Goal: Task Accomplishment & Management: Manage account settings

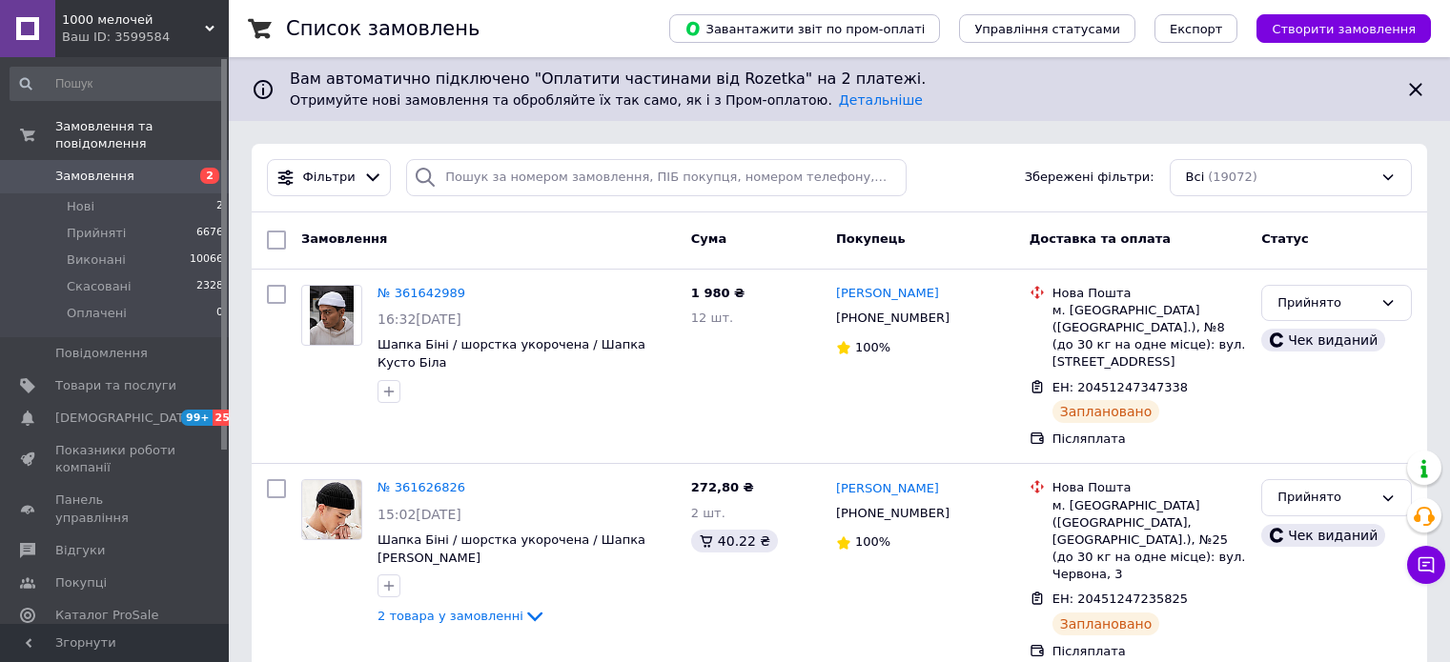
drag, startPoint x: 0, startPoint y: 0, endPoint x: 196, endPoint y: 7, distance: 196.5
click at [196, 7] on div "1000 мелочей Ваш ID: 3599584" at bounding box center [141, 28] width 173 height 57
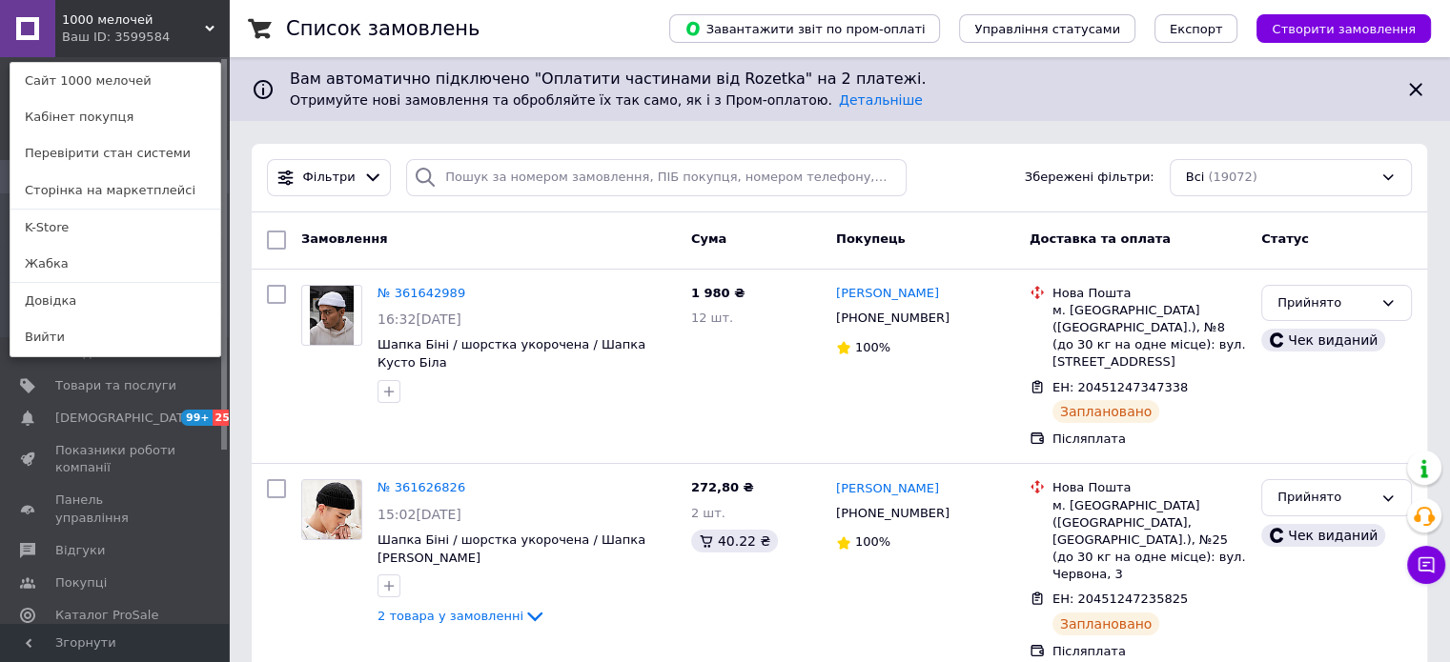
click at [191, 24] on div "1000 мелочей Ваш ID: 3599584 Сайт 1000 мелочей Кабінет покупця Перевірити стан …" at bounding box center [114, 28] width 229 height 57
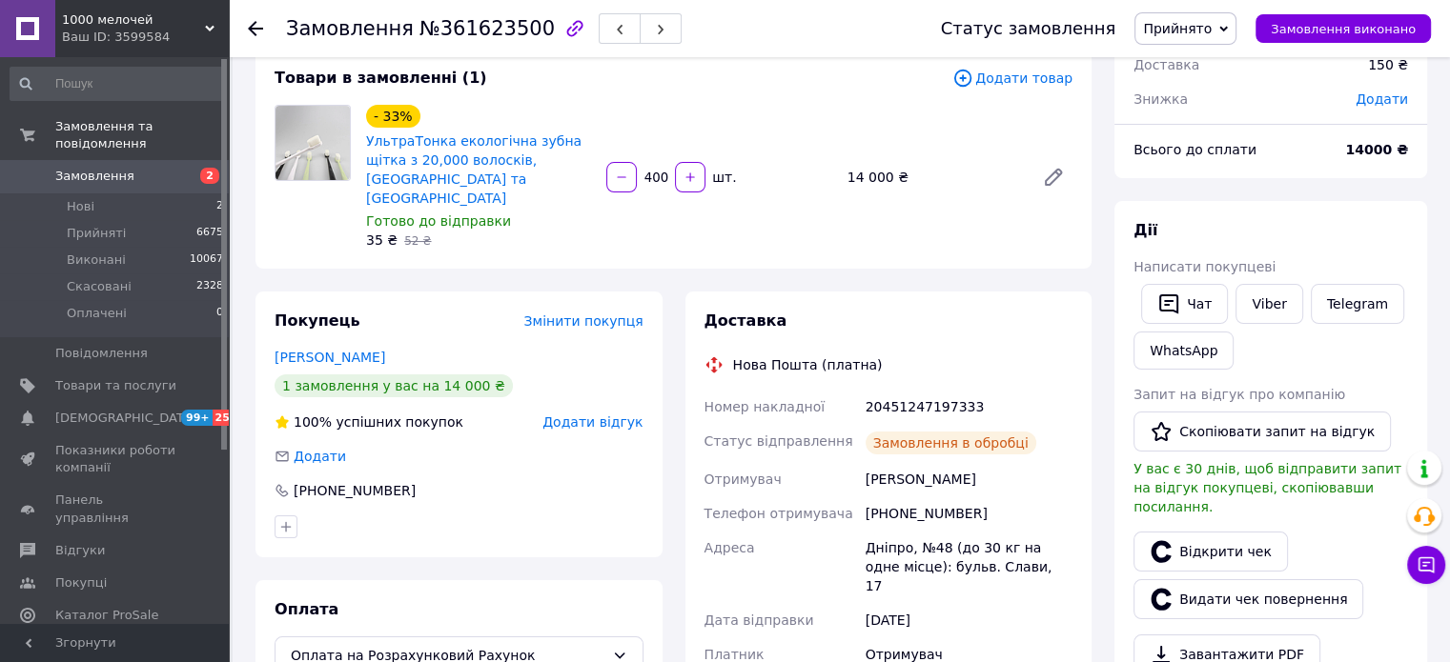
scroll to position [159, 0]
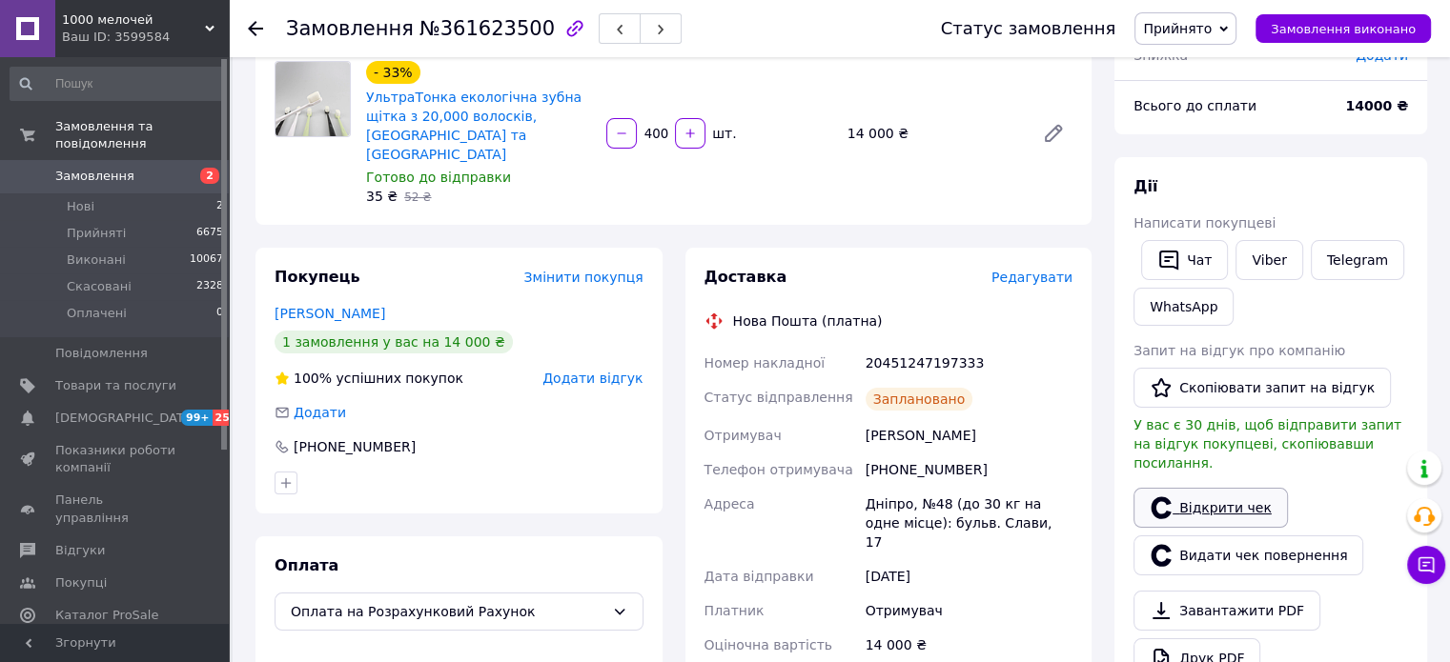
click at [1202, 488] on link "Відкрити чек" at bounding box center [1210, 508] width 154 height 40
drag, startPoint x: 152, startPoint y: 167, endPoint x: 243, endPoint y: 277, distance: 142.9
click at [152, 168] on span "Замовлення" at bounding box center [115, 176] width 121 height 17
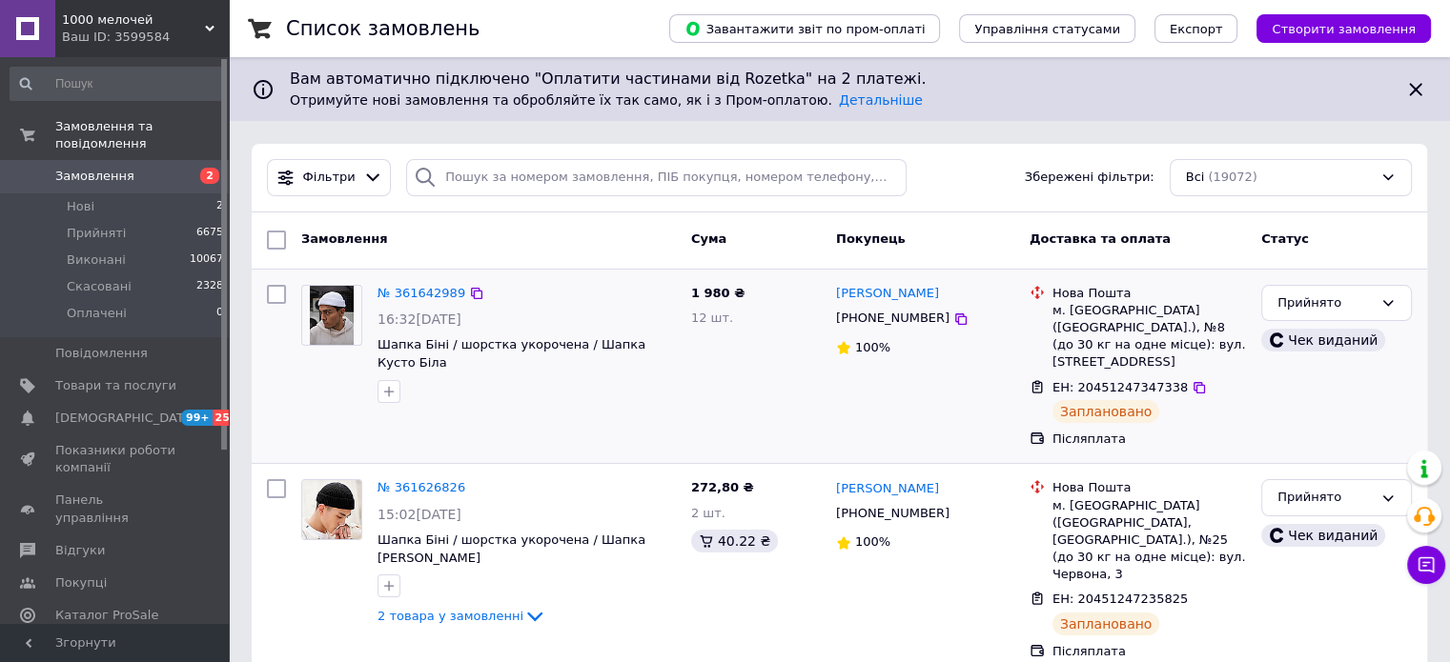
click at [362, 404] on div "№ 361642989 16:32, 12.09.2025 Шапка Біні / шорстка укорочена / Шапка Кусто Біла" at bounding box center [489, 366] width 390 height 179
click at [201, 56] on div "1000 мелочей Ваш ID: 3599584" at bounding box center [141, 28] width 173 height 57
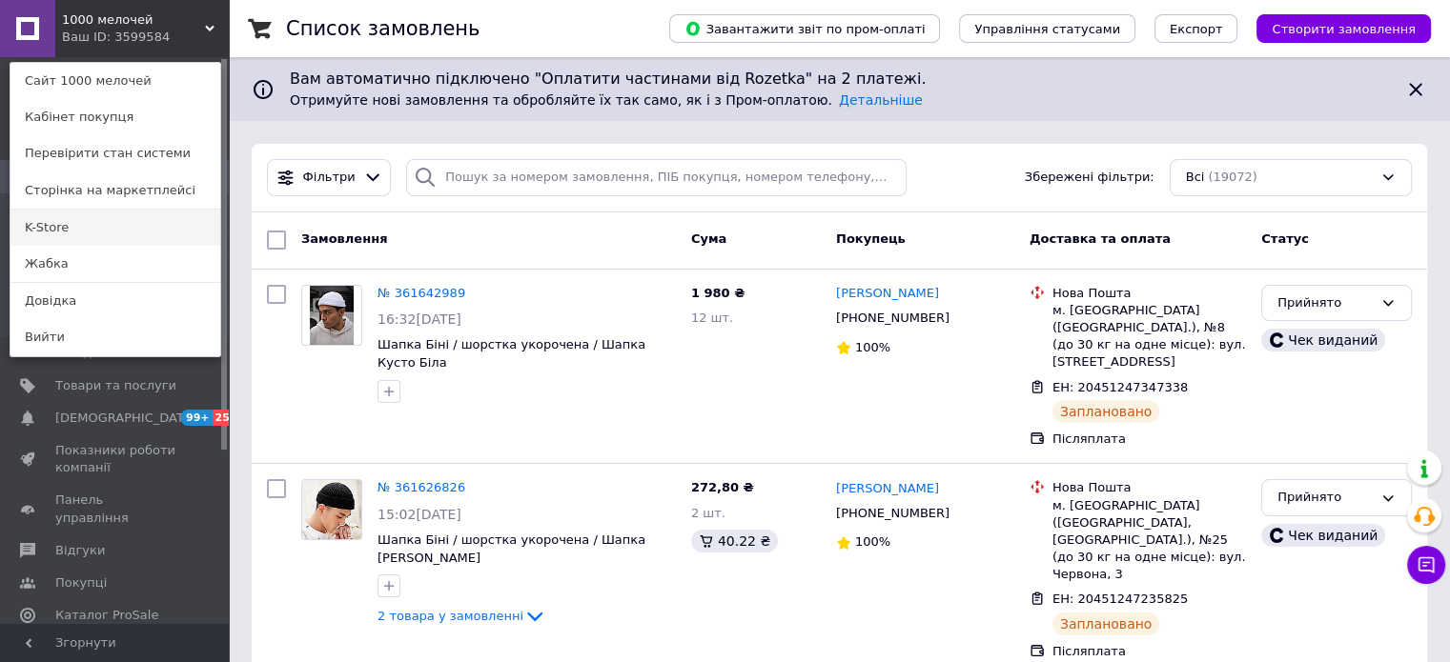
click at [133, 230] on link "K-Store" at bounding box center [115, 228] width 210 height 36
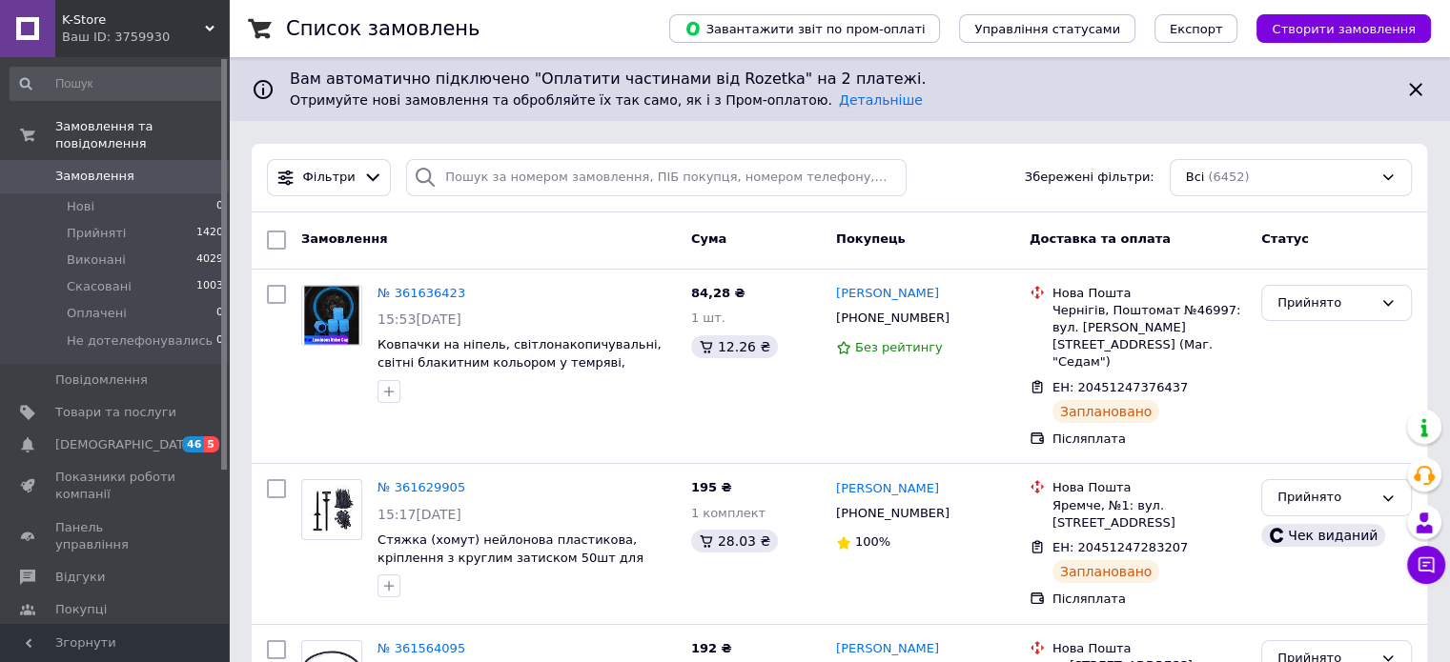
click at [202, 168] on span "0" at bounding box center [202, 176] width 52 height 17
click at [154, 24] on span "K-Store" at bounding box center [133, 19] width 143 height 17
click at [88, 41] on div "Ваш ID: 3759930" at bounding box center [145, 37] width 167 height 17
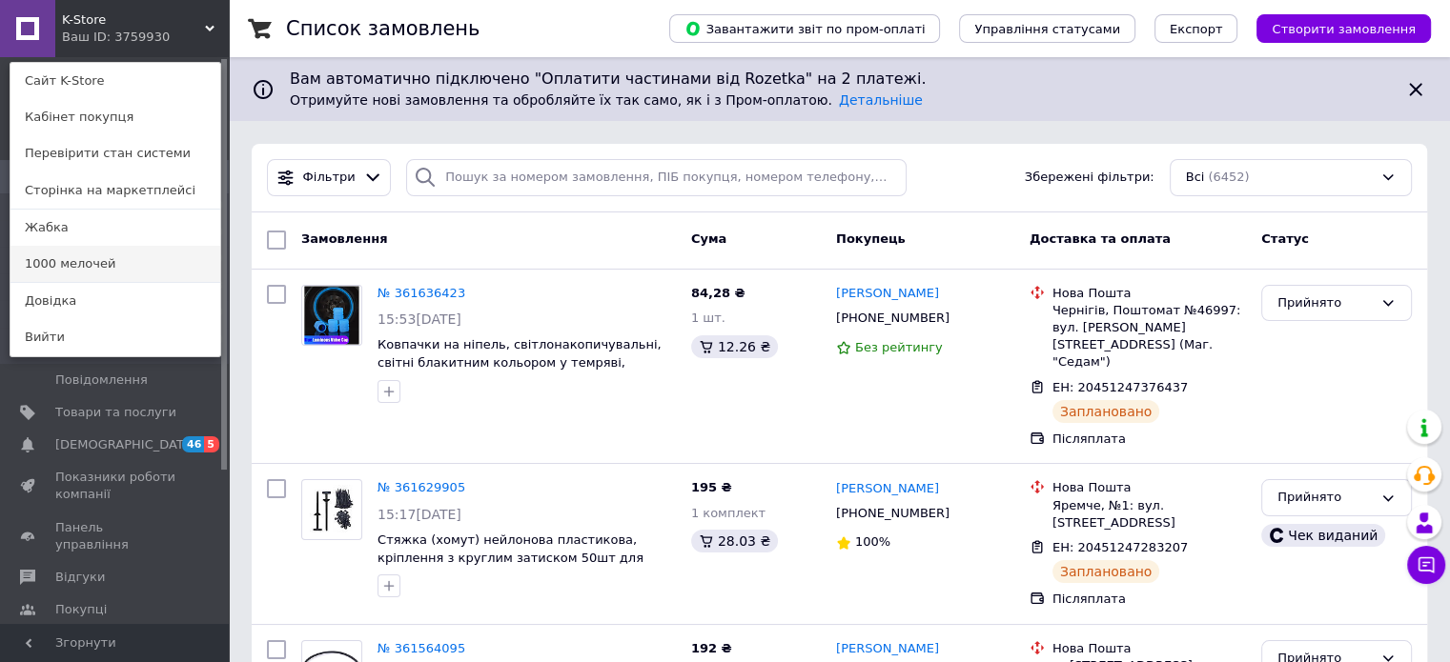
click at [118, 257] on link "1000 мелочей" at bounding box center [115, 264] width 210 height 36
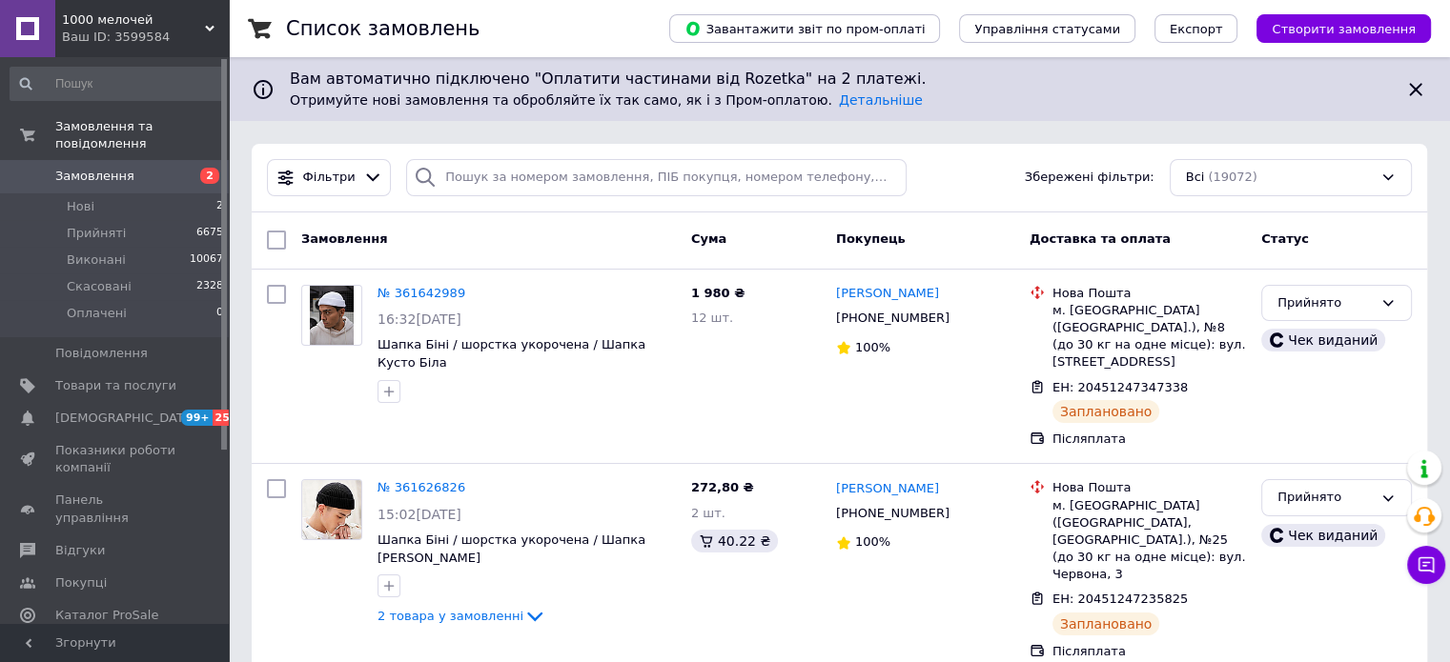
click at [416, 242] on div "Замовлення" at bounding box center [489, 240] width 390 height 34
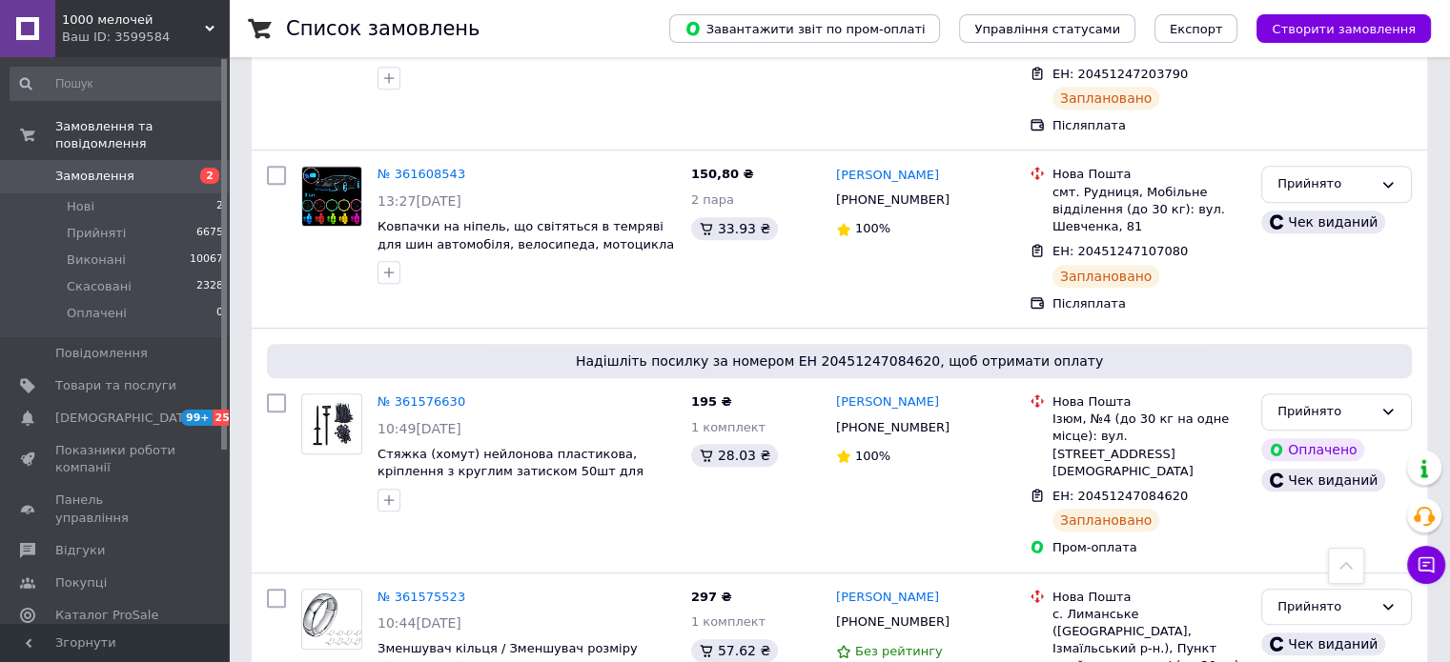
scroll to position [953, 0]
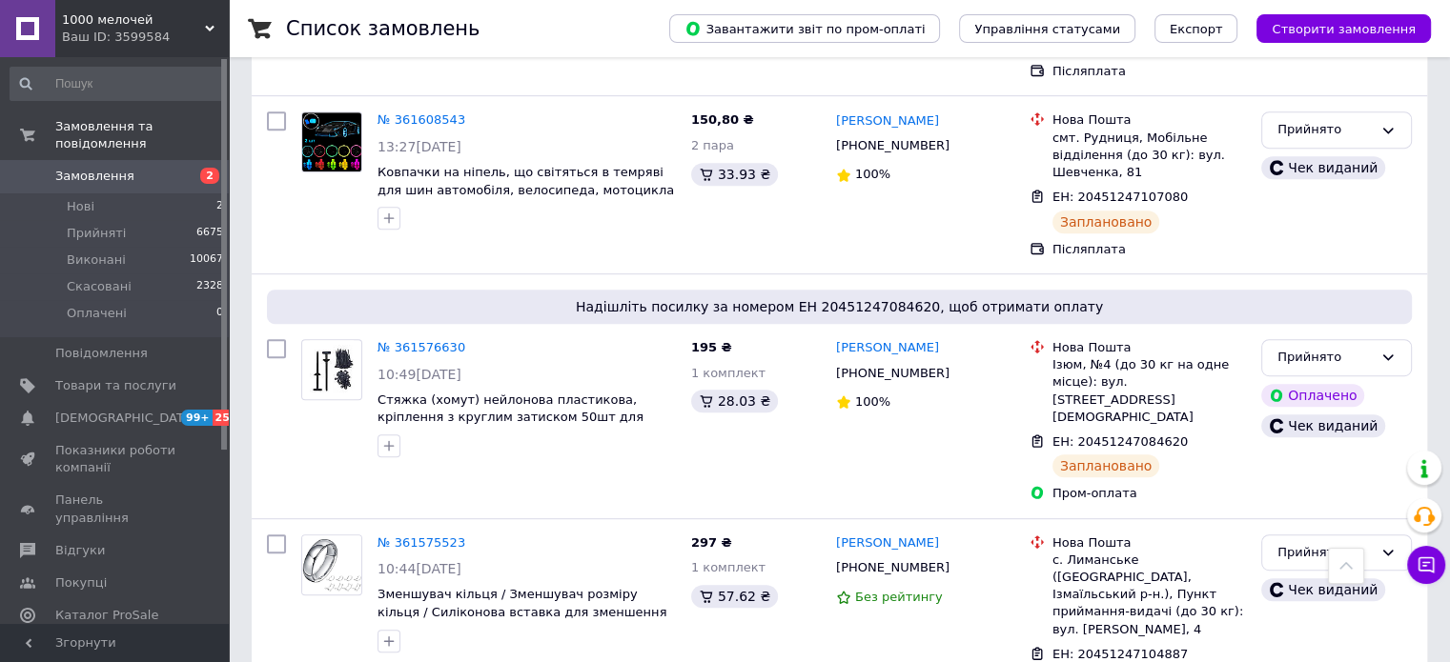
drag, startPoint x: 141, startPoint y: 34, endPoint x: 61, endPoint y: 345, distance: 320.9
click at [140, 34] on div "Ваш ID: 3599584" at bounding box center [145, 37] width 167 height 17
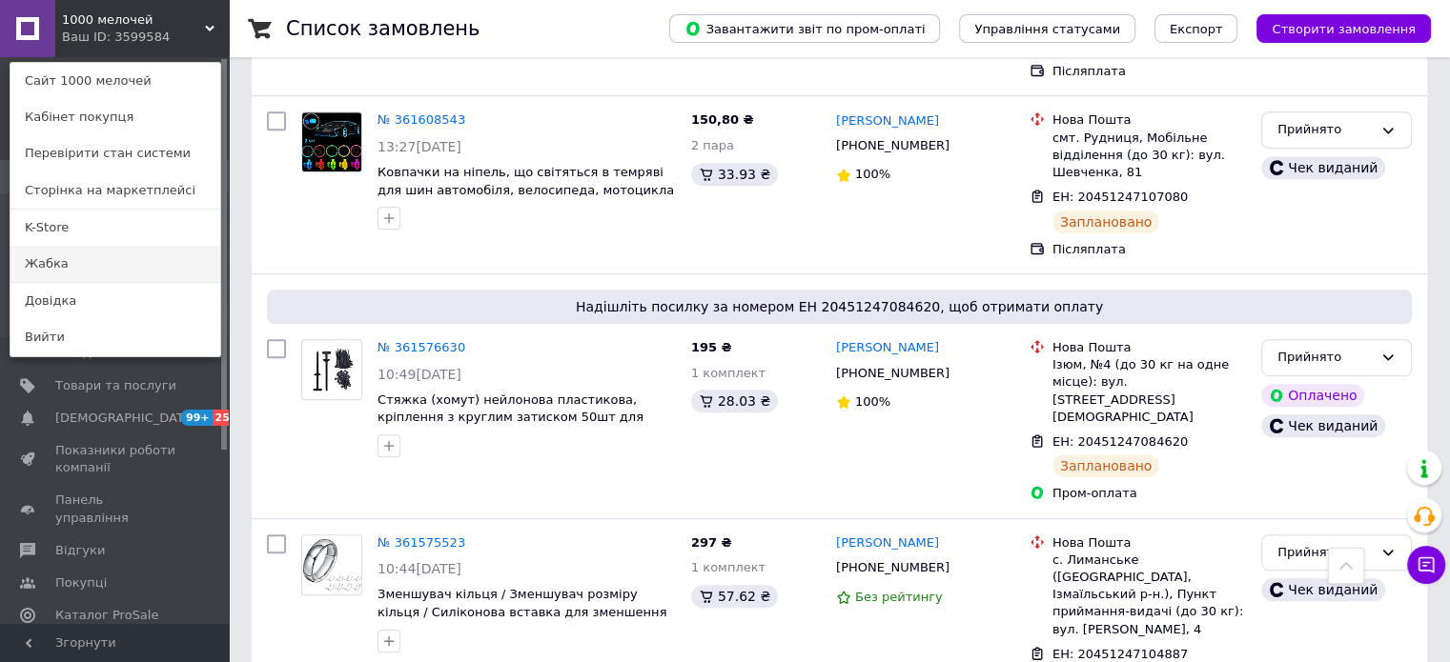
click at [80, 263] on link "Жабка" at bounding box center [115, 264] width 210 height 36
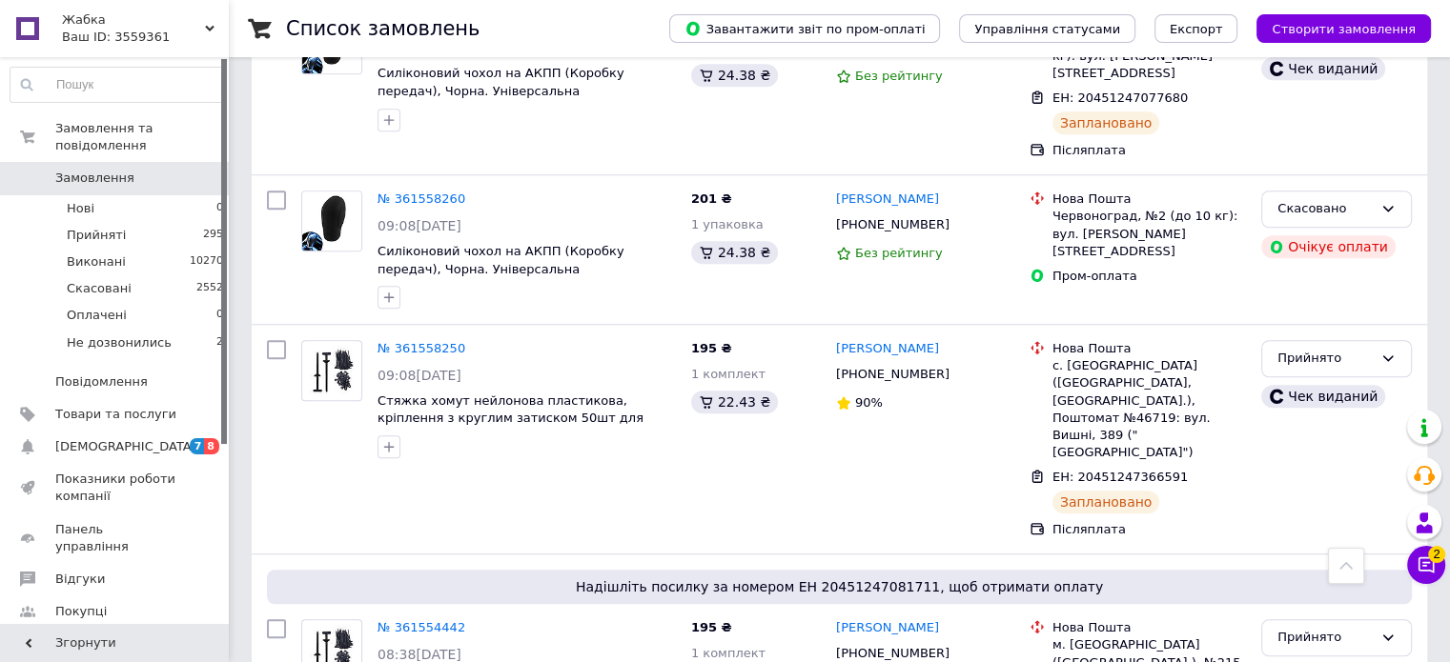
scroll to position [1430, 0]
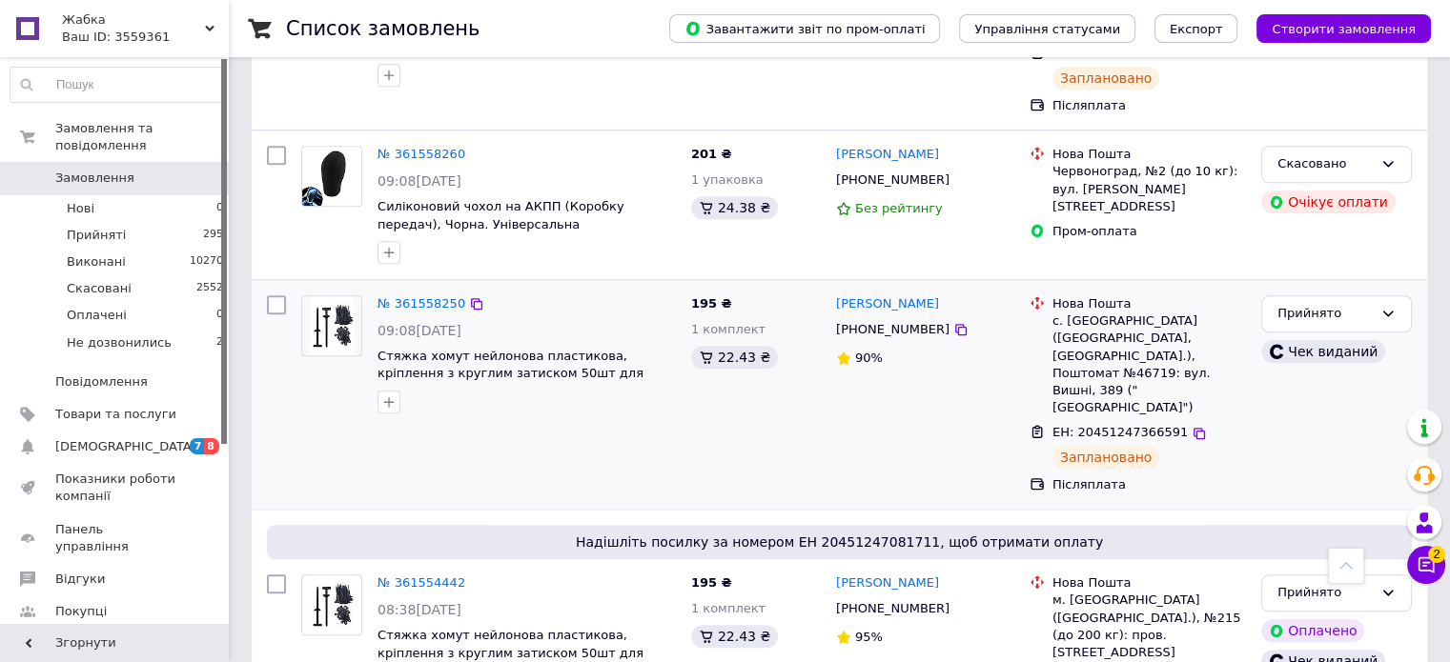
click at [1398, 336] on div "Прийнято Чек виданий" at bounding box center [1336, 394] width 166 height 213
click at [1427, 561] on icon at bounding box center [1425, 565] width 19 height 19
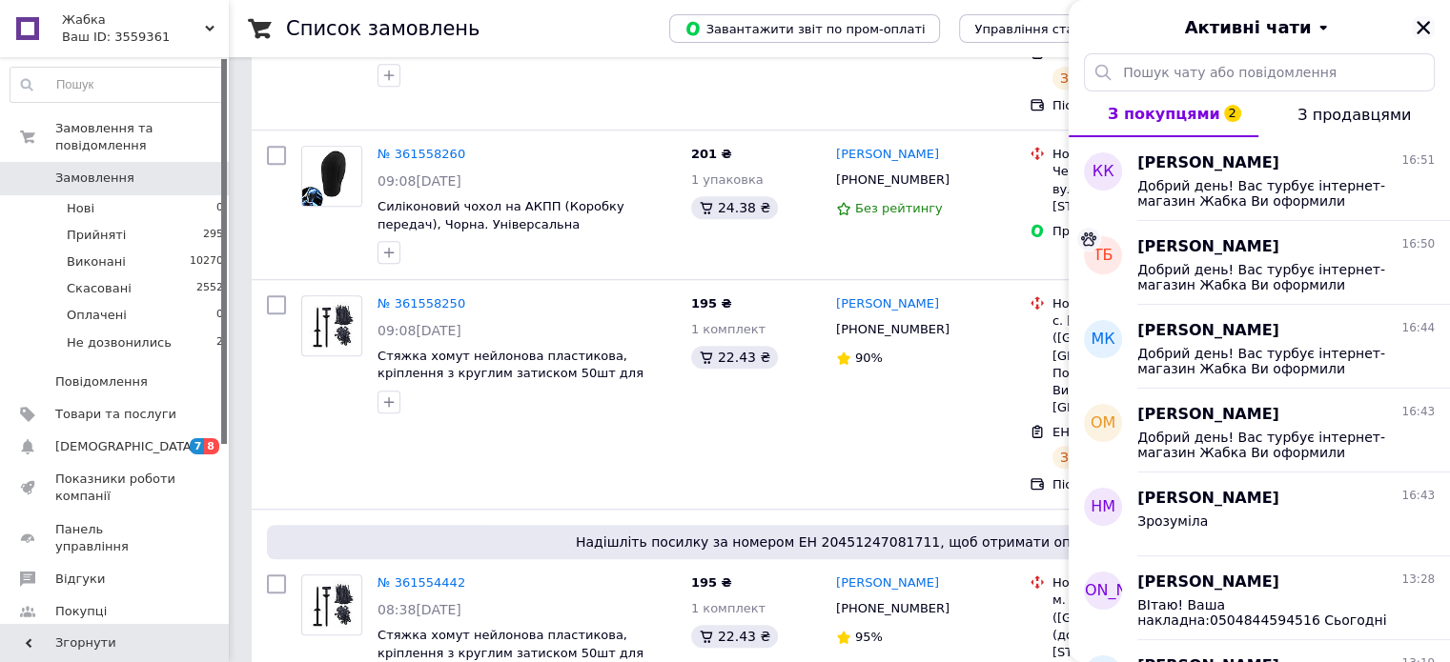
click at [1422, 26] on icon "Закрити" at bounding box center [1422, 27] width 13 height 13
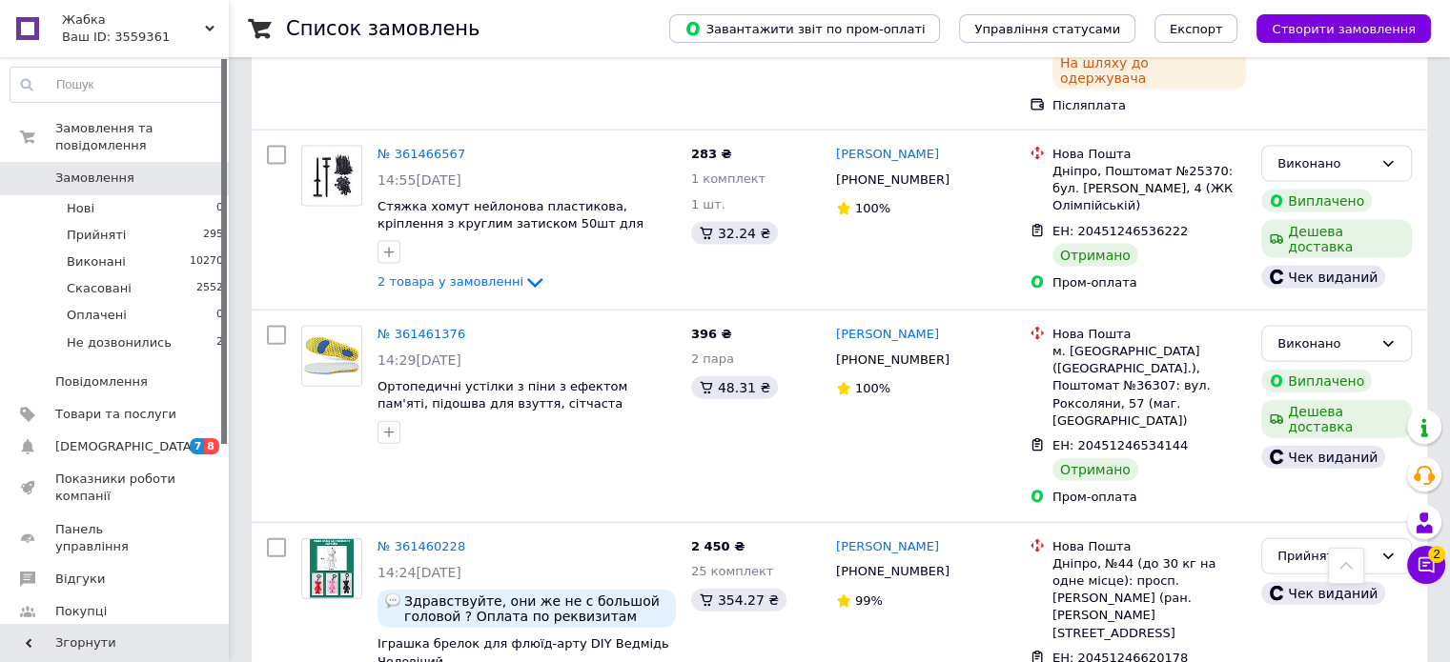
scroll to position [4194, 0]
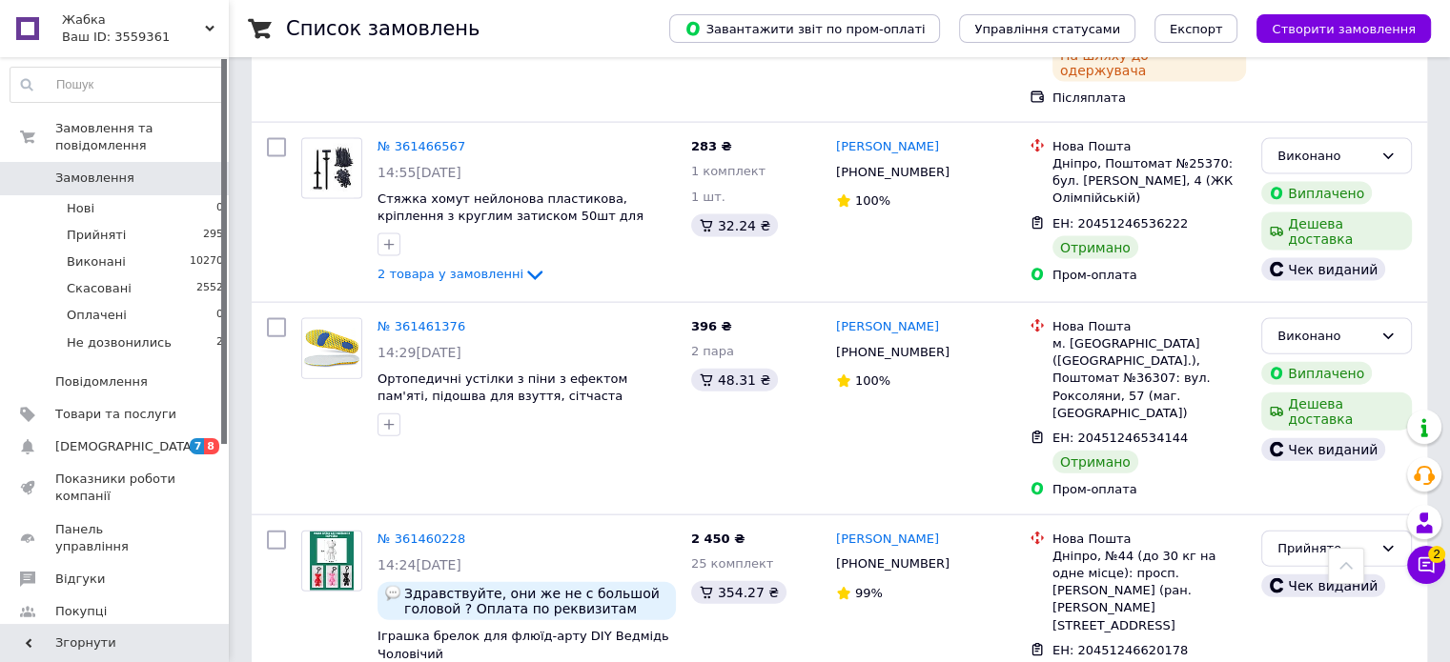
click at [89, 18] on span "Жабка" at bounding box center [133, 19] width 143 height 17
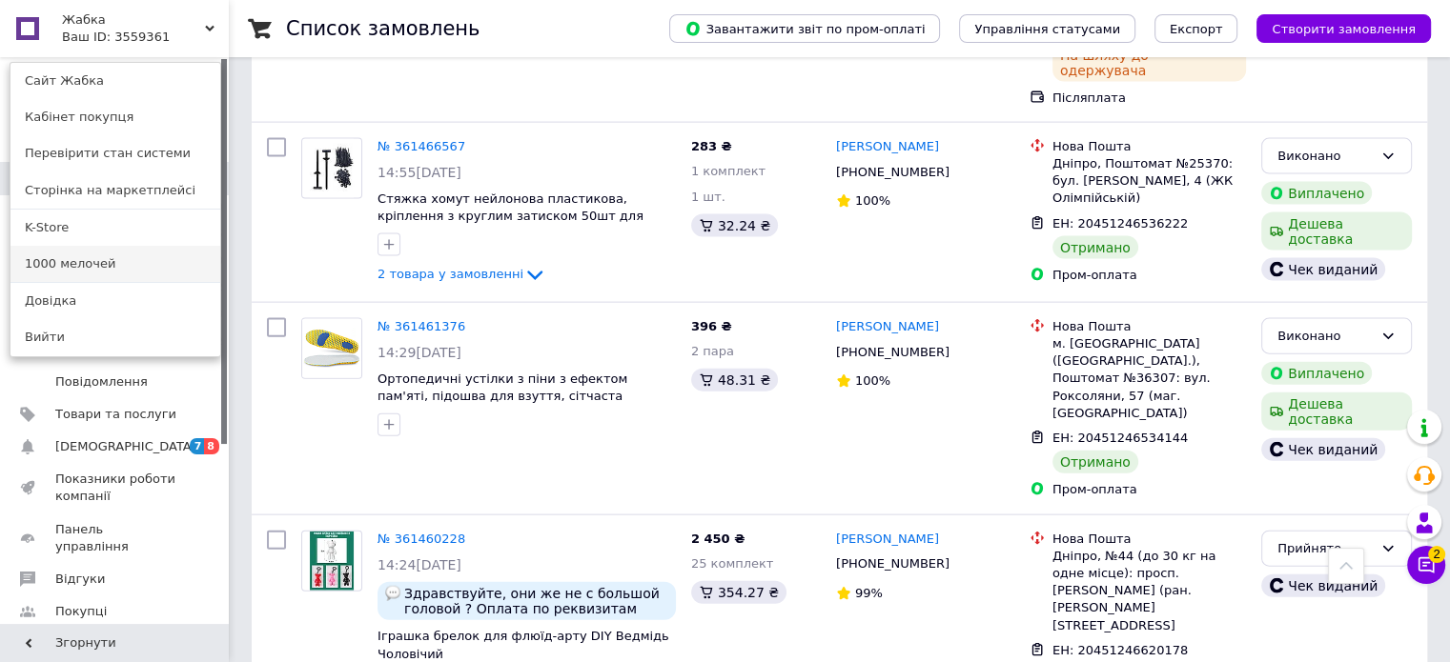
click at [96, 254] on link "1000 мелочей" at bounding box center [115, 264] width 210 height 36
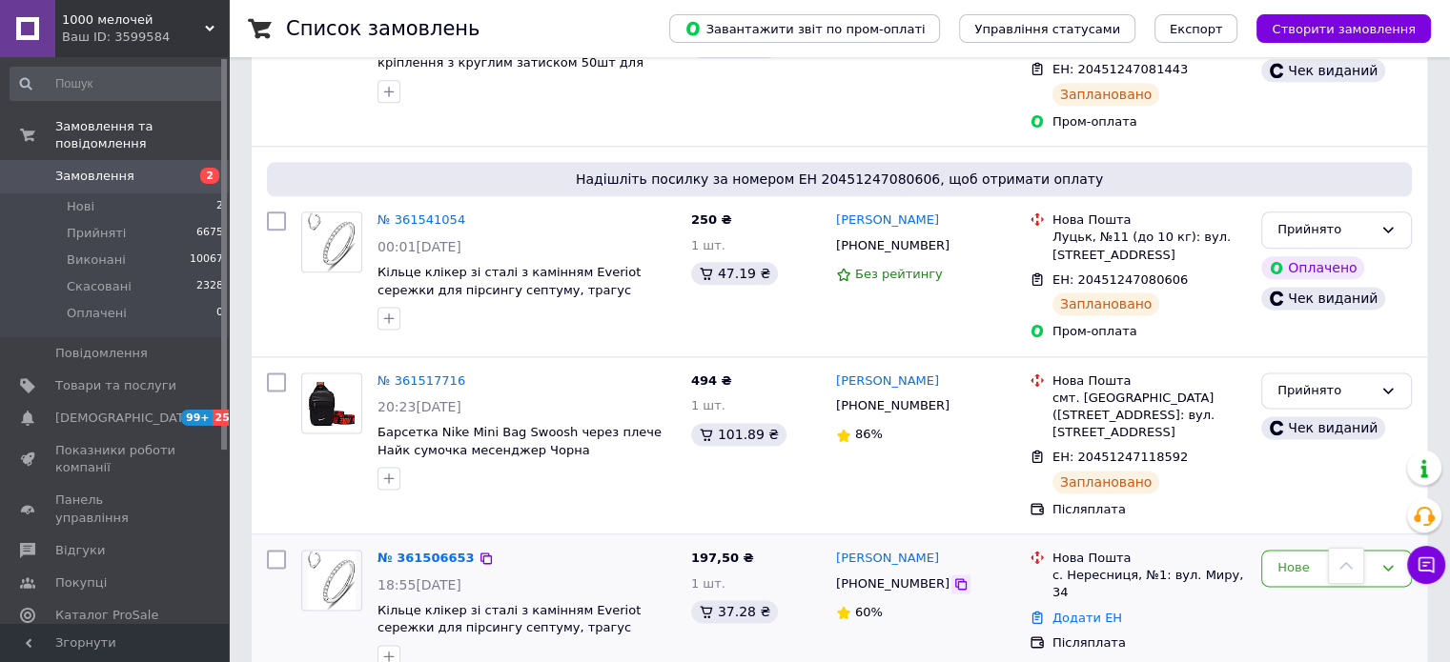
scroll to position [2478, 0]
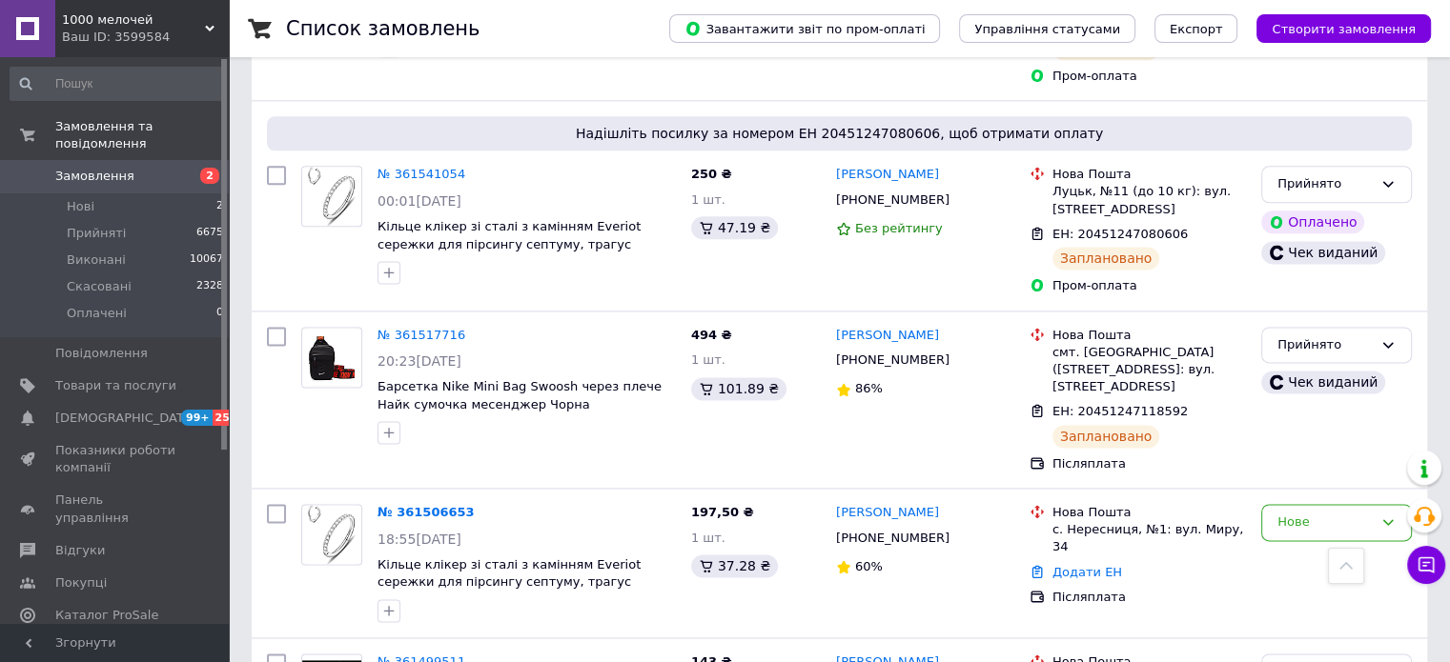
drag, startPoint x: 427, startPoint y: 314, endPoint x: 225, endPoint y: 55, distance: 327.9
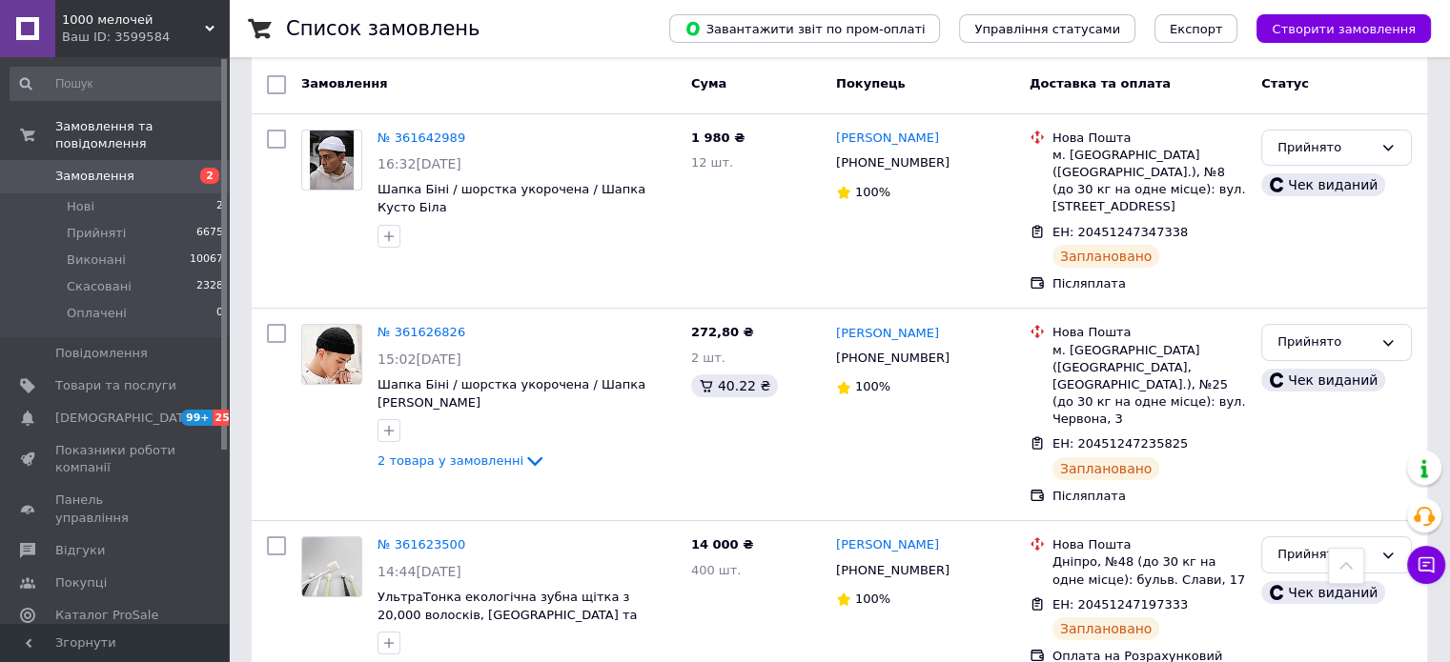
scroll to position [0, 0]
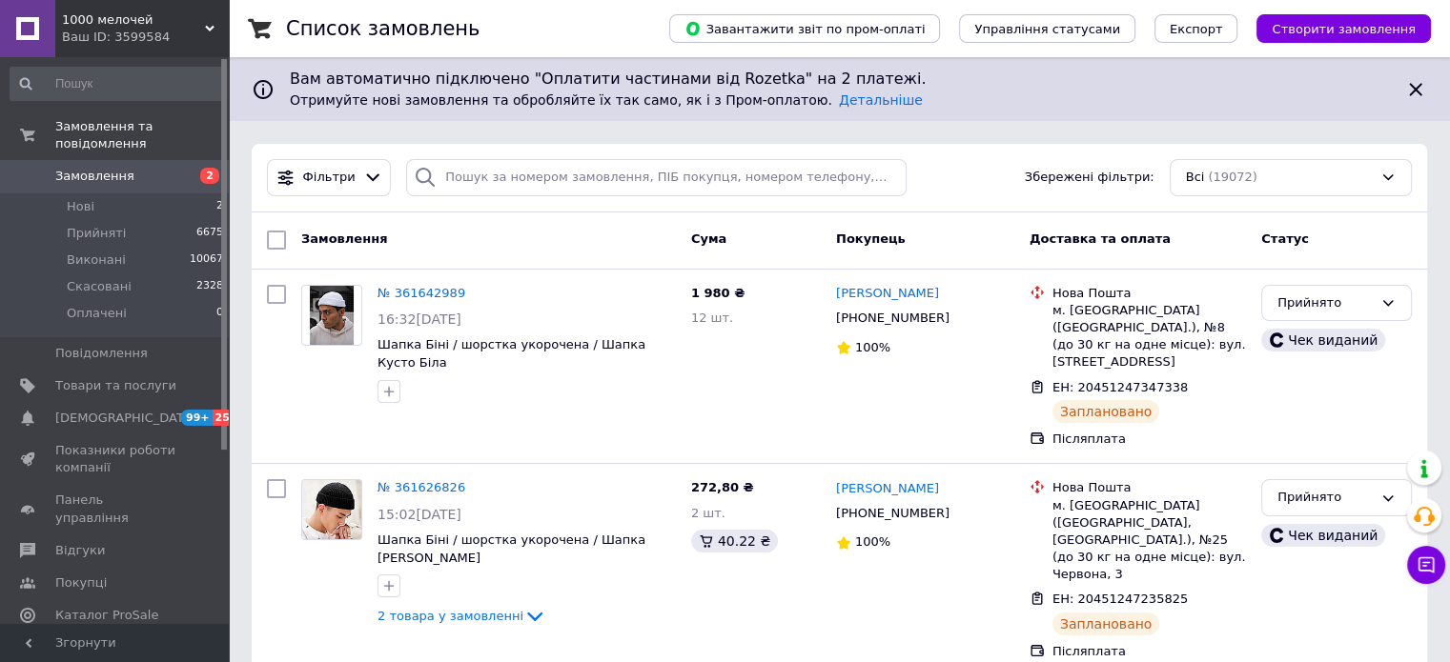
click at [133, 14] on span "1000 мелочей" at bounding box center [133, 19] width 143 height 17
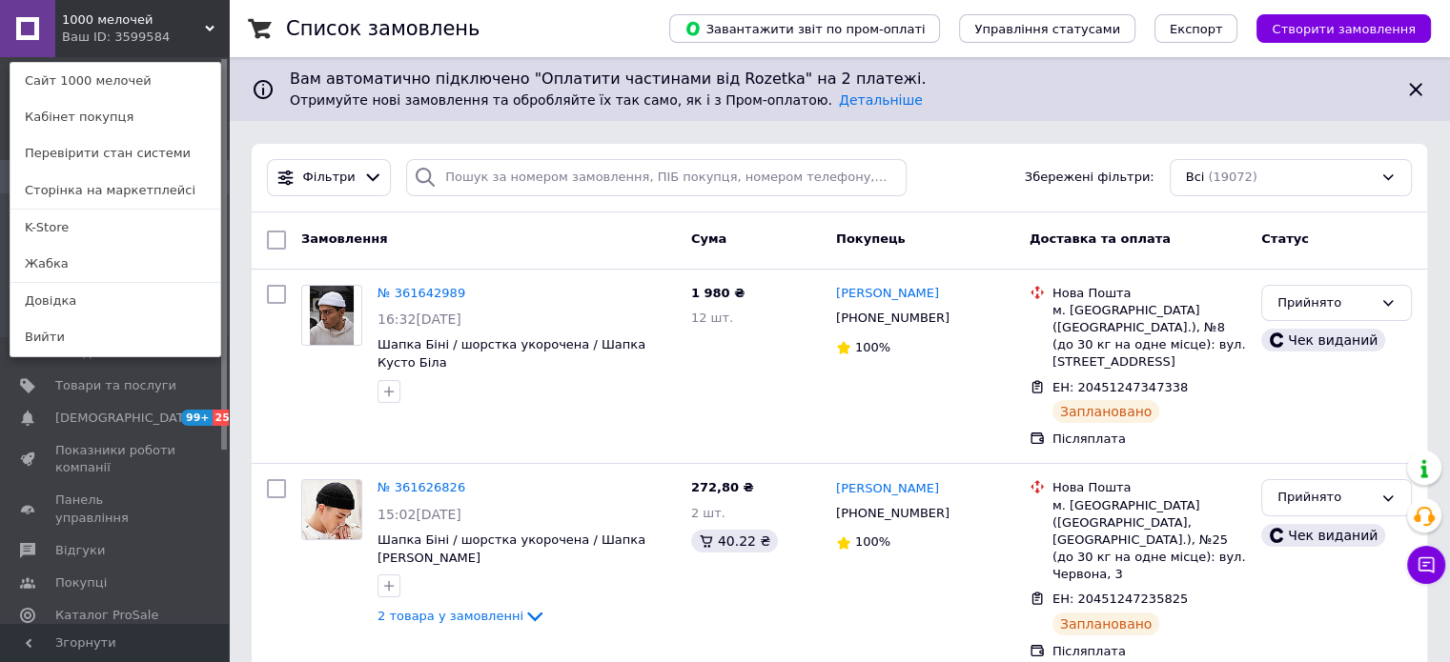
drag, startPoint x: 116, startPoint y: 231, endPoint x: 146, endPoint y: 253, distance: 36.8
click at [116, 231] on link "K-Store" at bounding box center [115, 228] width 210 height 36
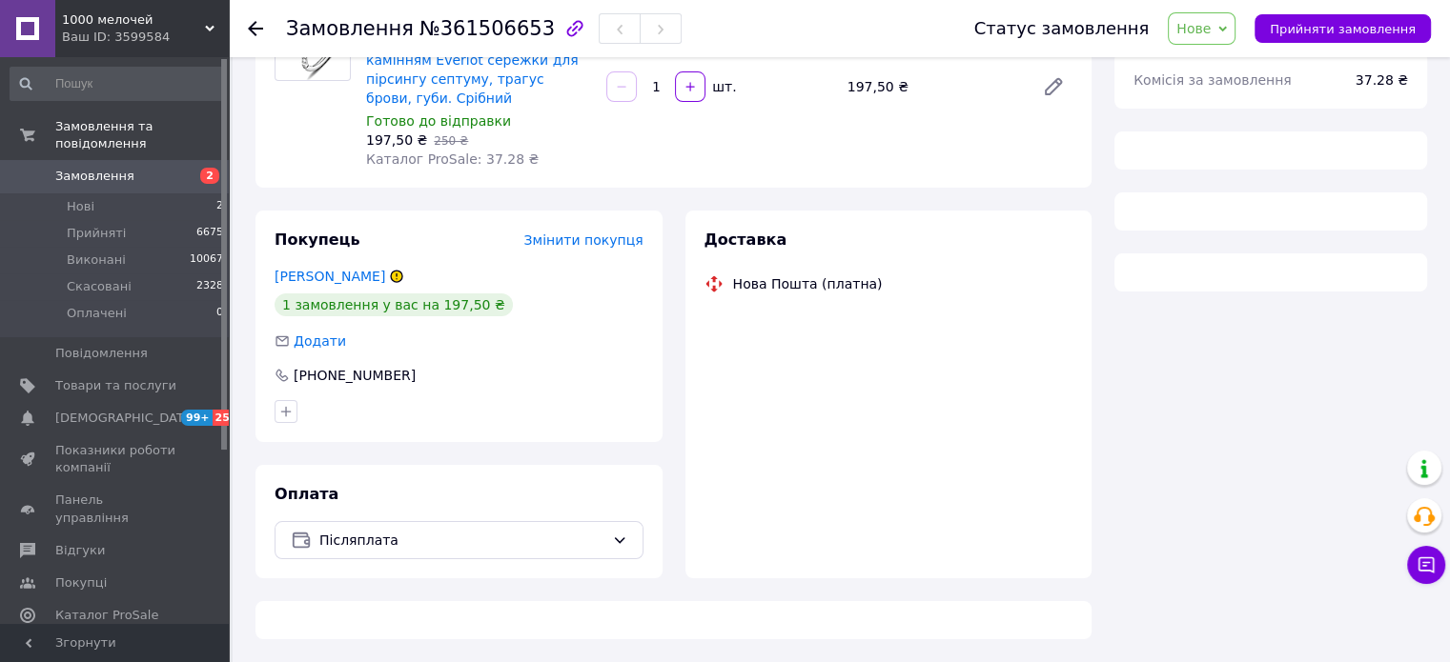
scroll to position [216, 0]
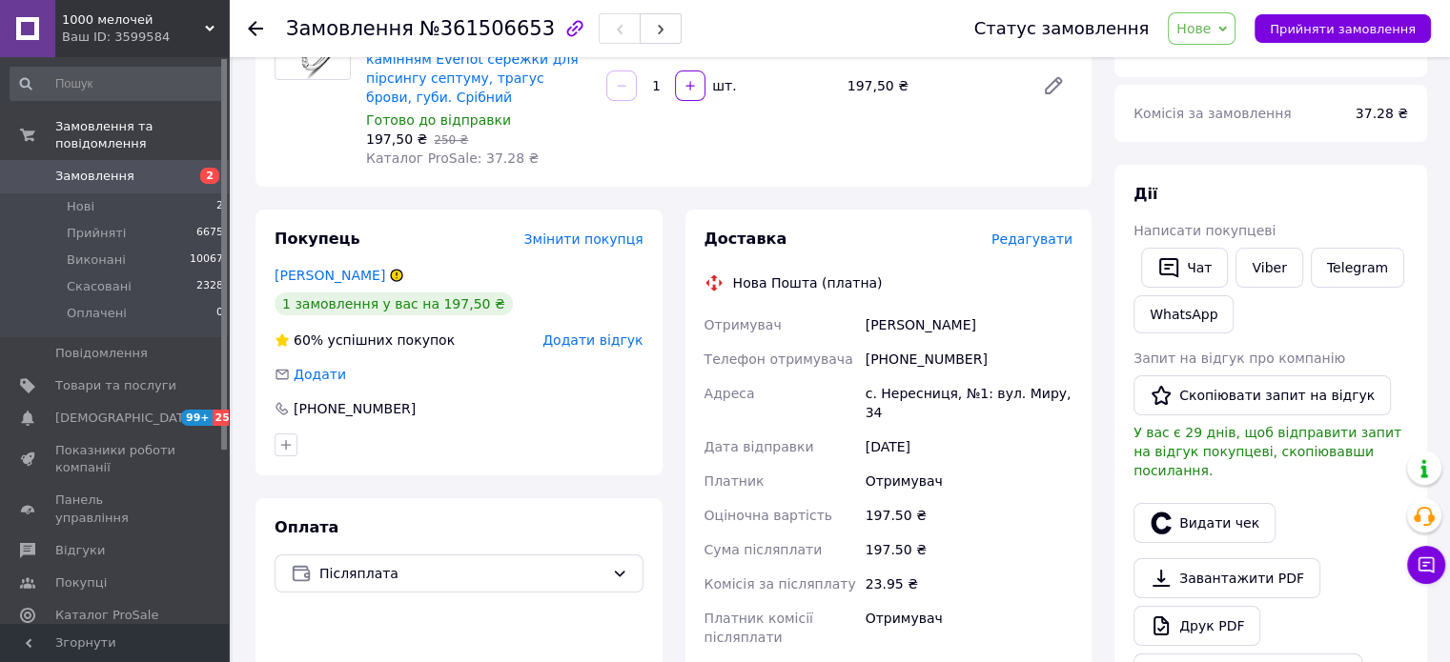
click at [523, 558] on div "Післяплата" at bounding box center [458, 574] width 369 height 38
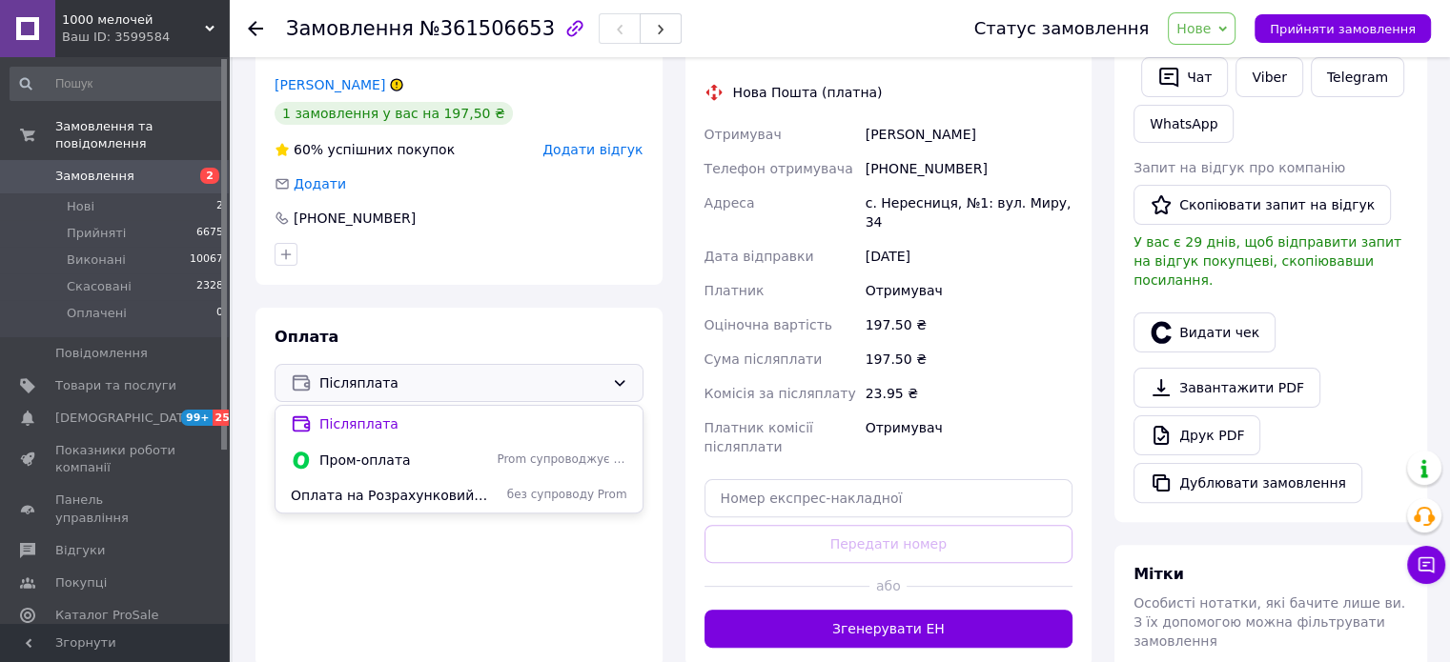
click at [370, 453] on span "Пром-оплата" at bounding box center [404, 460] width 170 height 19
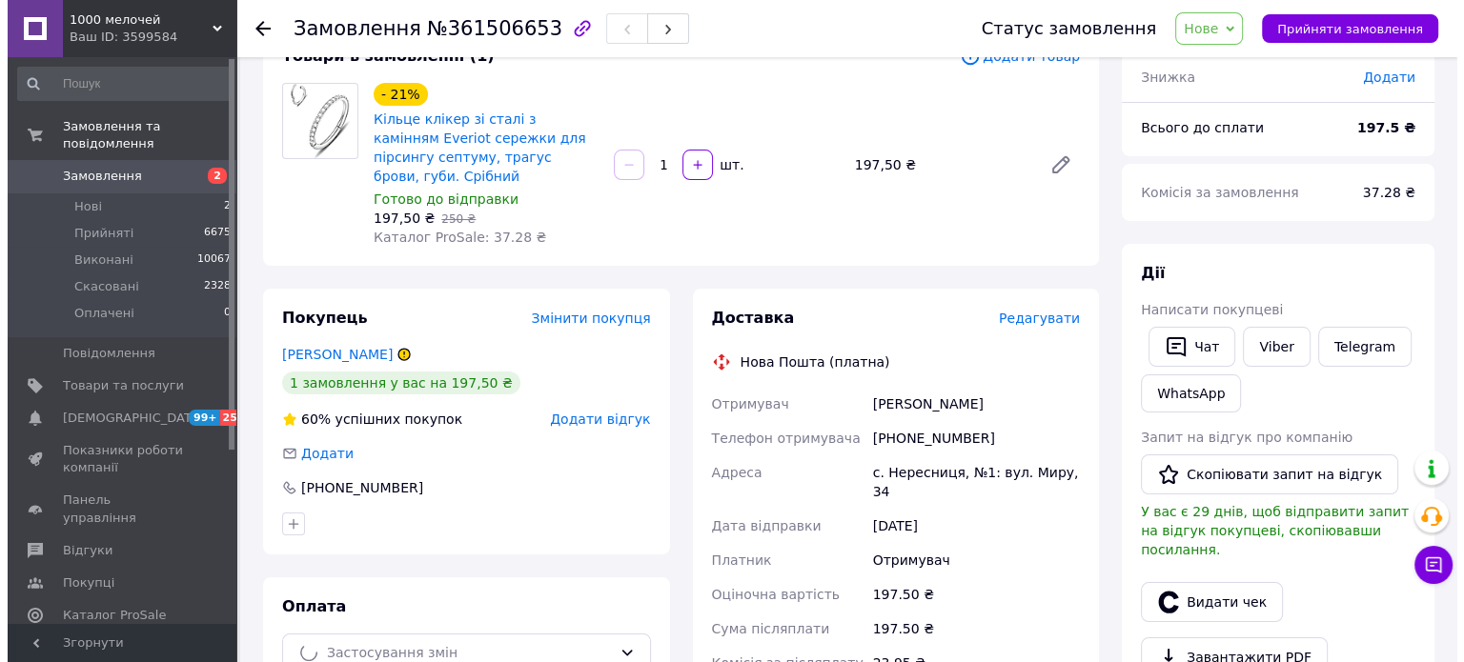
scroll to position [26, 0]
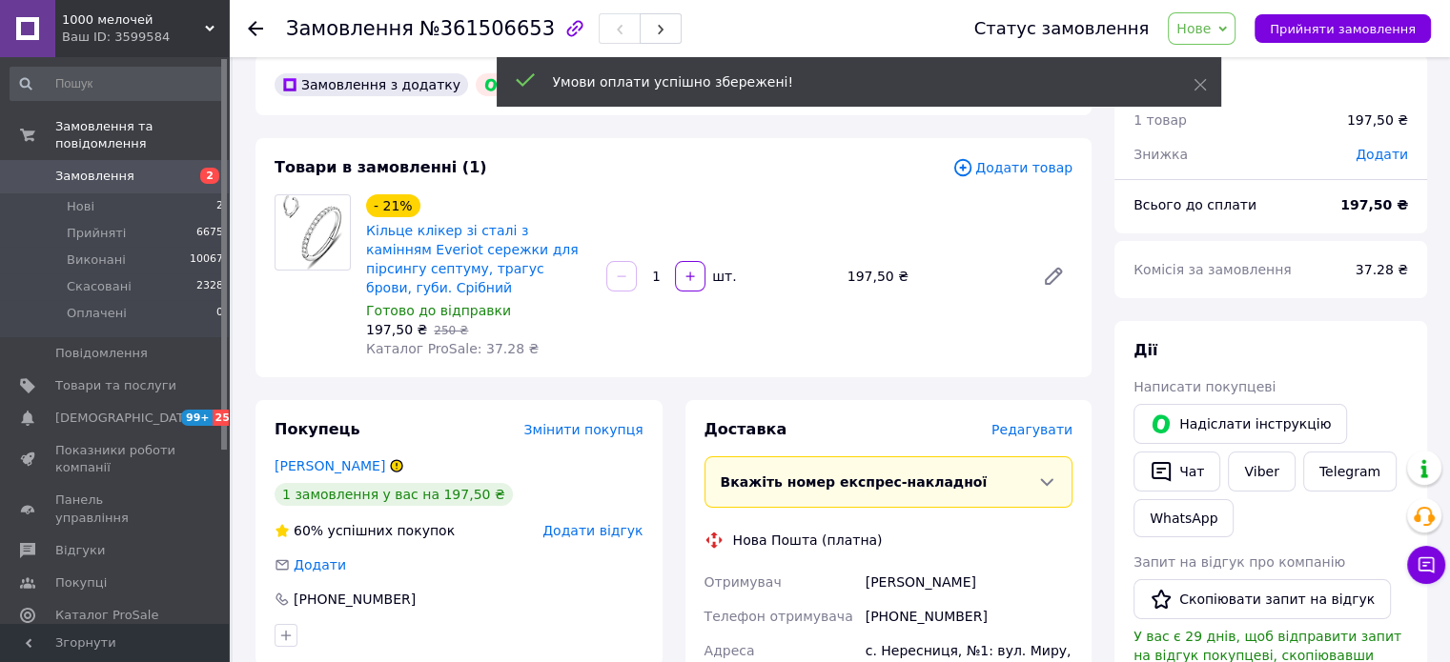
click at [595, 530] on span "Додати відгук" at bounding box center [592, 530] width 100 height 15
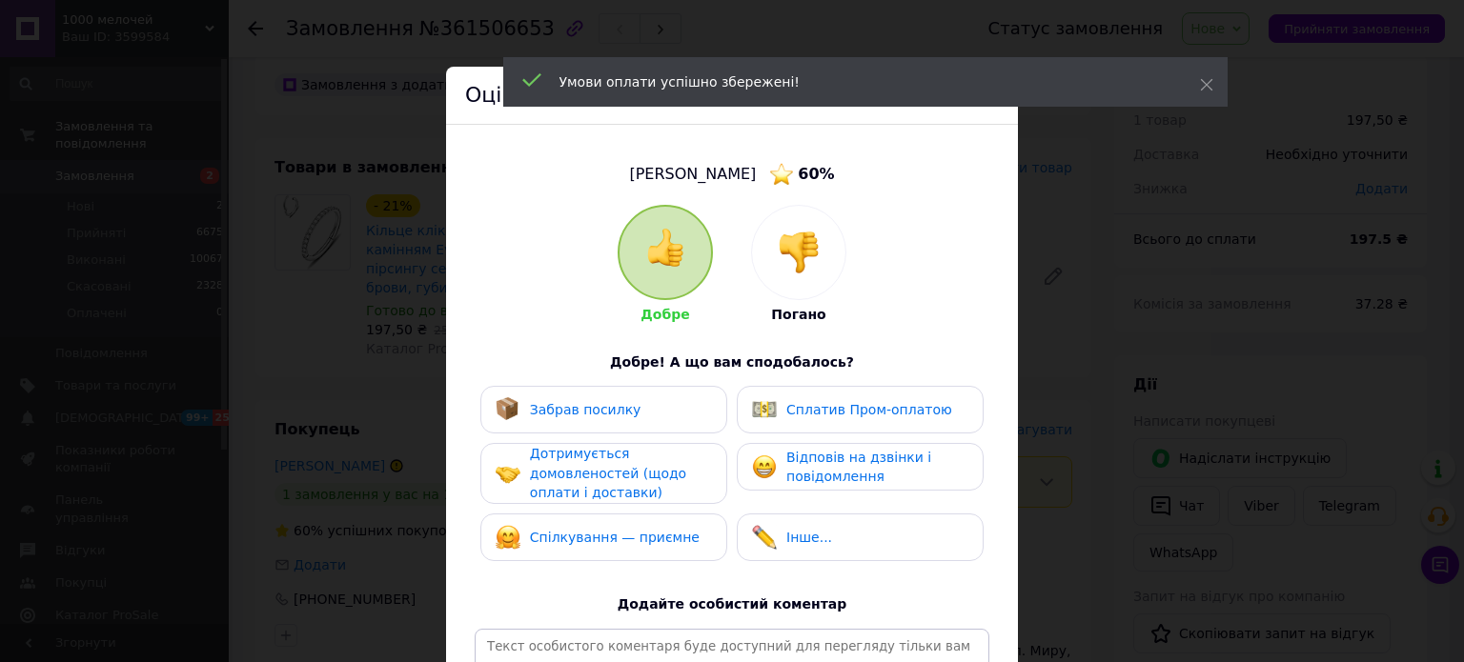
click at [759, 227] on div at bounding box center [798, 252] width 93 height 93
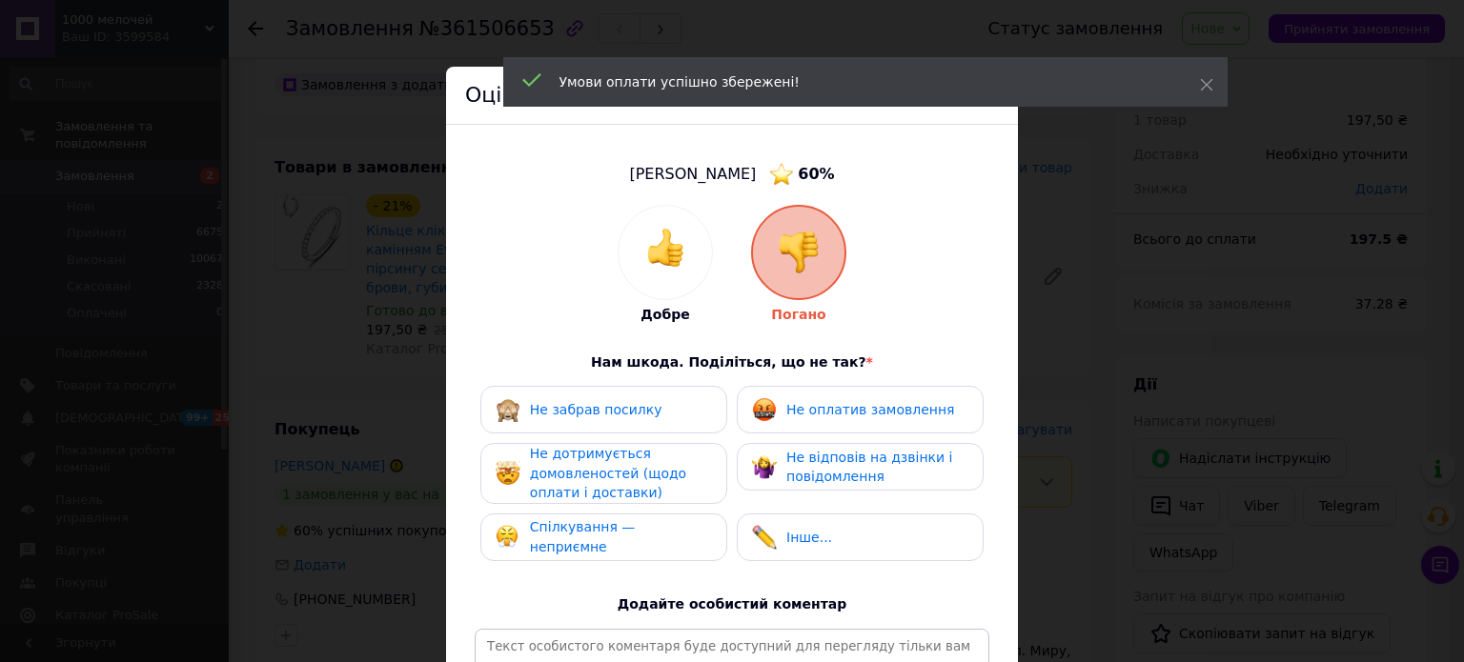
click at [857, 417] on span "Не оплатив замовлення" at bounding box center [870, 409] width 168 height 15
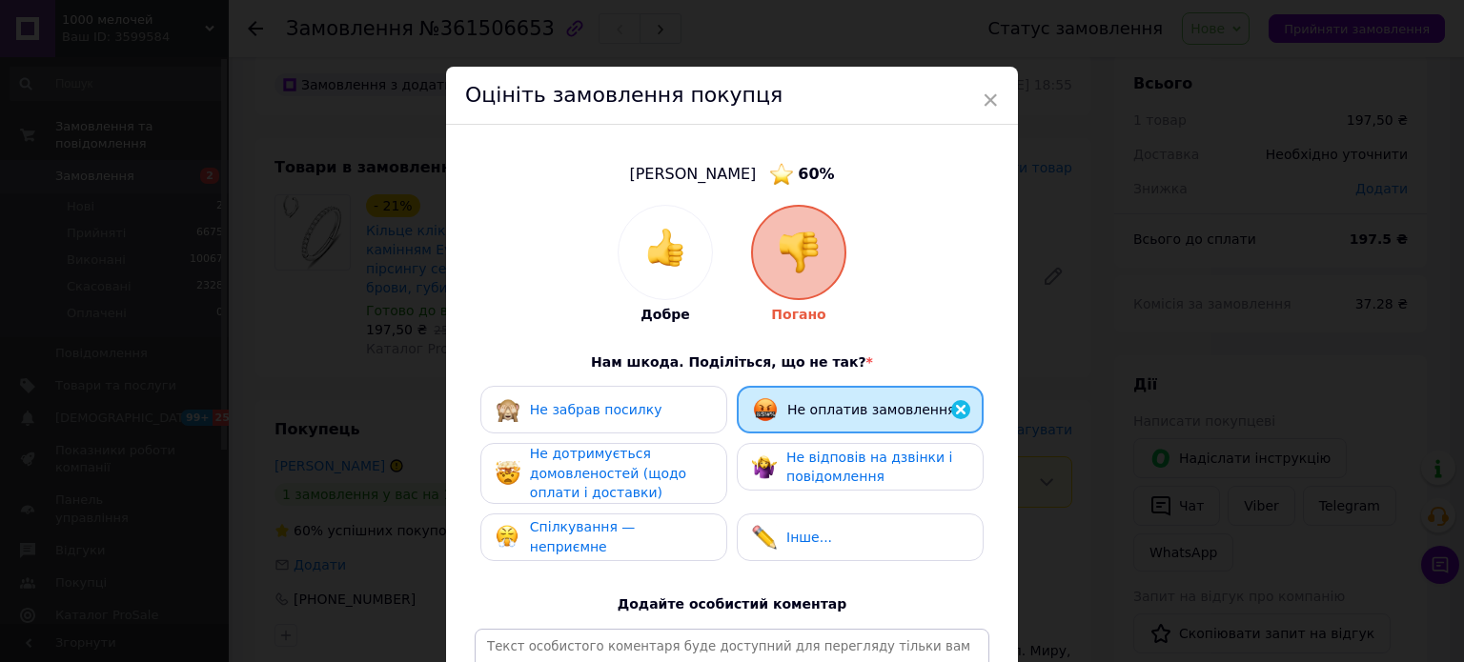
drag, startPoint x: 629, startPoint y: 488, endPoint x: 681, endPoint y: 468, distance: 56.1
click at [637, 484] on span "Не дотримується домовленостей (щодо оплати і доставки)" at bounding box center [608, 473] width 156 height 54
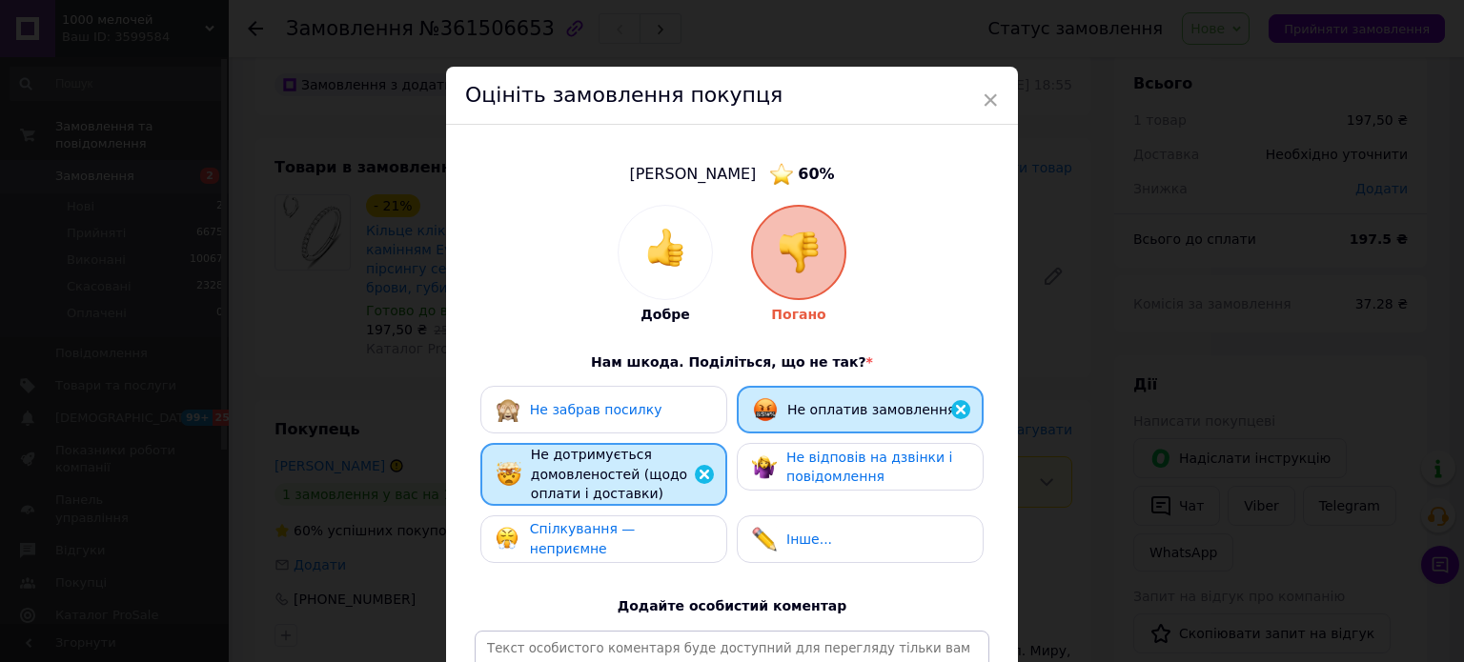
click at [826, 452] on span "Не відповів на дзвінки і повідомлення" at bounding box center [869, 467] width 166 height 35
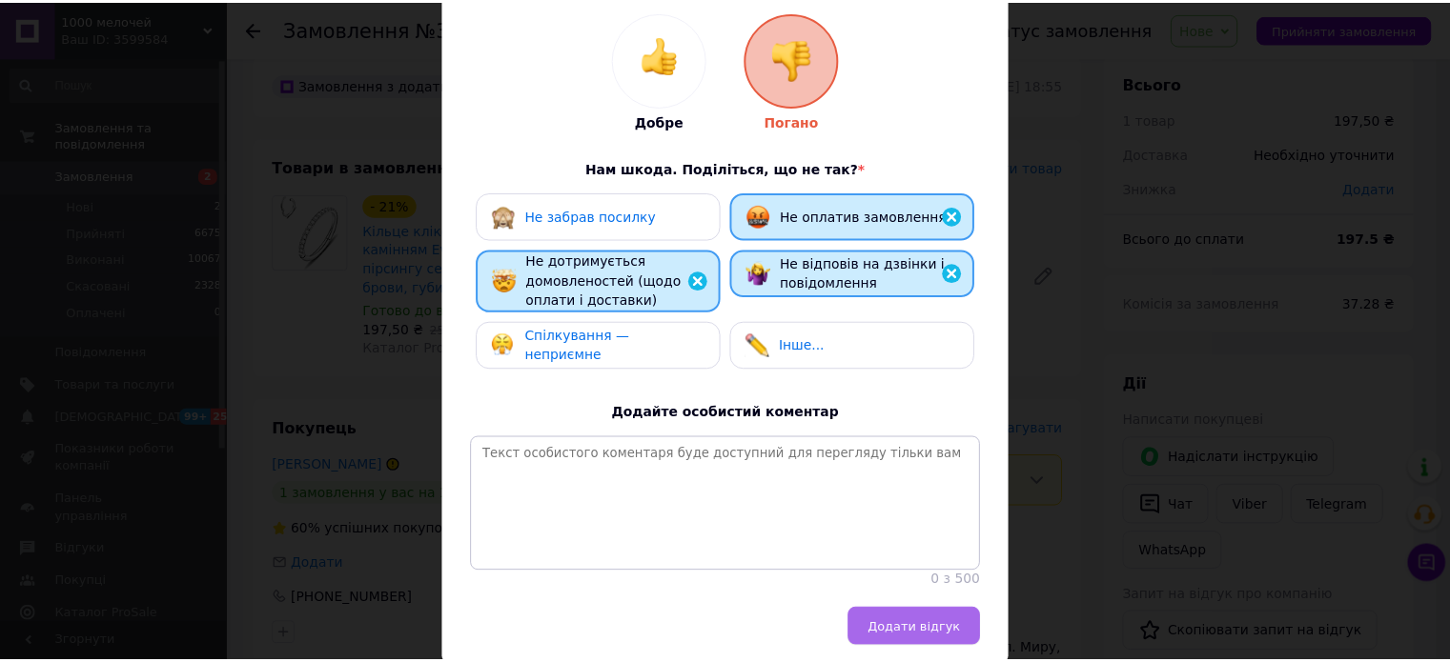
scroll to position [282, 0]
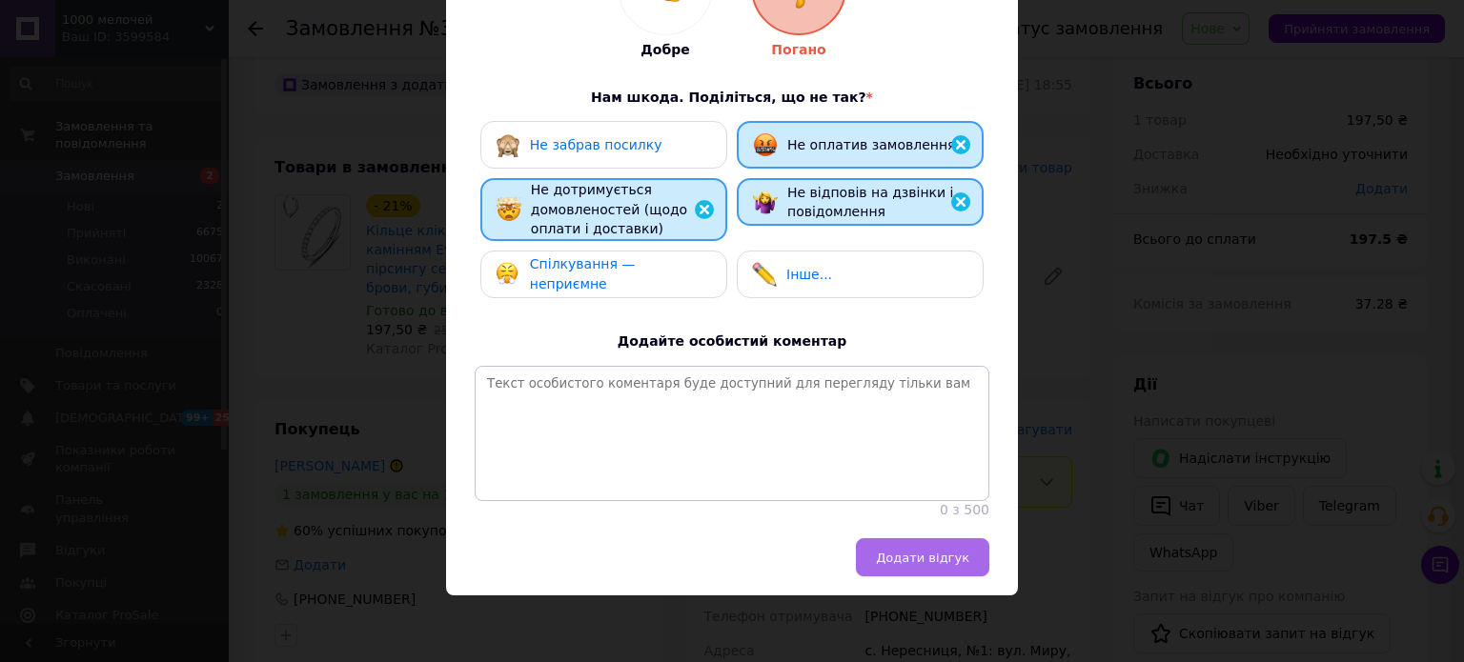
click at [906, 546] on button "Додати відгук" at bounding box center [922, 558] width 133 height 38
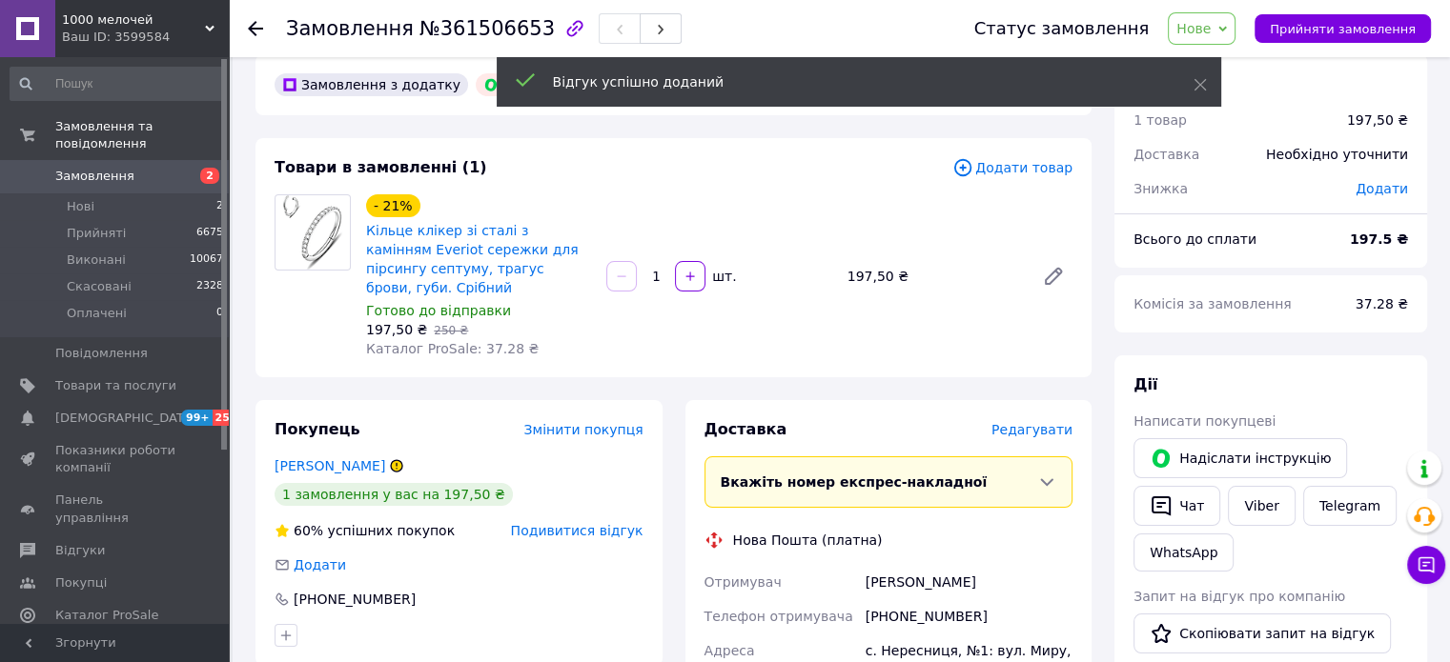
click at [1227, 30] on icon at bounding box center [1222, 29] width 9 height 9
click at [1251, 119] on li "Скасовано" at bounding box center [1212, 124] width 88 height 29
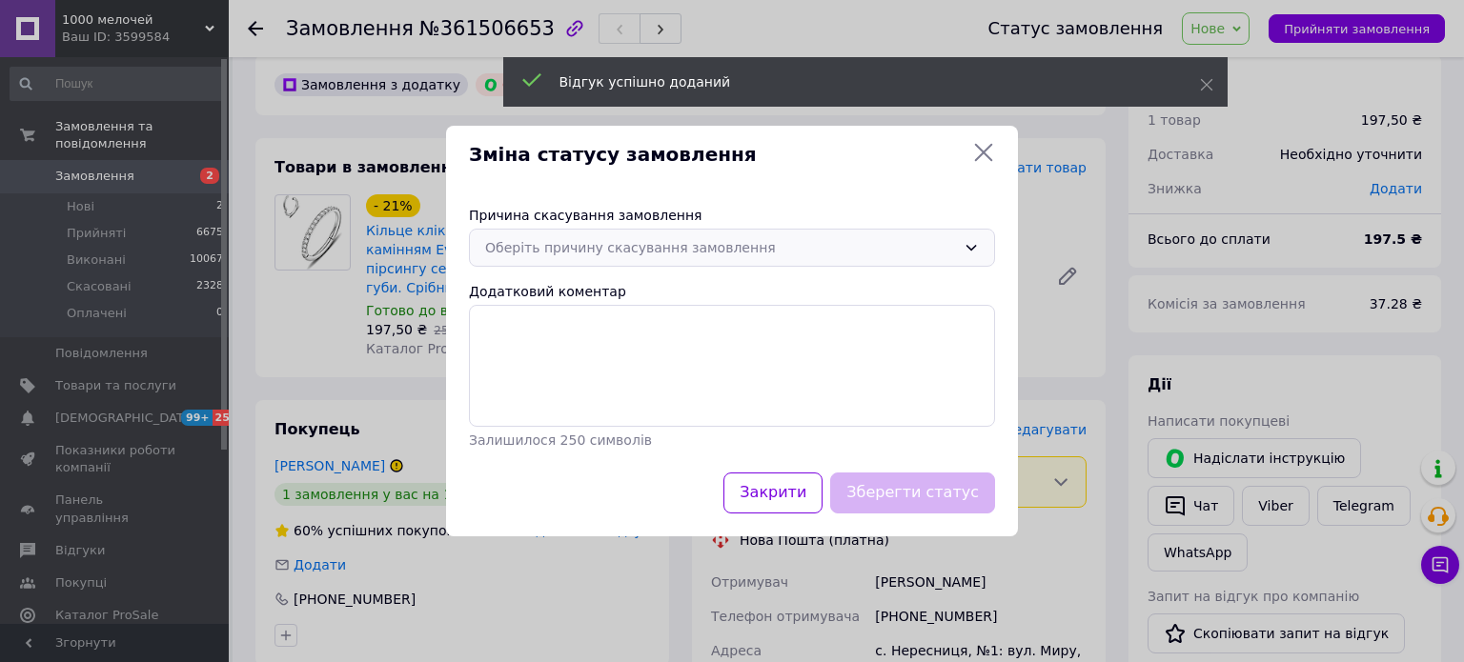
click at [599, 257] on div "Оберіть причину скасування замовлення" at bounding box center [720, 247] width 471 height 21
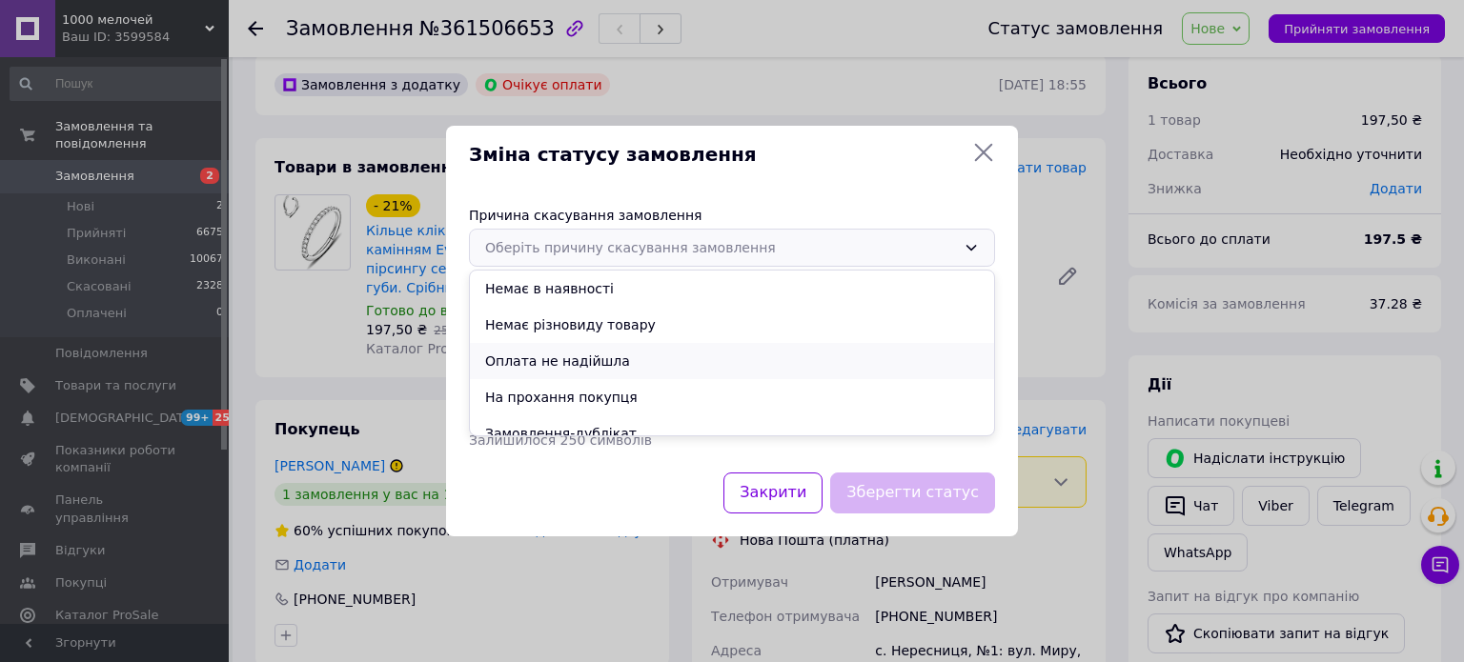
click at [591, 359] on li "Оплата не надійшла" at bounding box center [732, 361] width 524 height 36
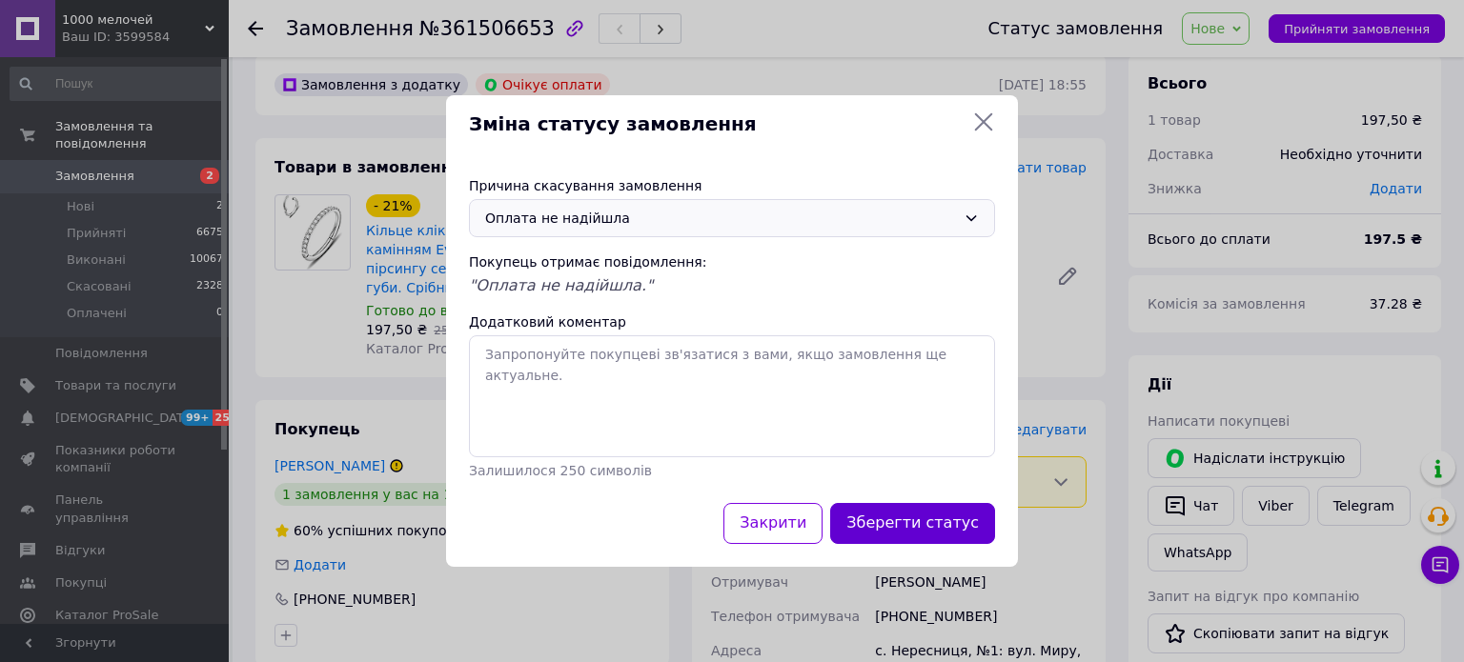
click at [948, 530] on button "Зберегти статус" at bounding box center [912, 523] width 165 height 41
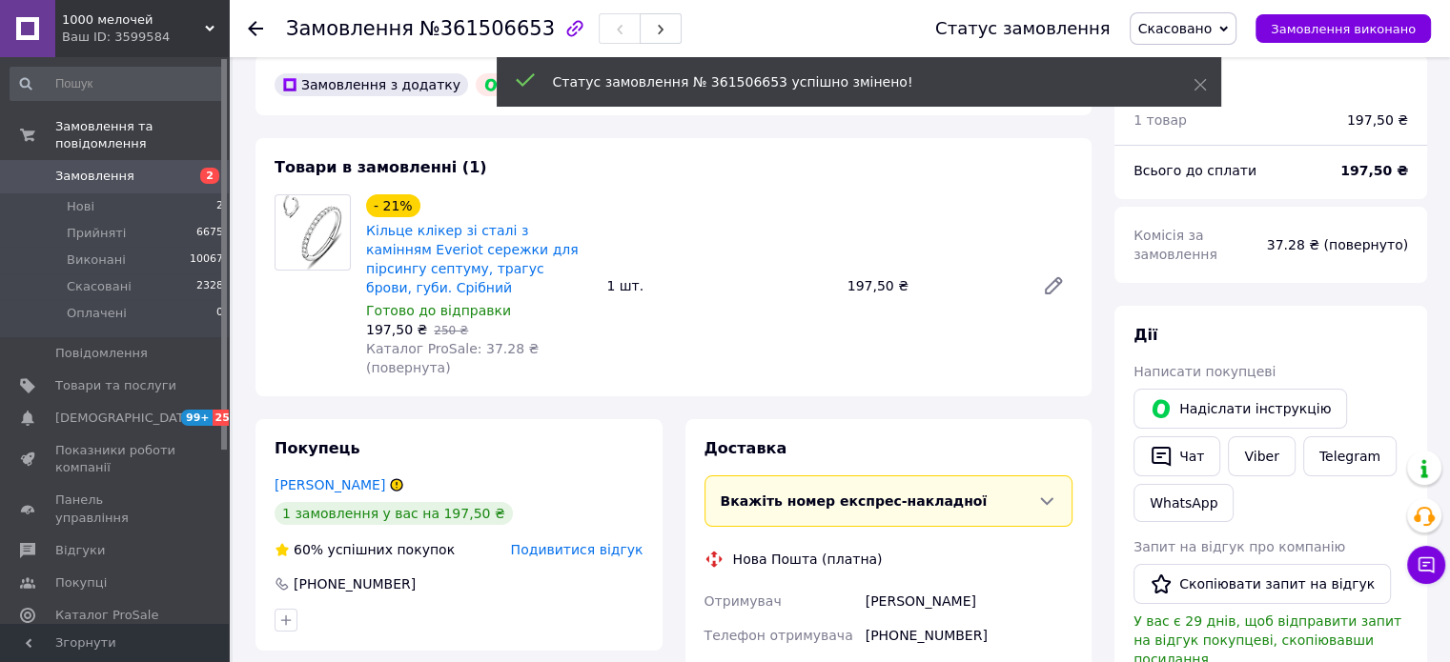
click at [155, 168] on span "Замовлення" at bounding box center [115, 176] width 121 height 17
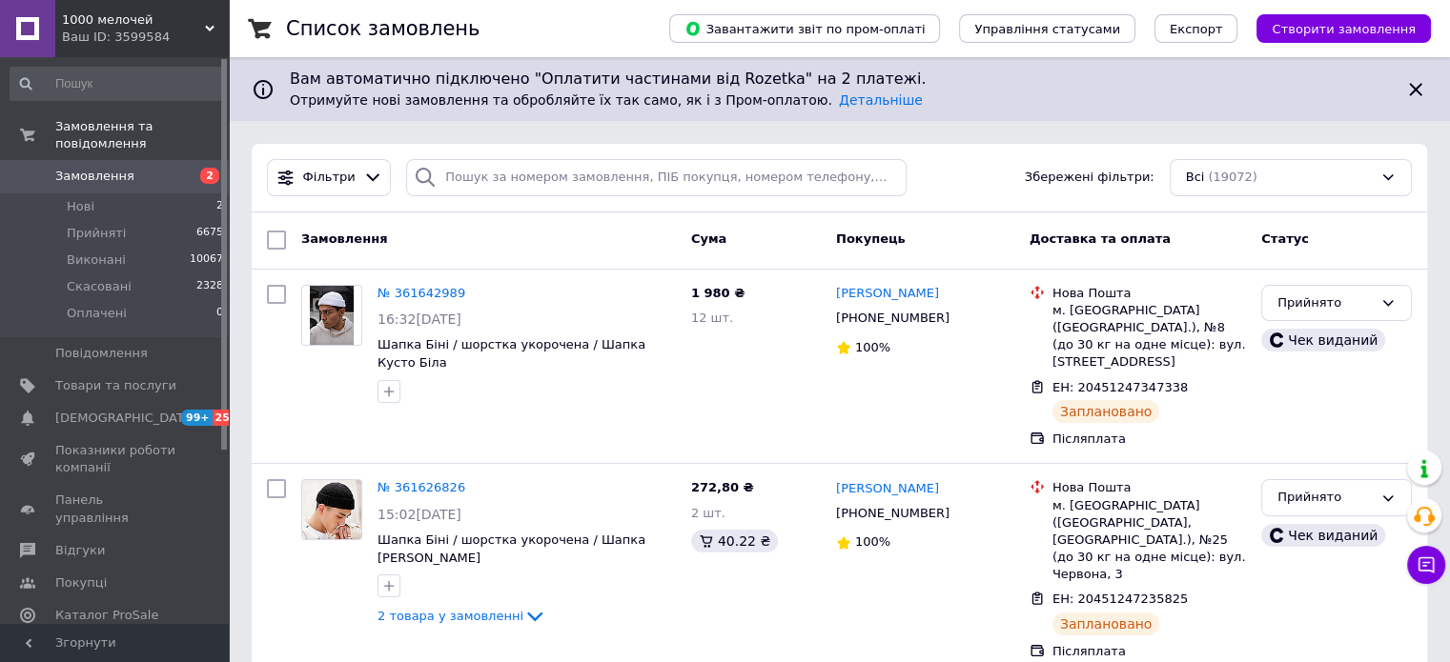
click at [397, 243] on div "Замовлення" at bounding box center [489, 240] width 390 height 34
click at [191, 18] on span "1000 мелочей" at bounding box center [133, 19] width 143 height 17
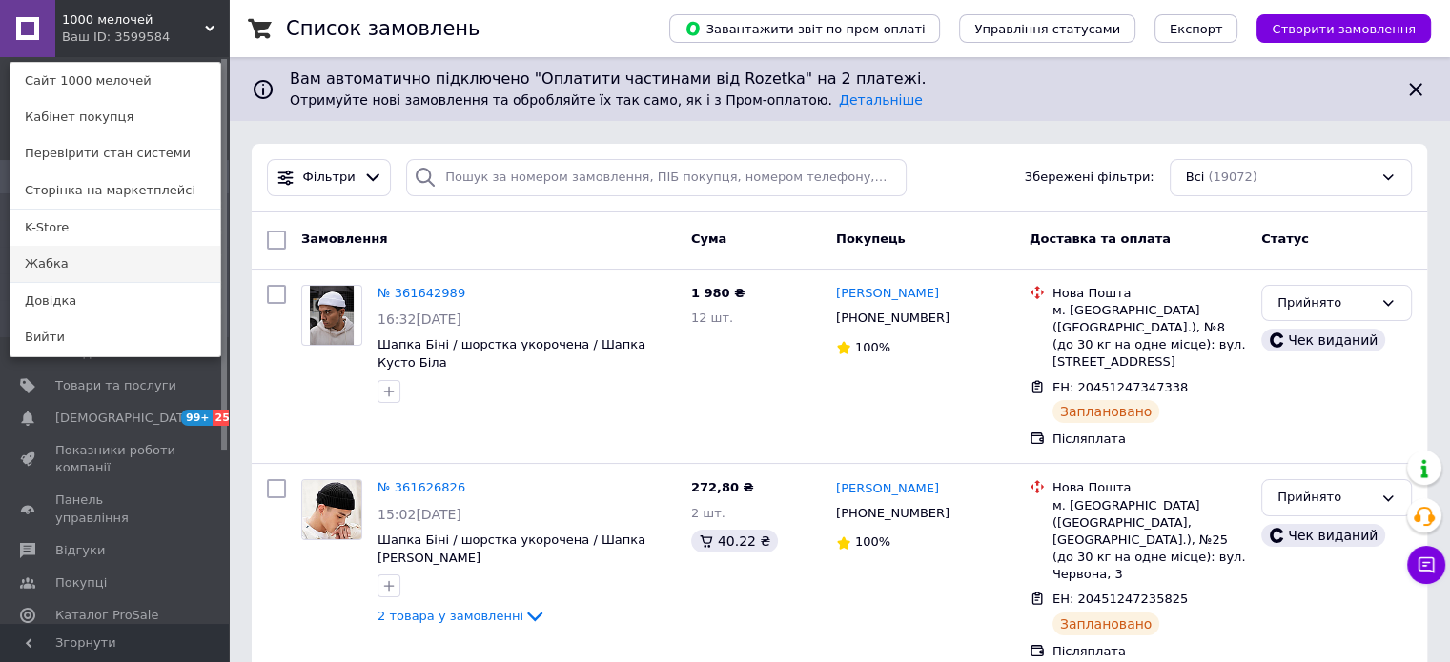
click at [80, 262] on link "Жабка" at bounding box center [115, 264] width 210 height 36
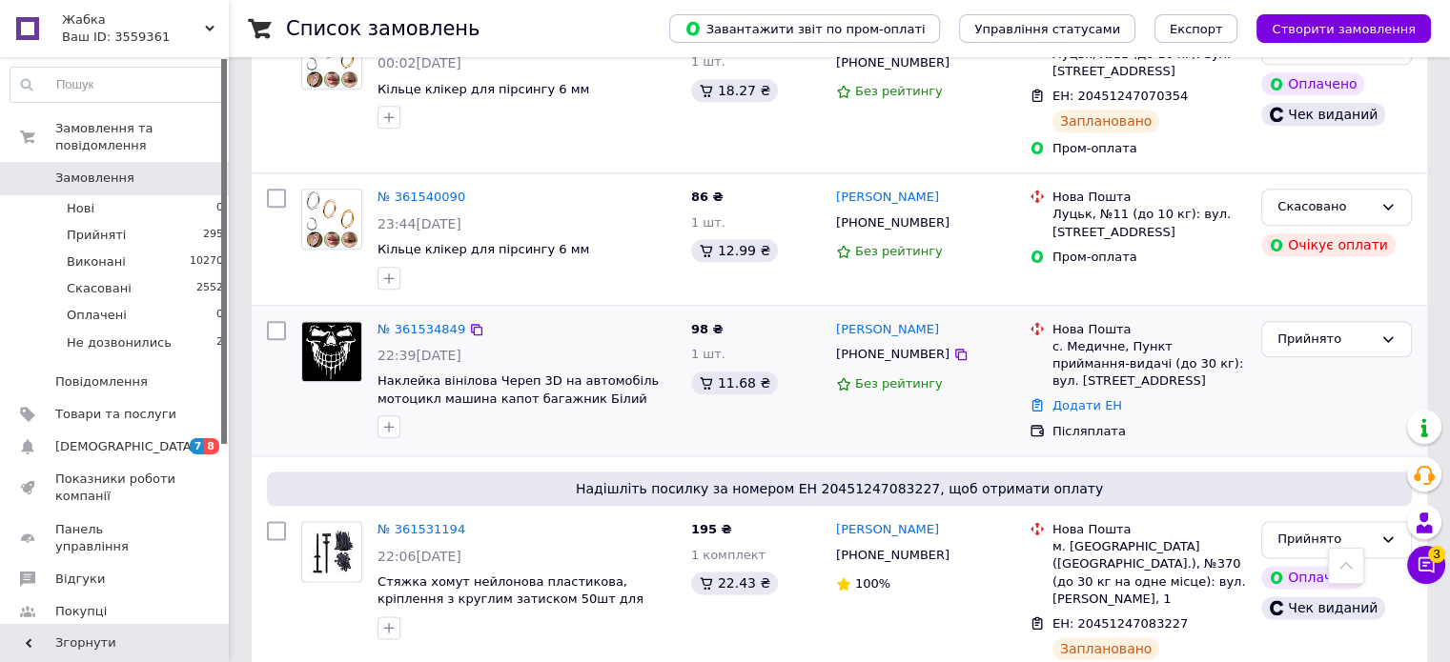
scroll to position [2383, 0]
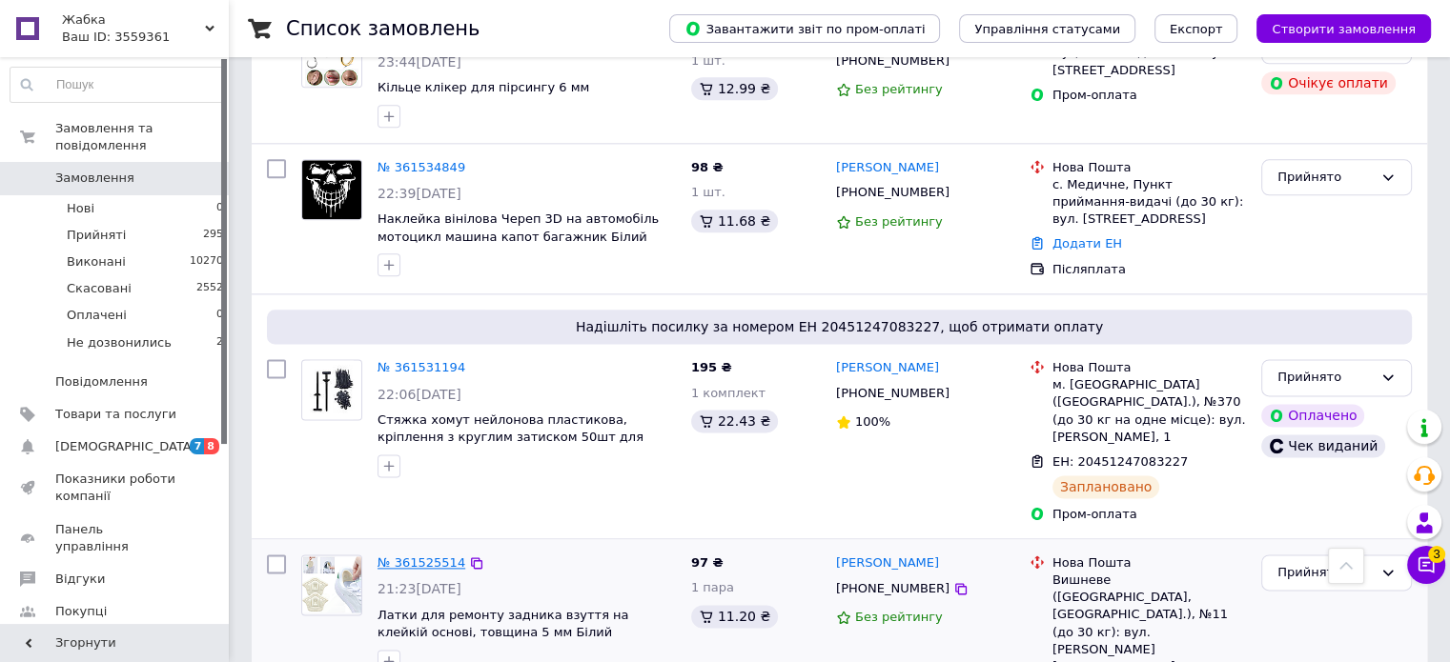
click at [419, 556] on link "№ 361525514" at bounding box center [421, 563] width 88 height 14
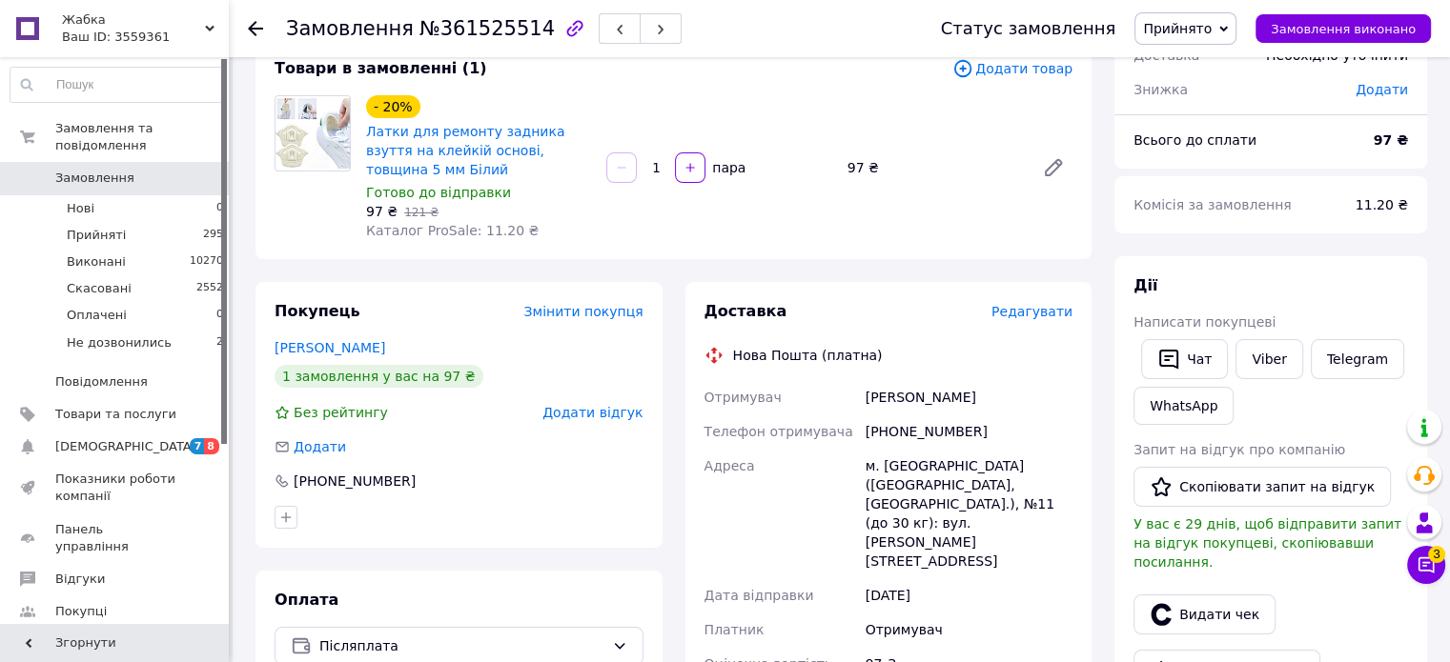
scroll to position [286, 0]
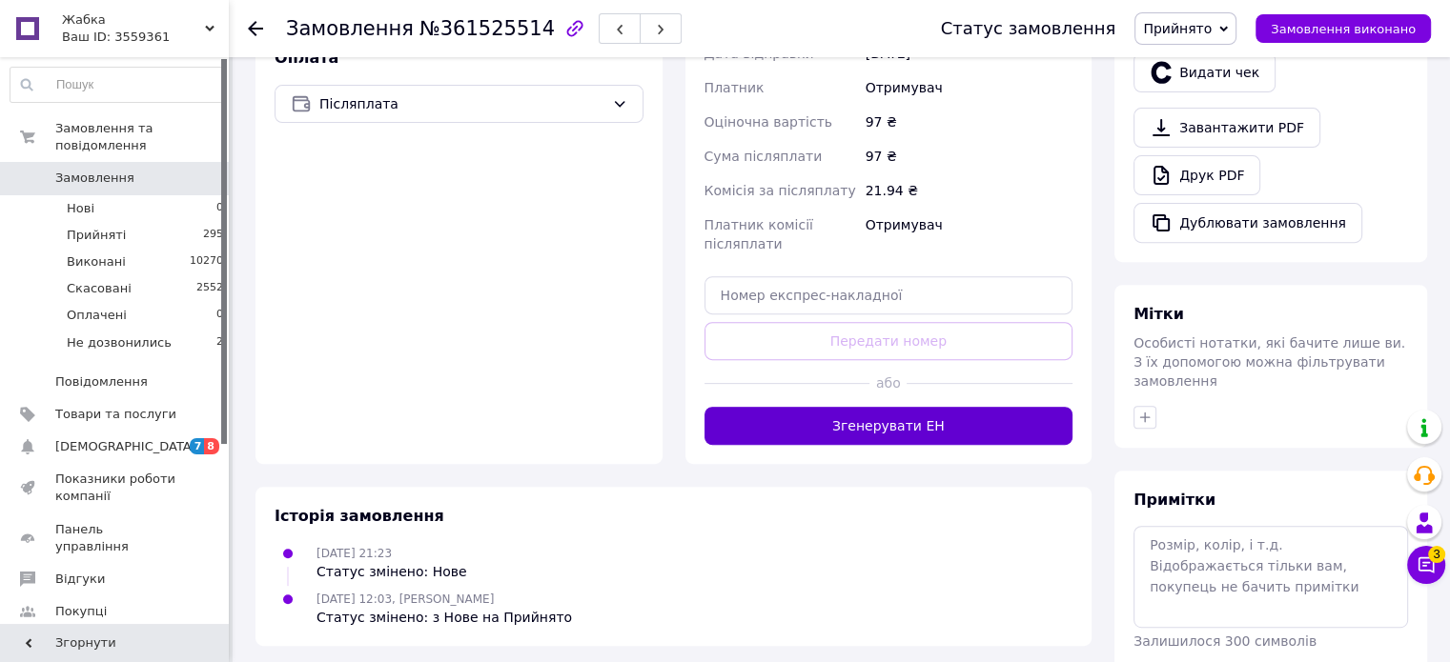
click at [920, 407] on button "Згенерувати ЕН" at bounding box center [888, 426] width 369 height 38
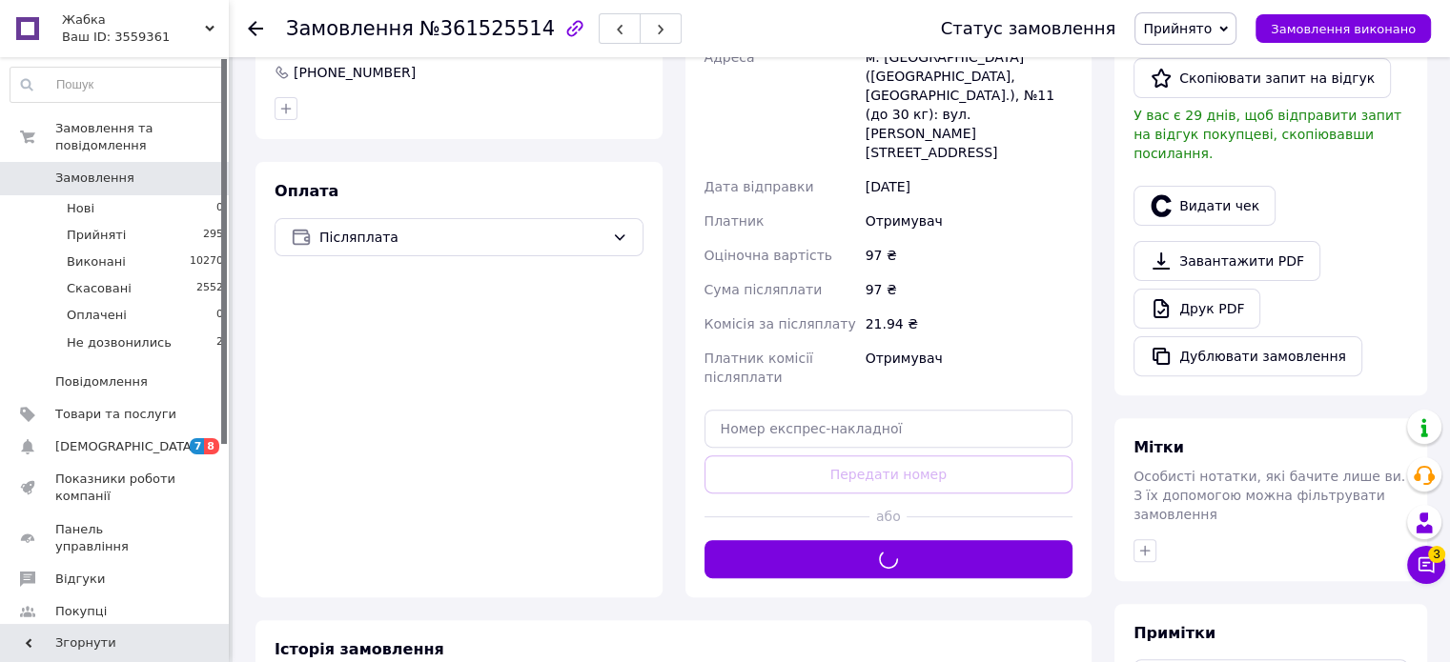
scroll to position [0, 0]
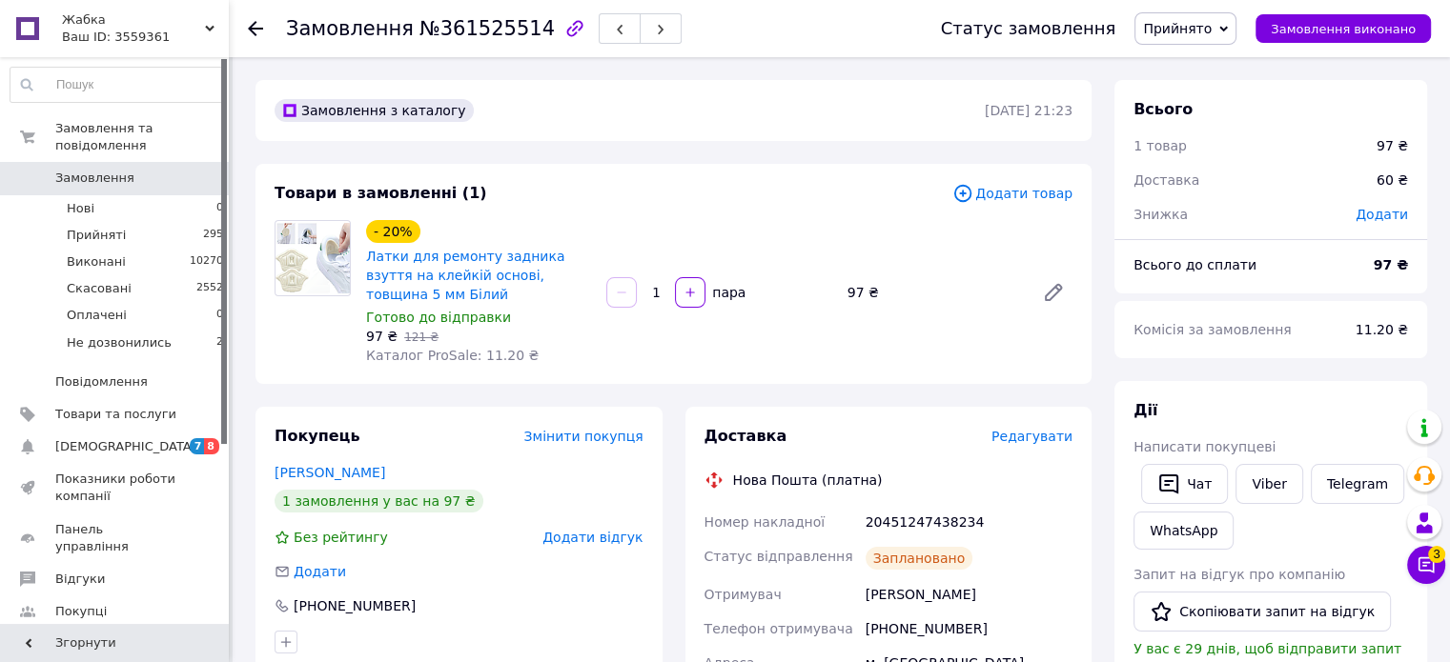
click at [883, 523] on div "20451247438234" at bounding box center [969, 522] width 214 height 34
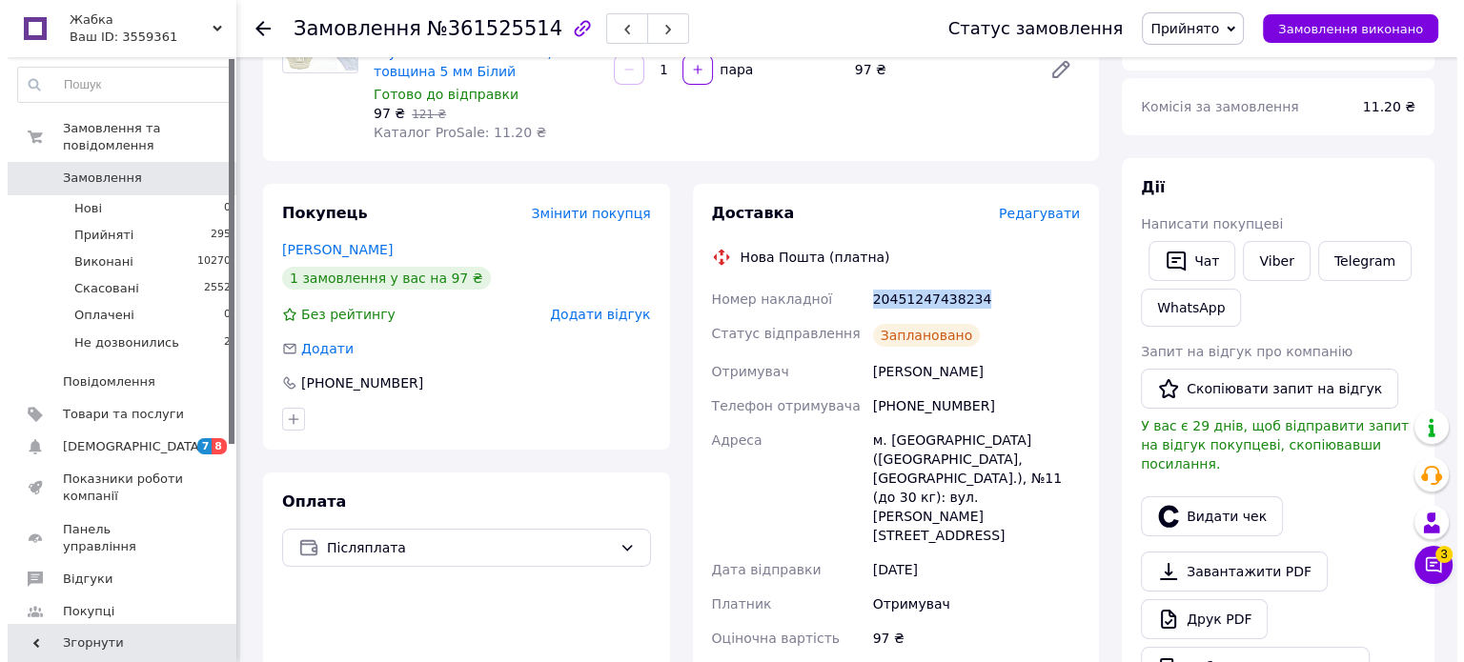
scroll to position [381, 0]
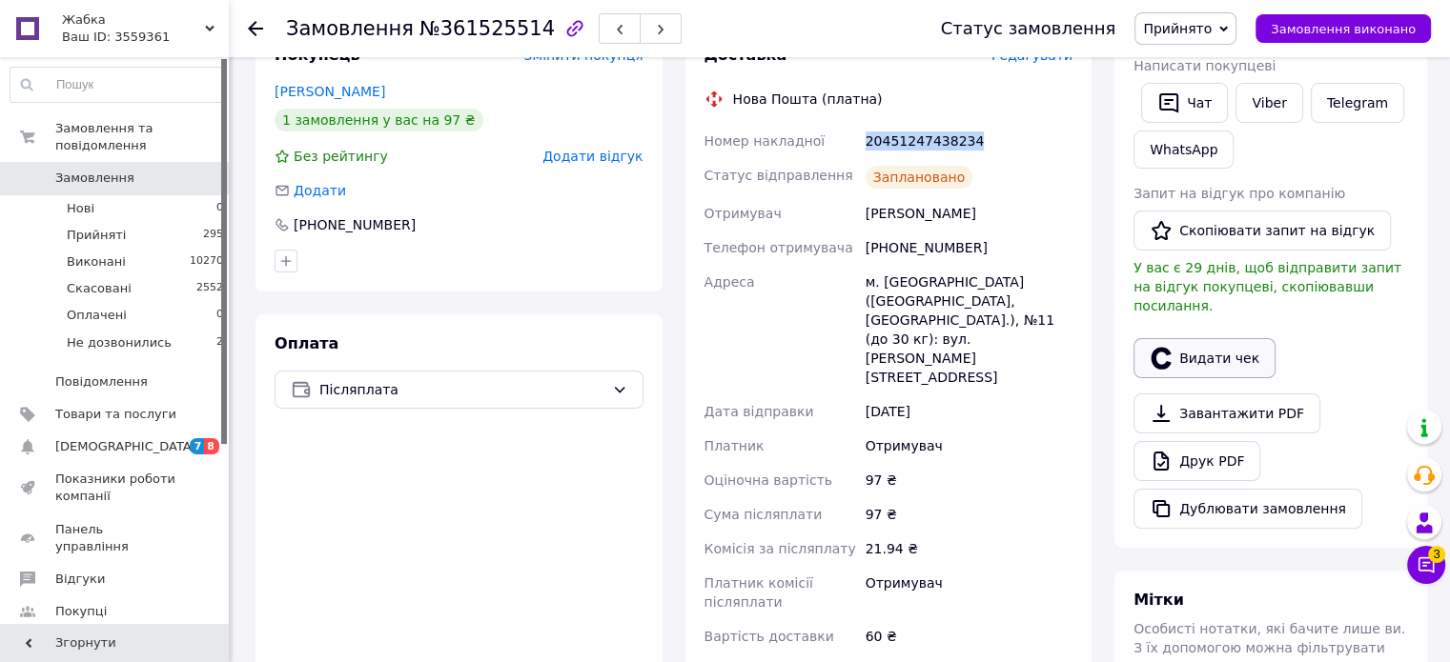
click at [1170, 347] on icon "button" at bounding box center [1160, 358] width 23 height 23
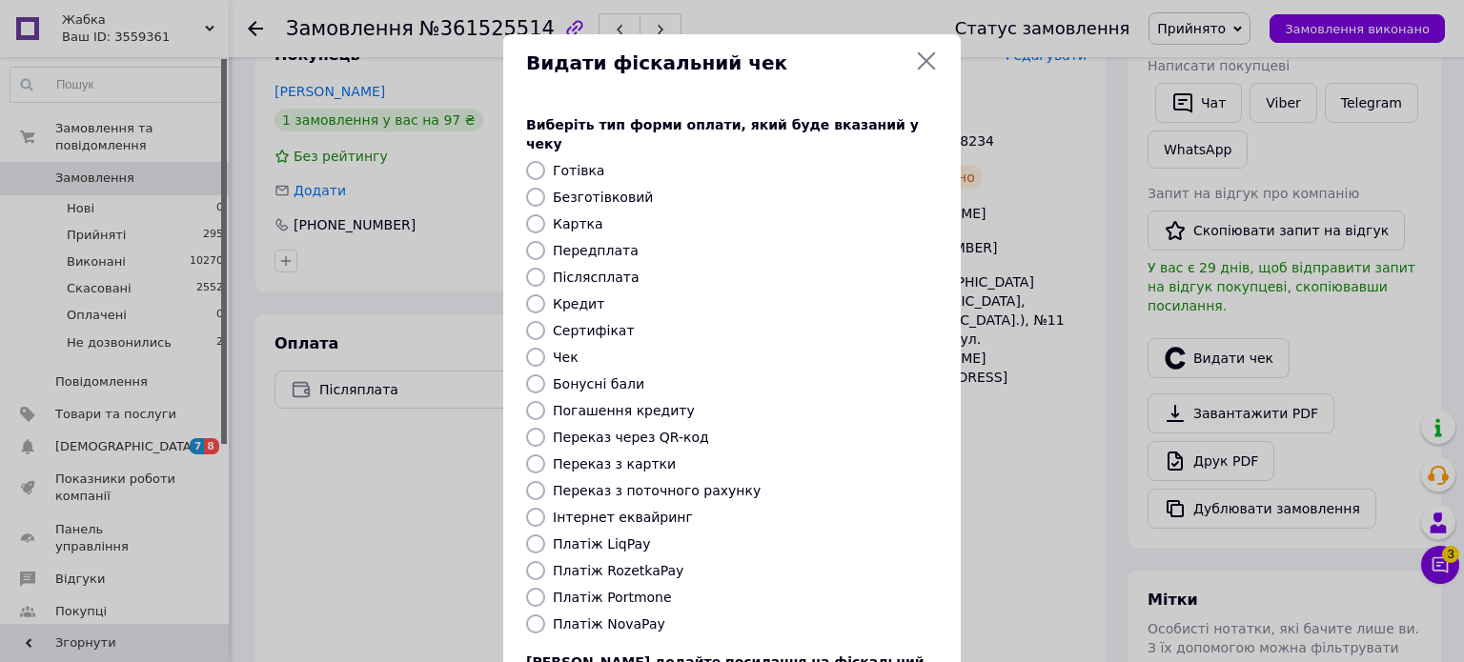
click at [626, 617] on label "Платіж NovaPay" at bounding box center [609, 624] width 112 height 15
click at [545, 615] on input "Платіж NovaPay" at bounding box center [535, 624] width 19 height 19
radio input "true"
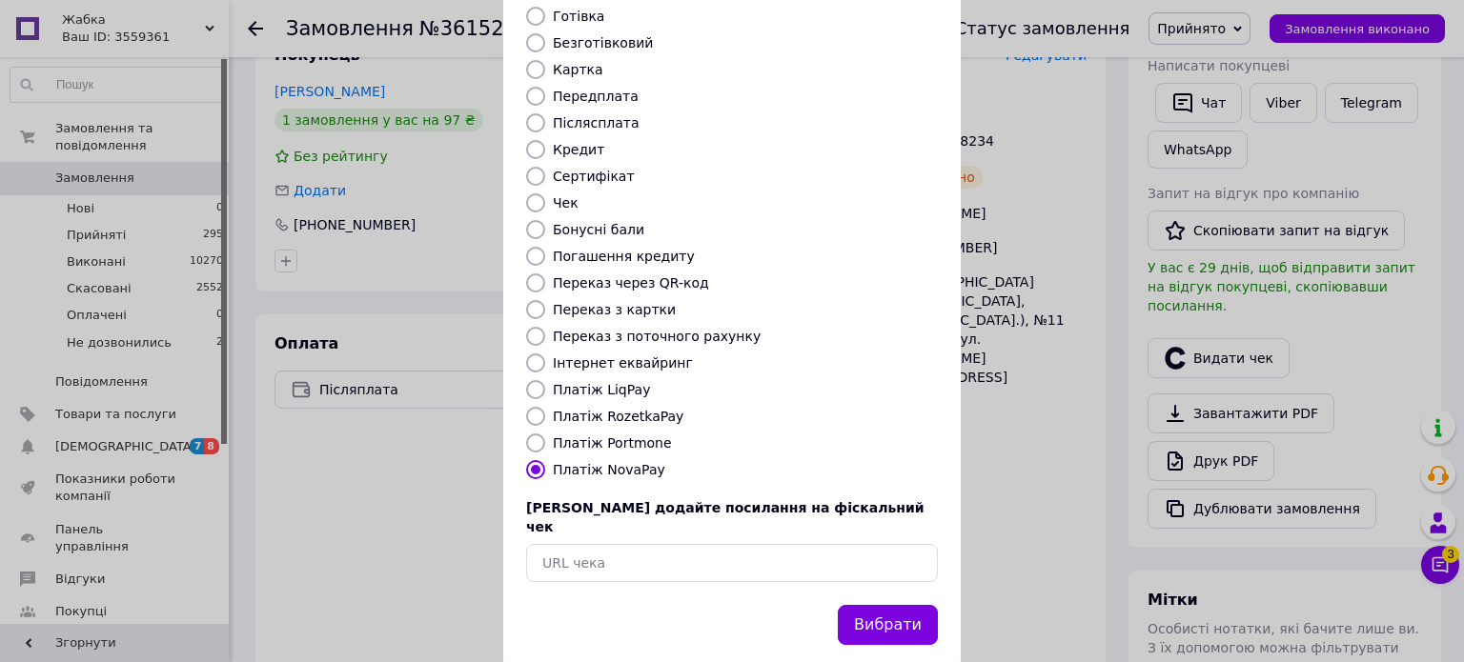
scroll to position [155, 0]
click at [895, 604] on button "Вибрати" at bounding box center [888, 624] width 100 height 41
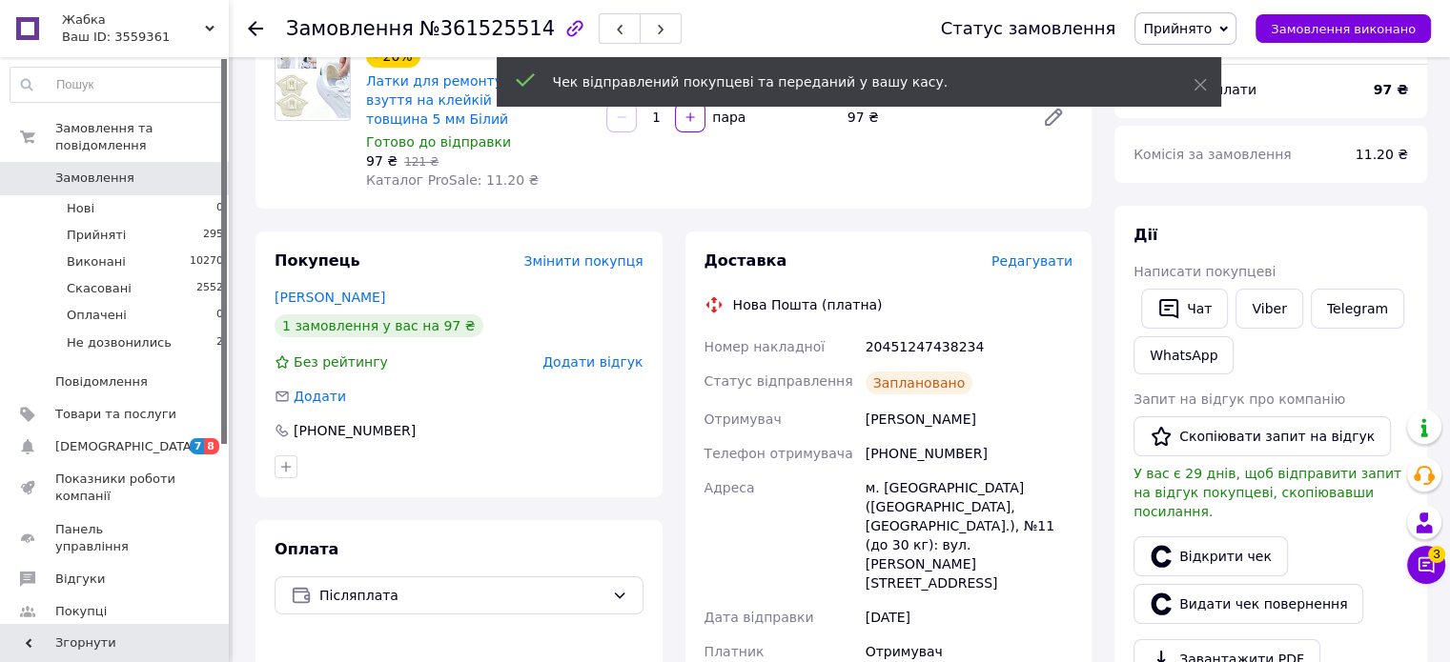
scroll to position [19, 0]
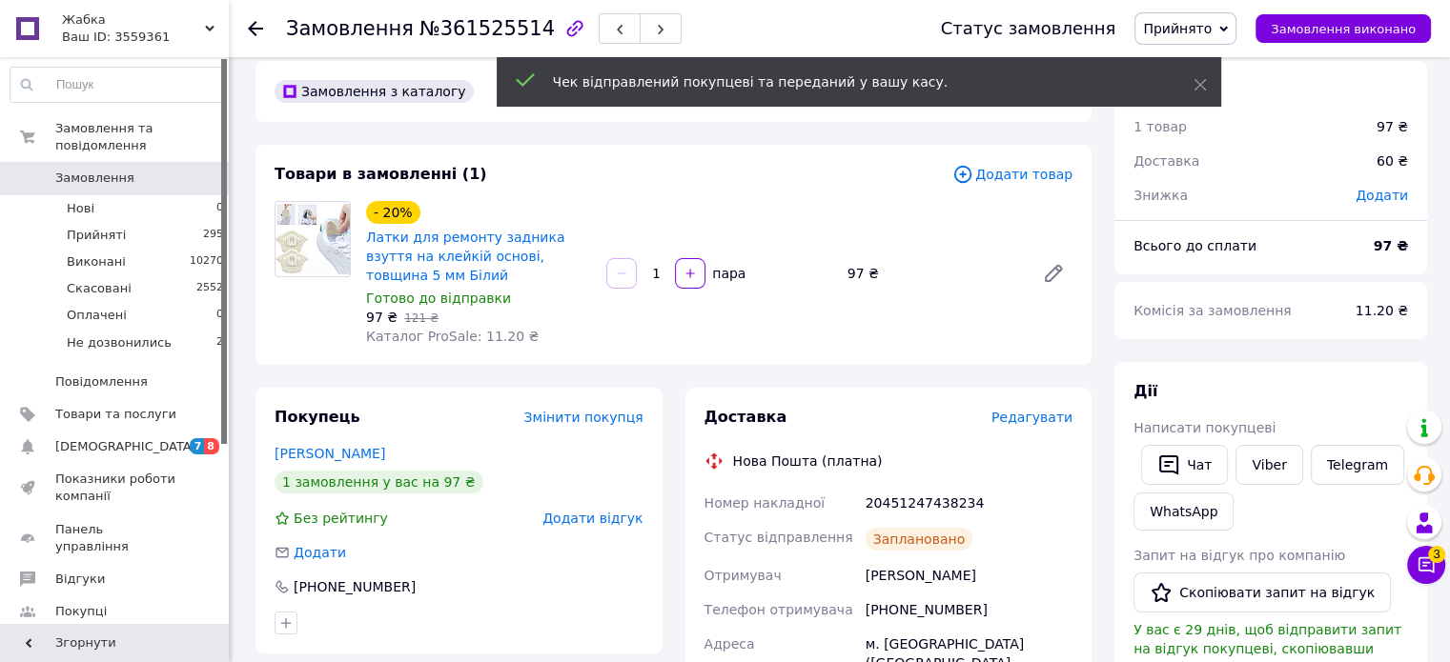
click at [907, 502] on div "20451247438234" at bounding box center [969, 503] width 214 height 34
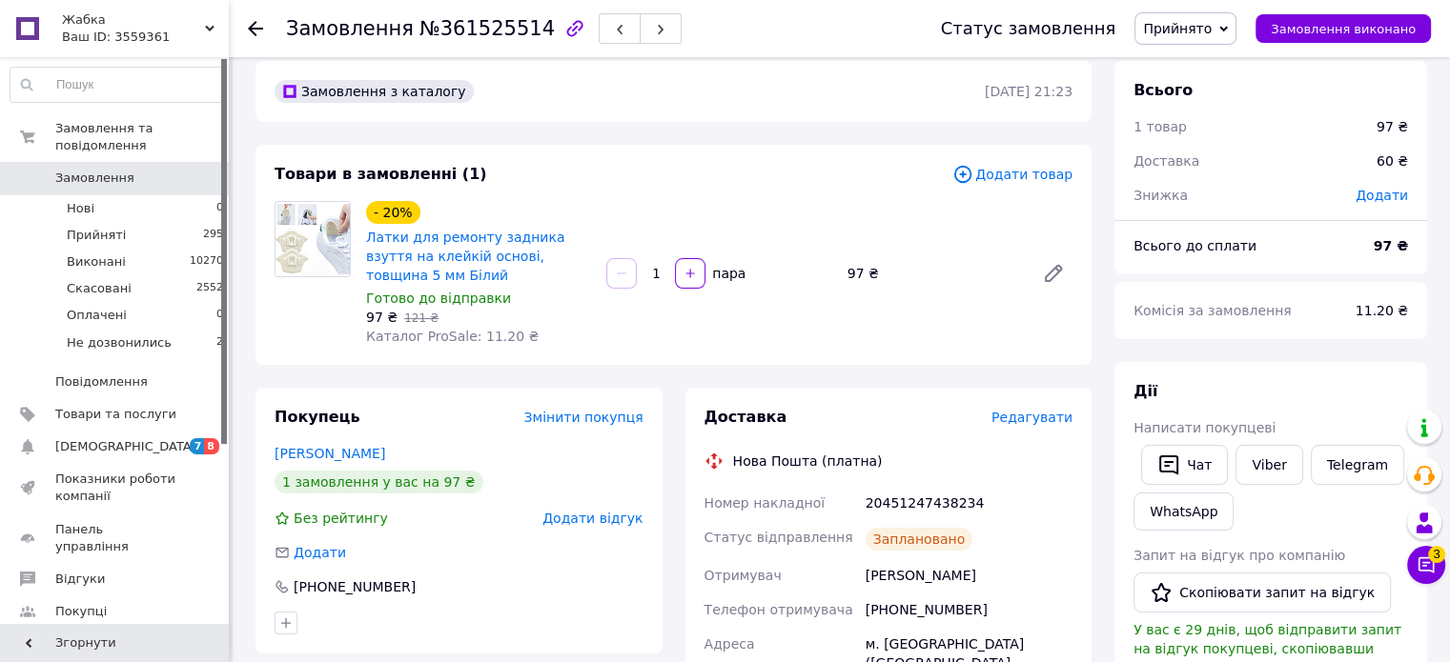
click at [921, 491] on div "20451247438234" at bounding box center [969, 503] width 214 height 34
click at [925, 506] on div "20451247438234" at bounding box center [969, 503] width 214 height 34
copy div "20451247438234"
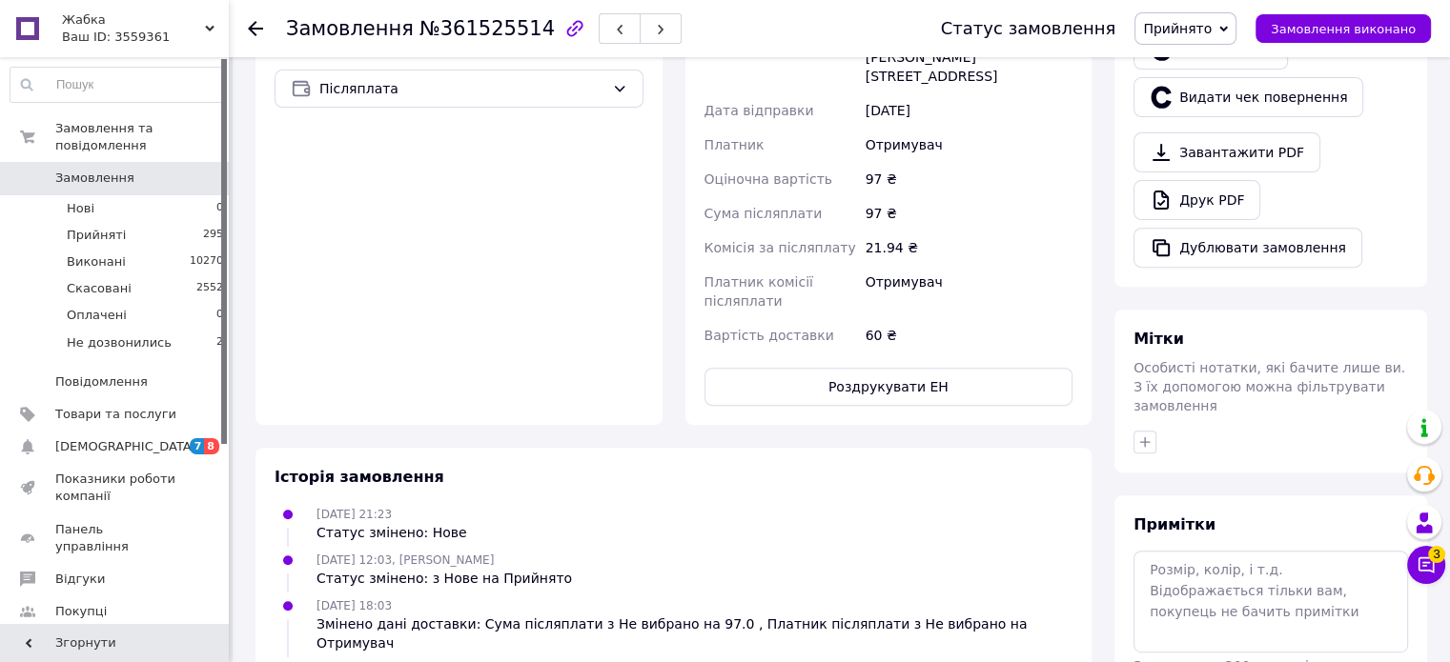
scroll to position [152, 0]
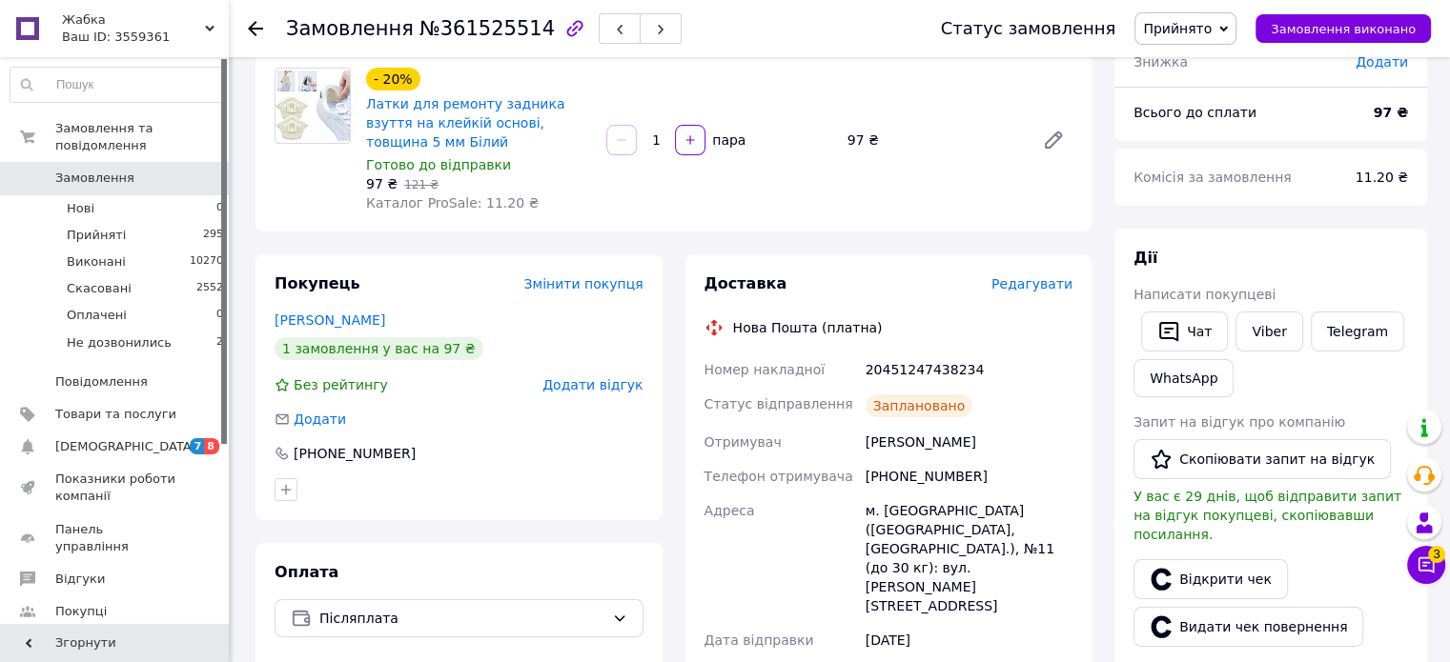
click at [949, 81] on div "- 20% Латки для ремонту задника взуття на клейкій основі, товщина 5 мм Білий Го…" at bounding box center [718, 140] width 721 height 152
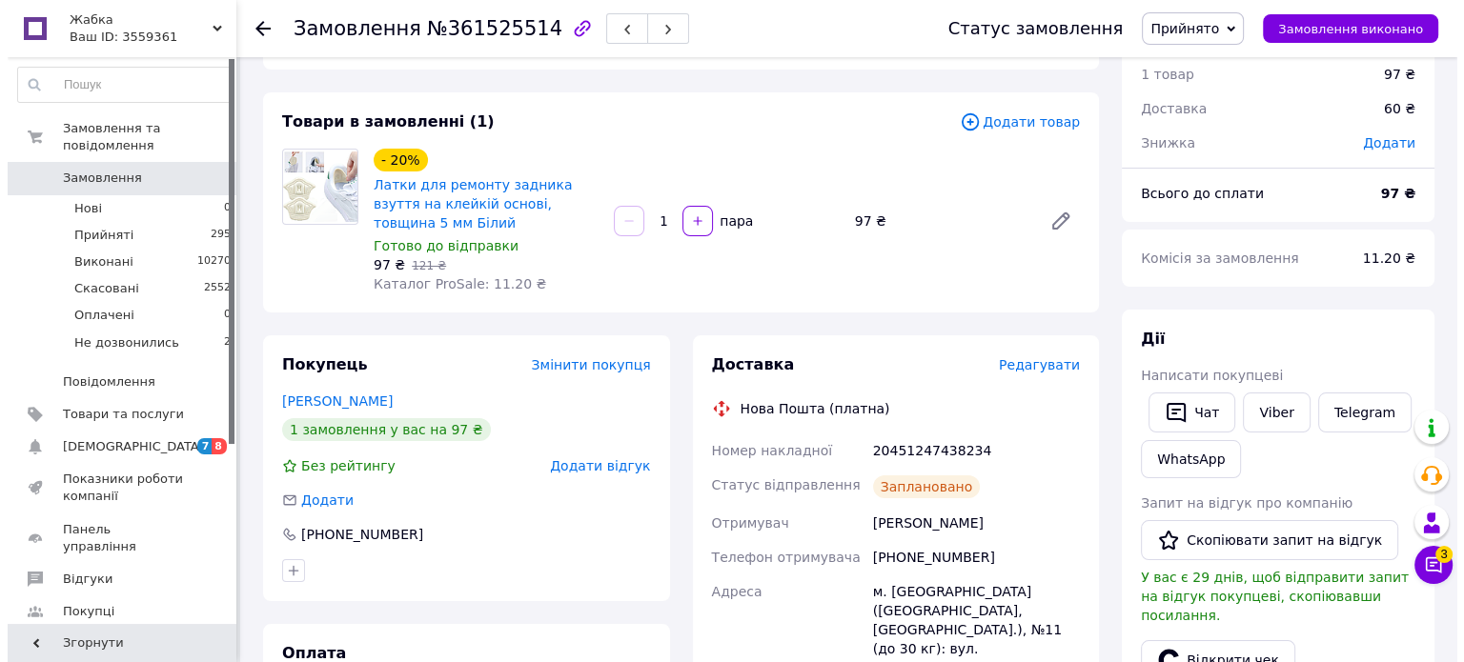
scroll to position [0, 0]
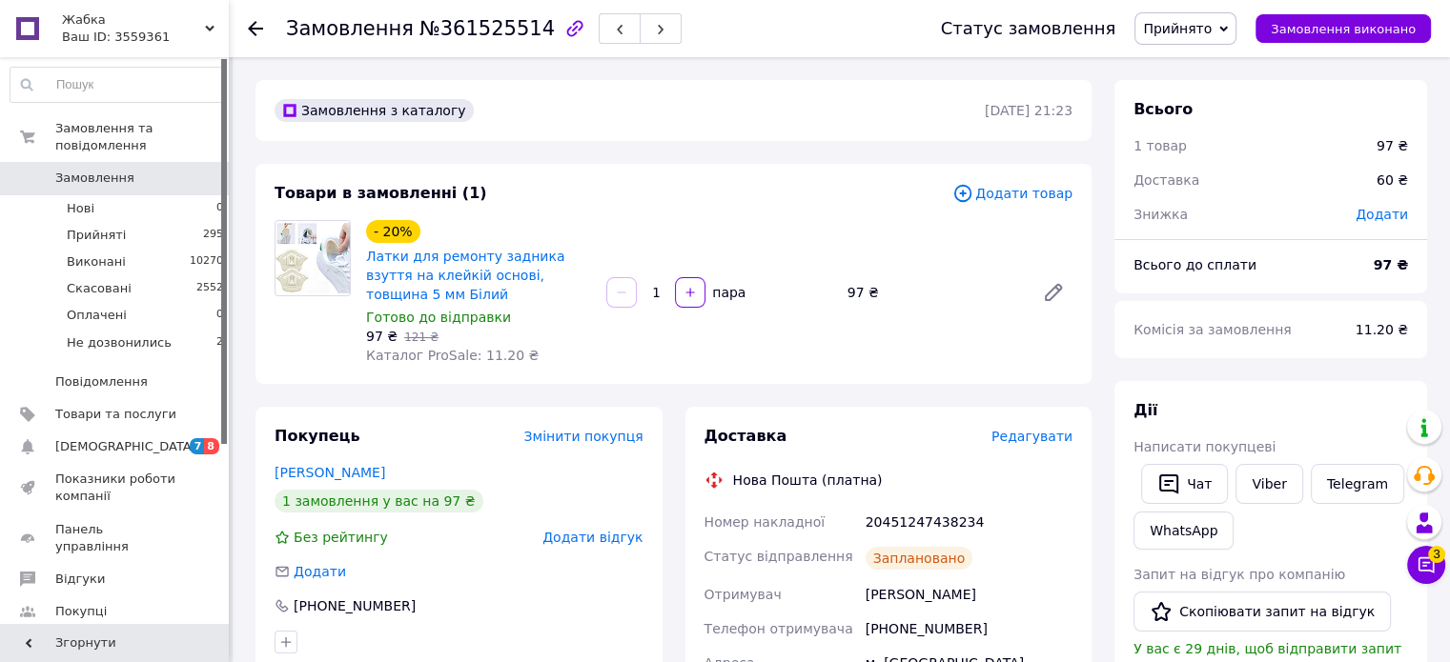
click at [206, 170] on span "0" at bounding box center [202, 178] width 52 height 17
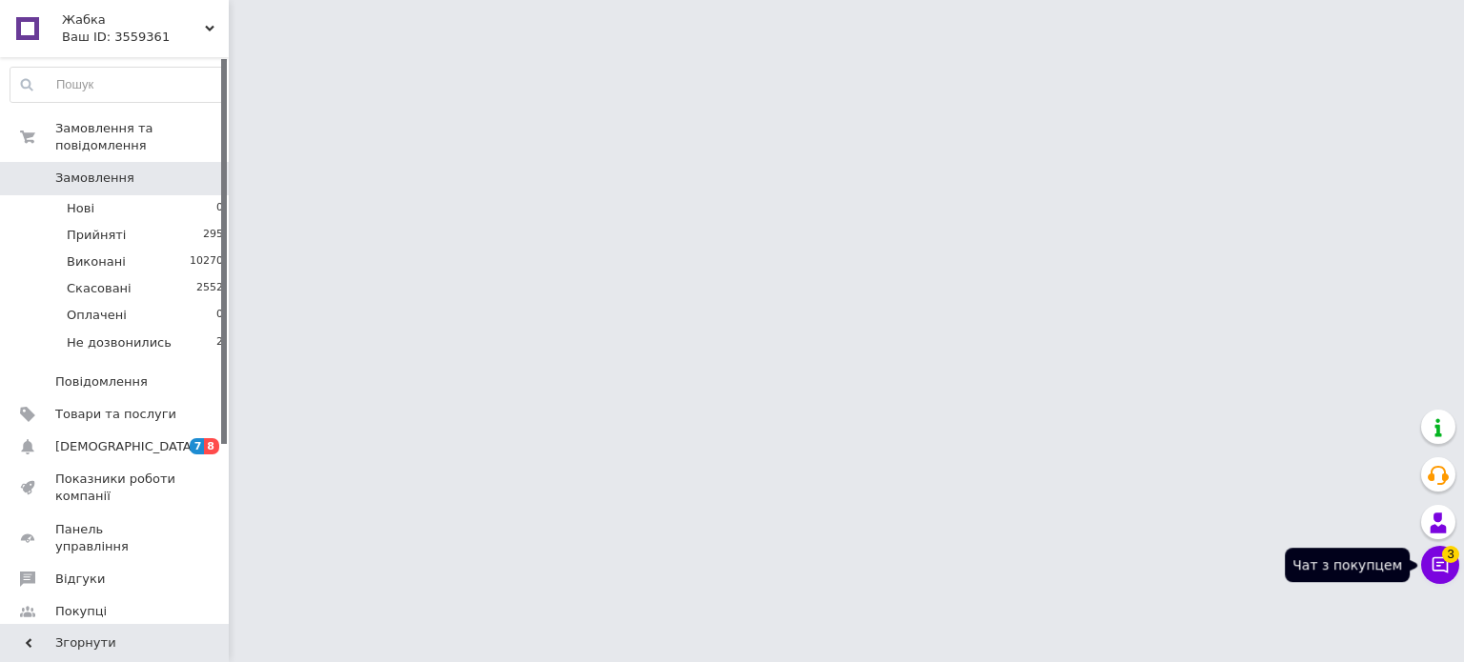
click at [1435, 578] on button "Чат з покупцем 3" at bounding box center [1440, 565] width 38 height 38
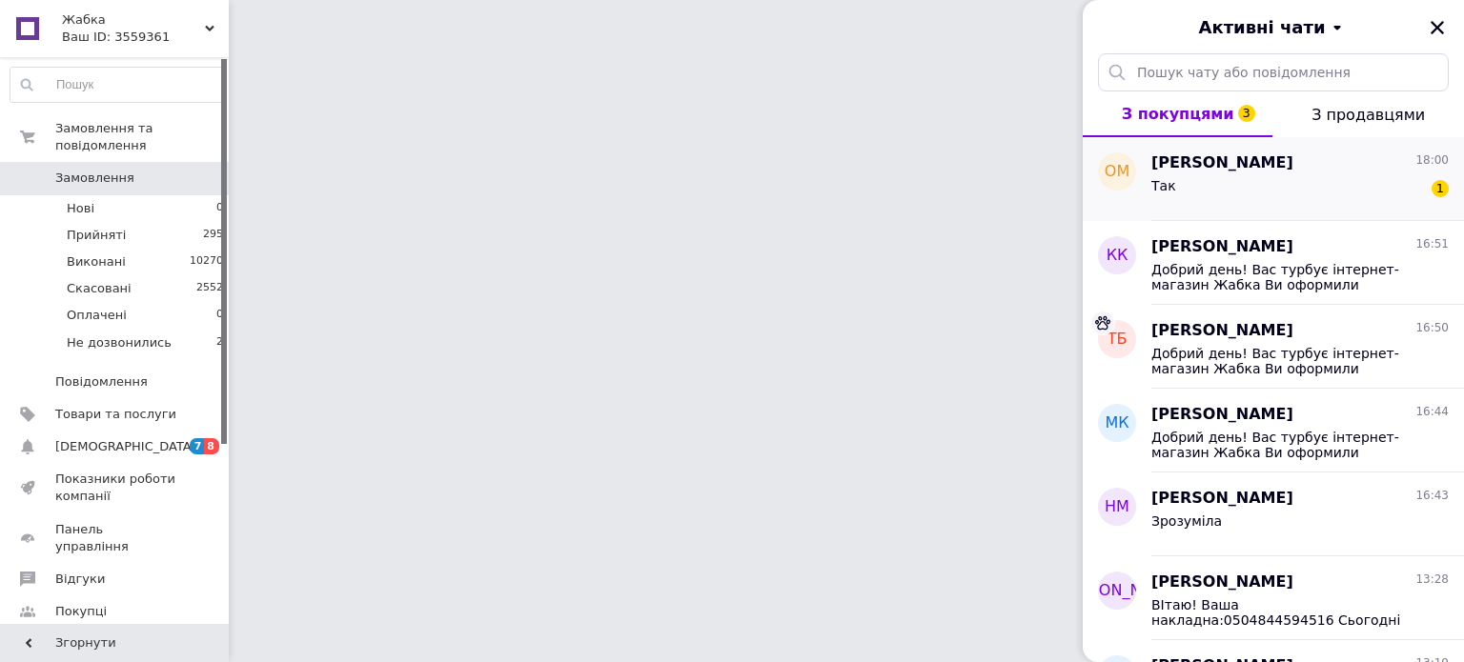
click at [1241, 144] on div "Олексій Маркін 18:00 Так 1" at bounding box center [1307, 179] width 313 height 84
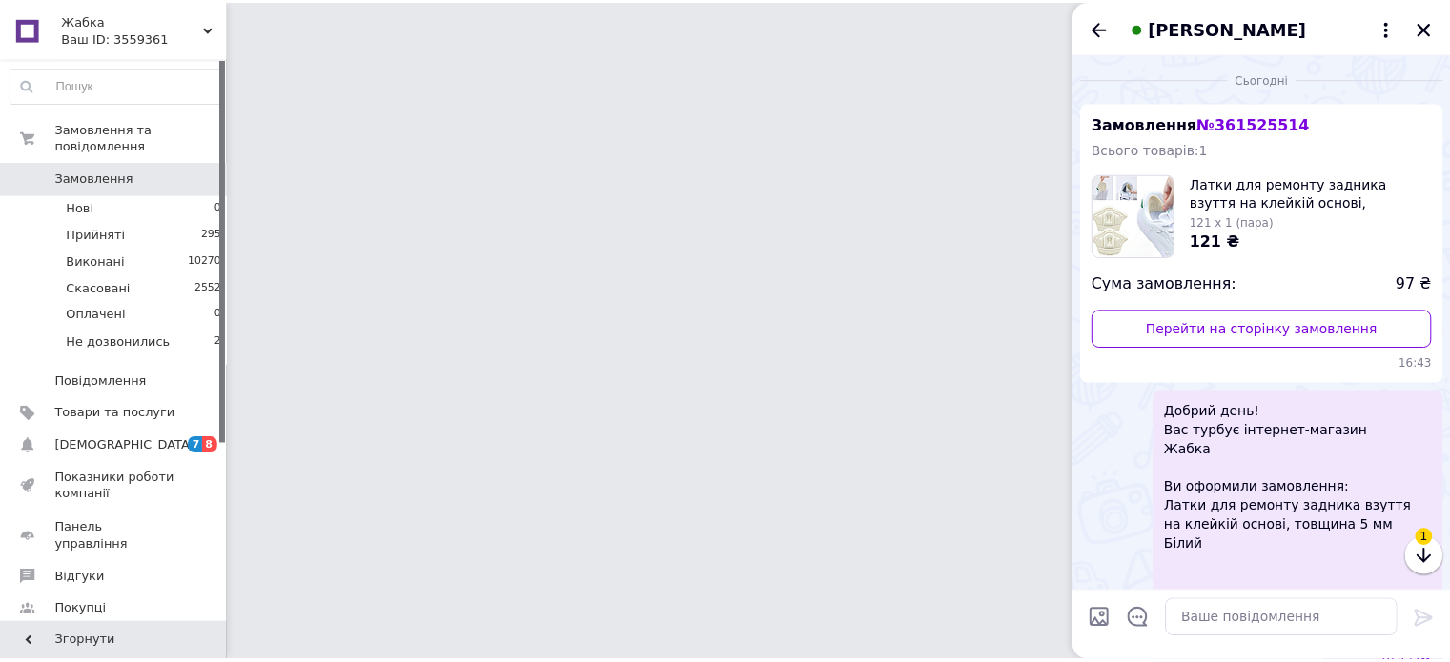
scroll to position [163, 0]
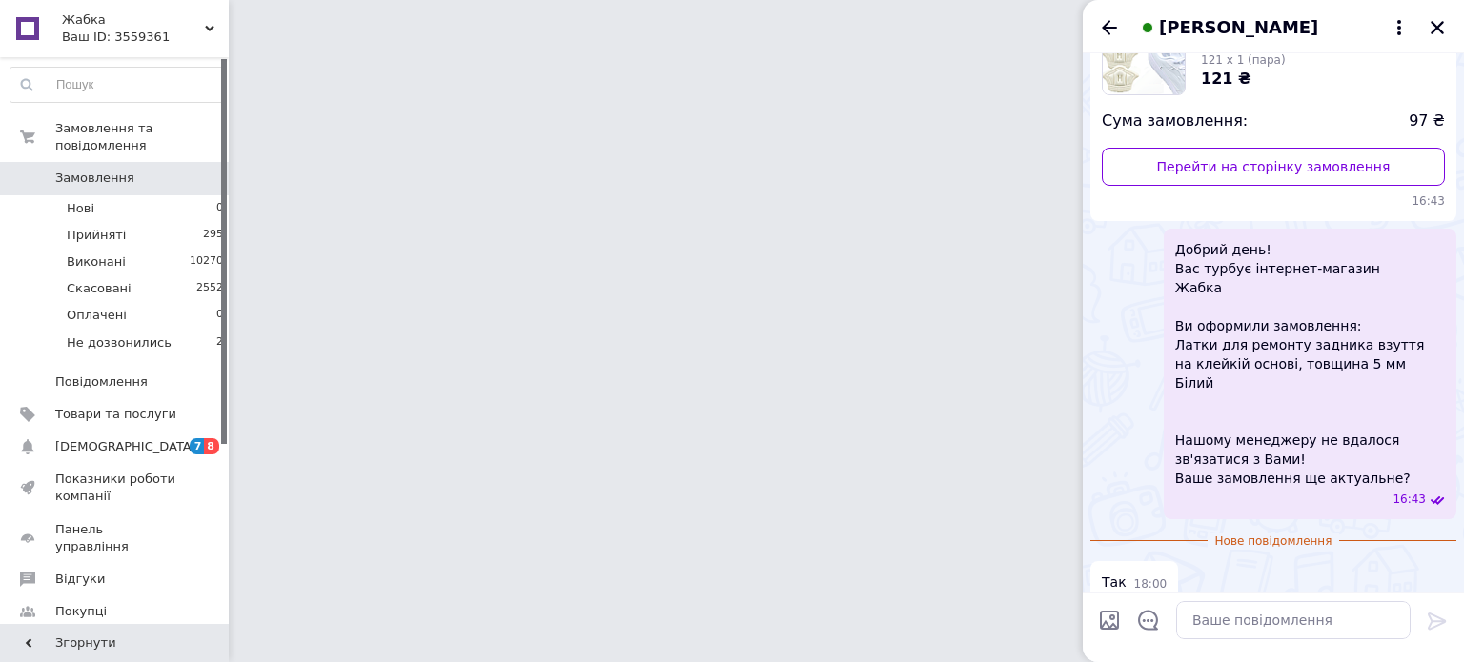
click at [1441, 27] on div "Олексій Маркін" at bounding box center [1273, 26] width 381 height 53
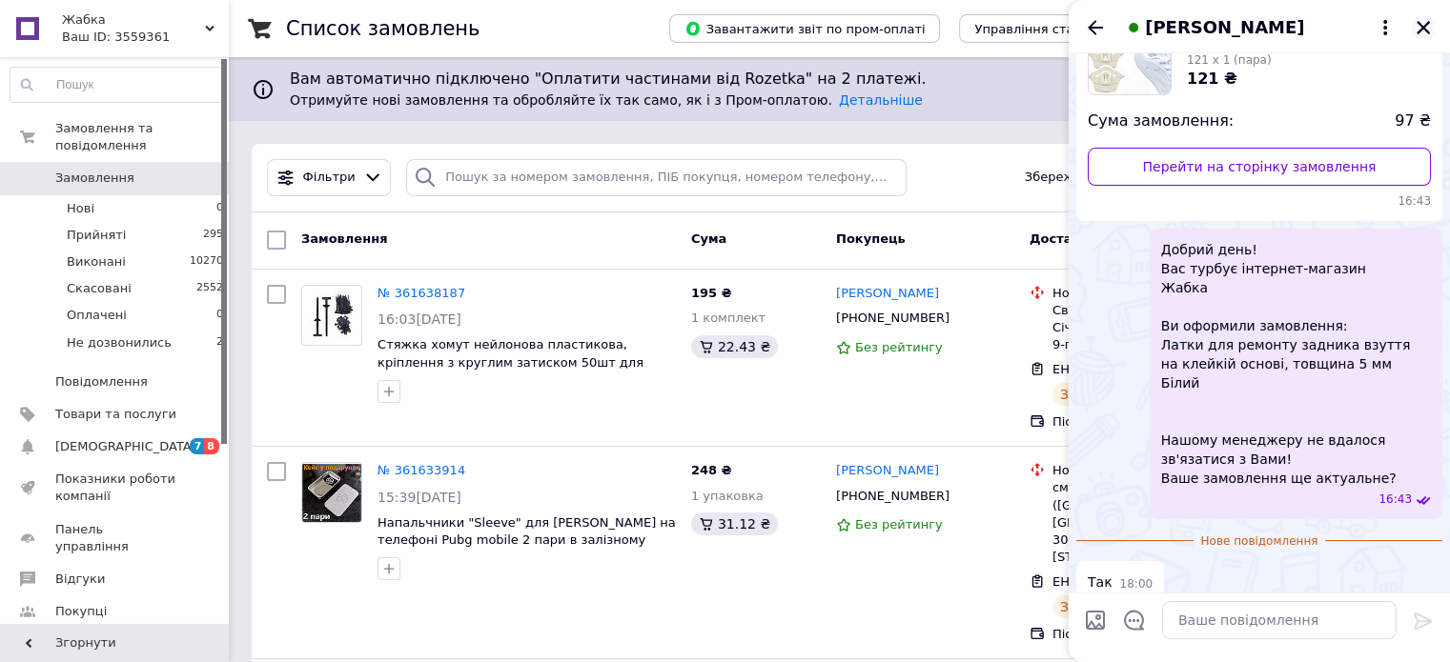
click at [1429, 27] on icon "Закрити" at bounding box center [1422, 27] width 17 height 17
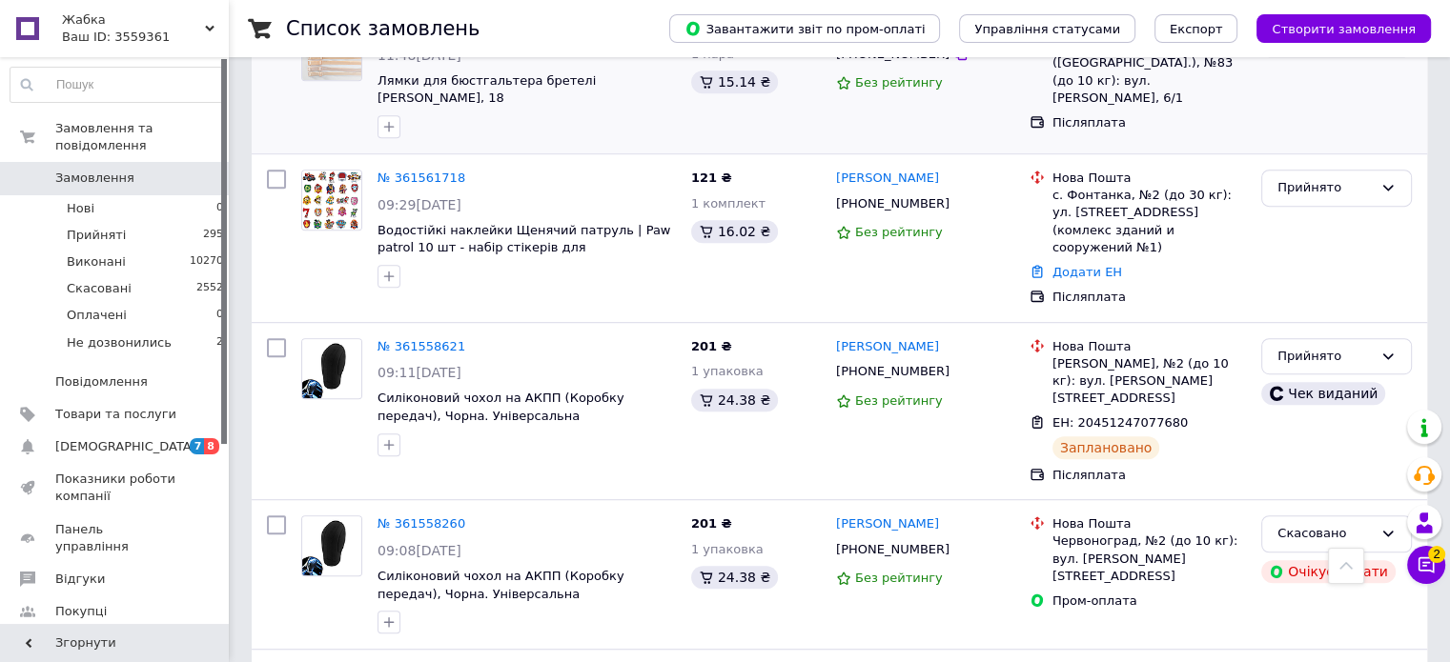
scroll to position [1144, 0]
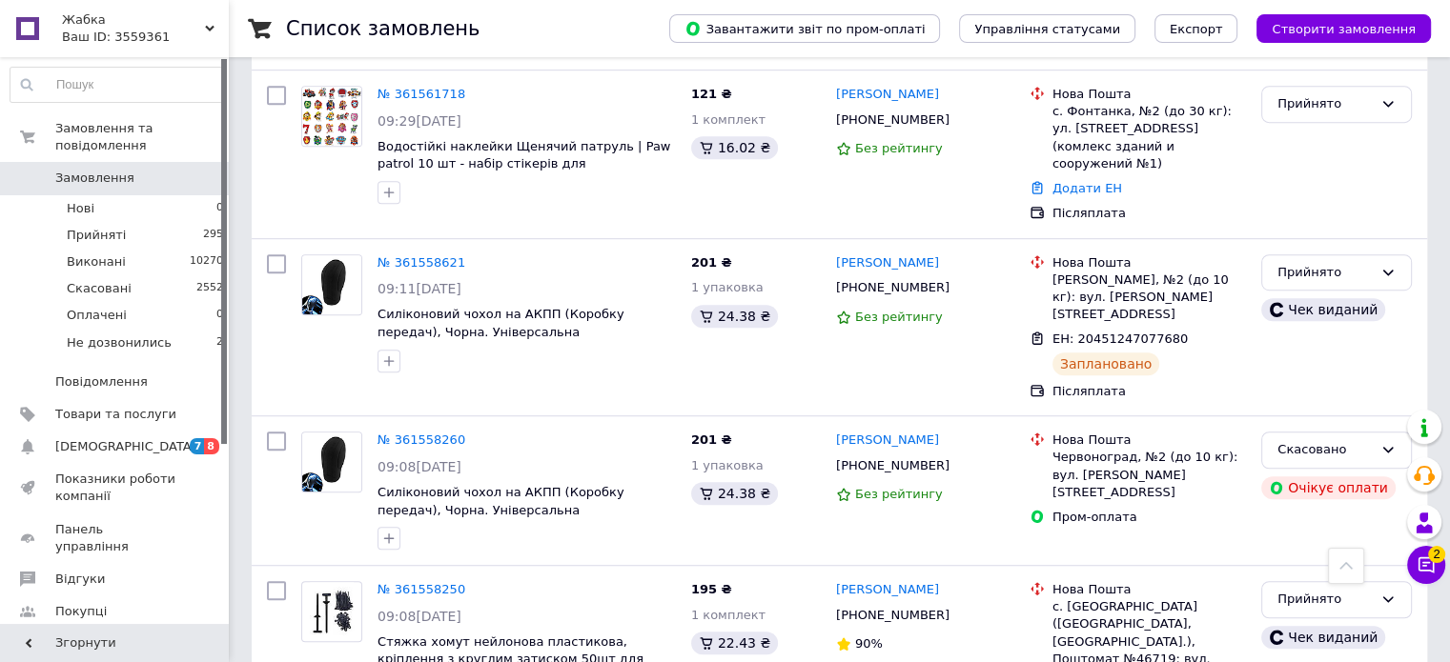
click at [64, 172] on link "Замовлення 0" at bounding box center [117, 178] width 234 height 32
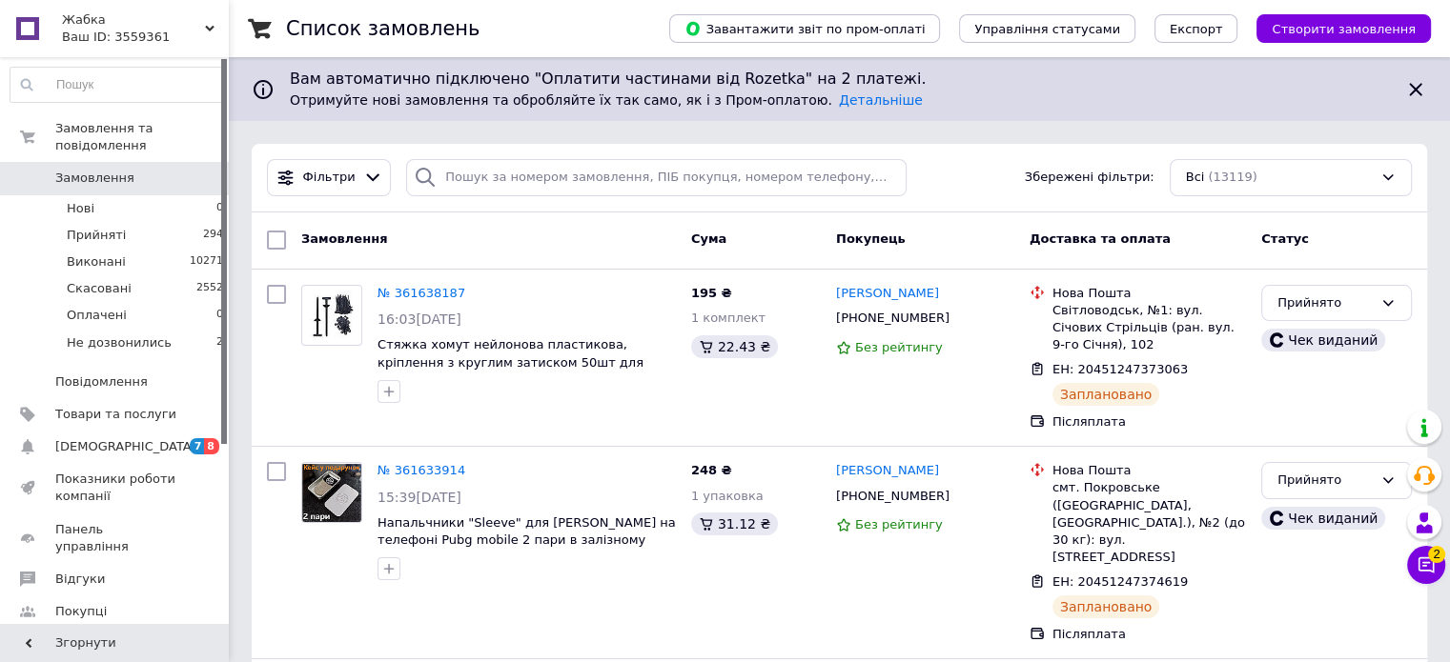
click at [178, 21] on span "Жабка" at bounding box center [133, 19] width 143 height 17
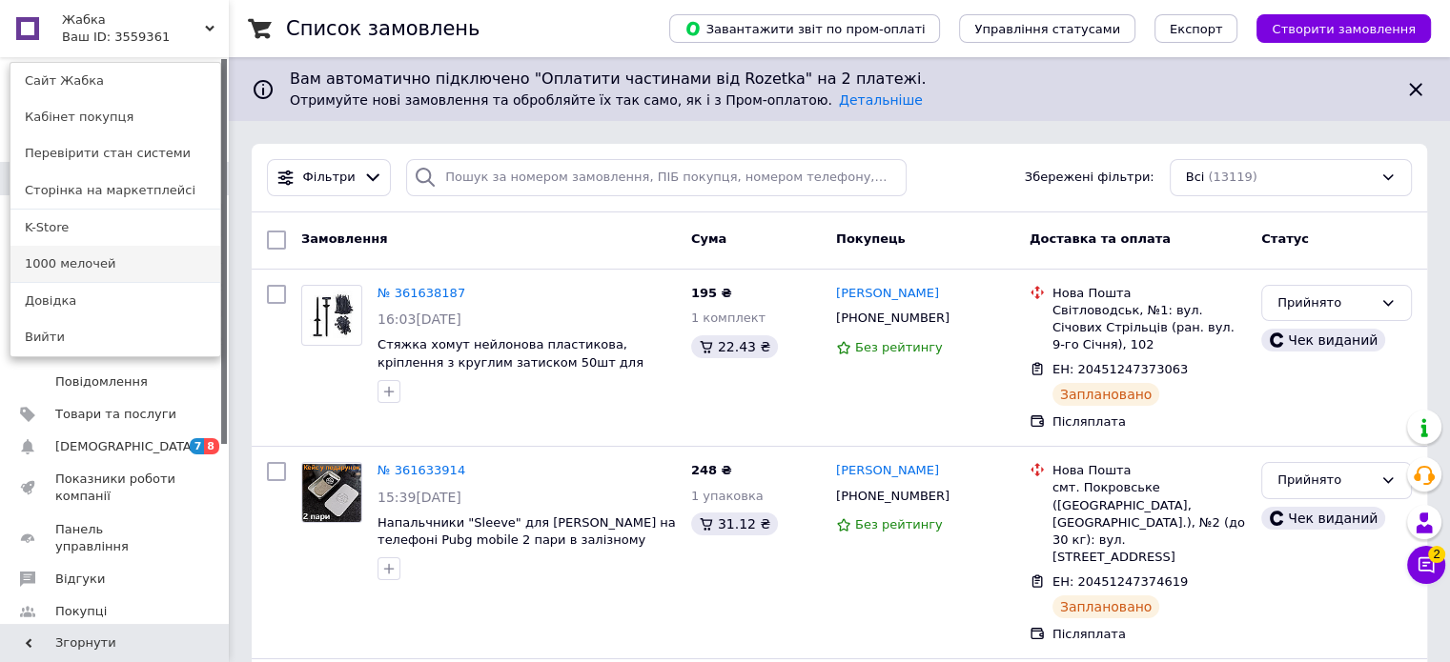
click at [176, 251] on link "1000 мелочей" at bounding box center [115, 264] width 210 height 36
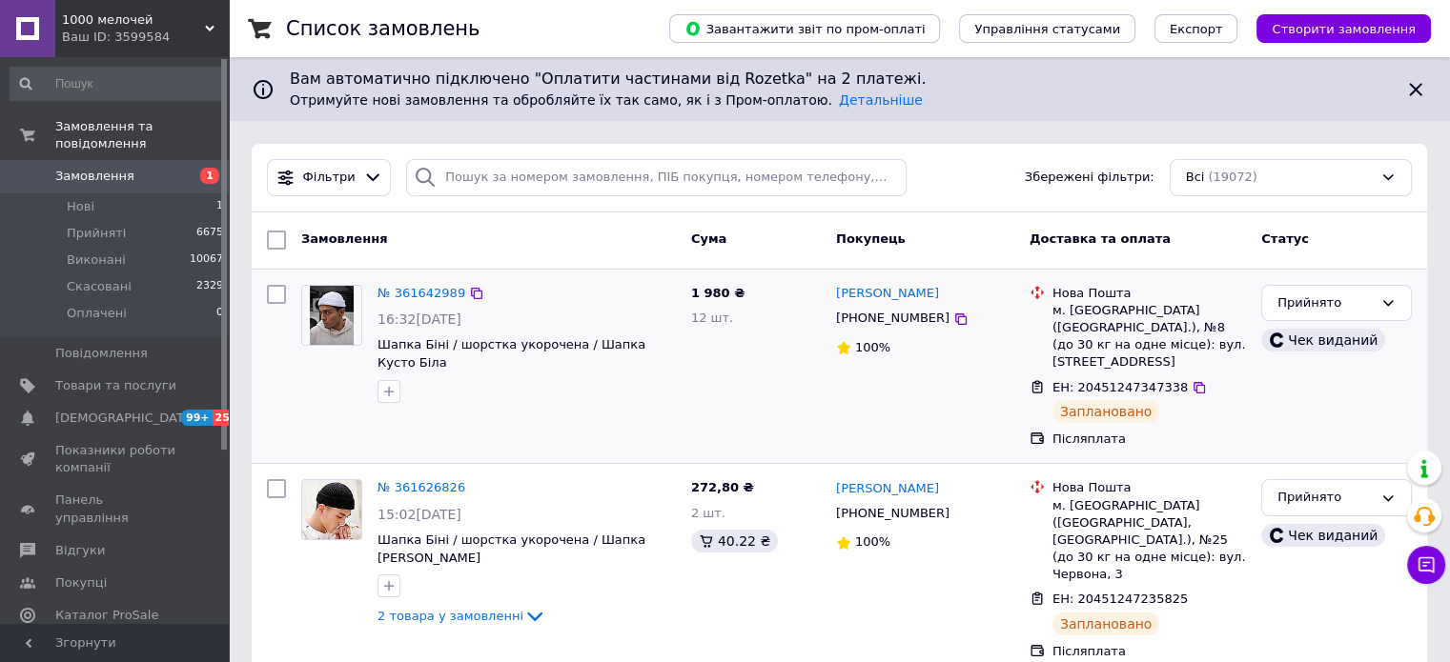
drag, startPoint x: 394, startPoint y: 409, endPoint x: 80, endPoint y: 7, distance: 510.0
click at [394, 409] on div "№ 361642989 16:32[DATE] Шапка Біні / шорстка укорочена / Шапка Кусто Біла" at bounding box center [489, 366] width 390 height 179
click at [178, 2] on div "1000 мелочей Ваш ID: 3599584" at bounding box center [141, 28] width 173 height 57
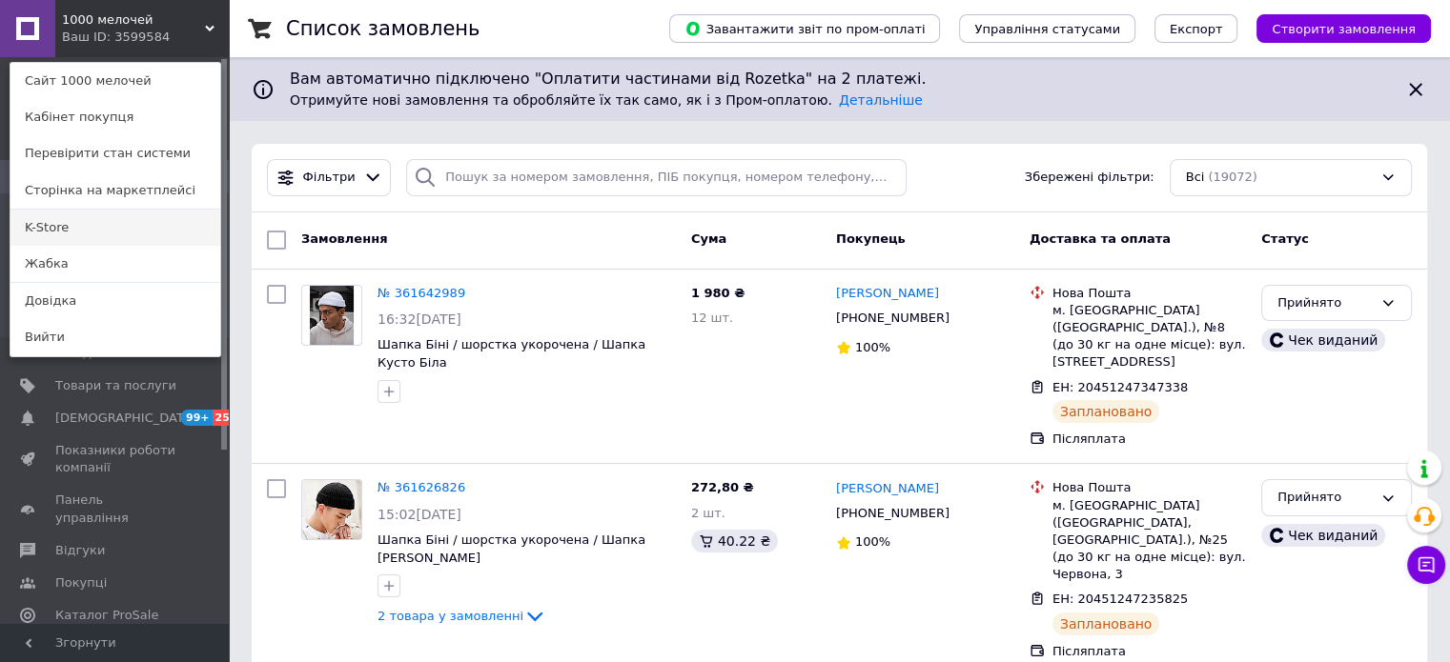
click at [69, 238] on link "K-Store" at bounding box center [115, 228] width 210 height 36
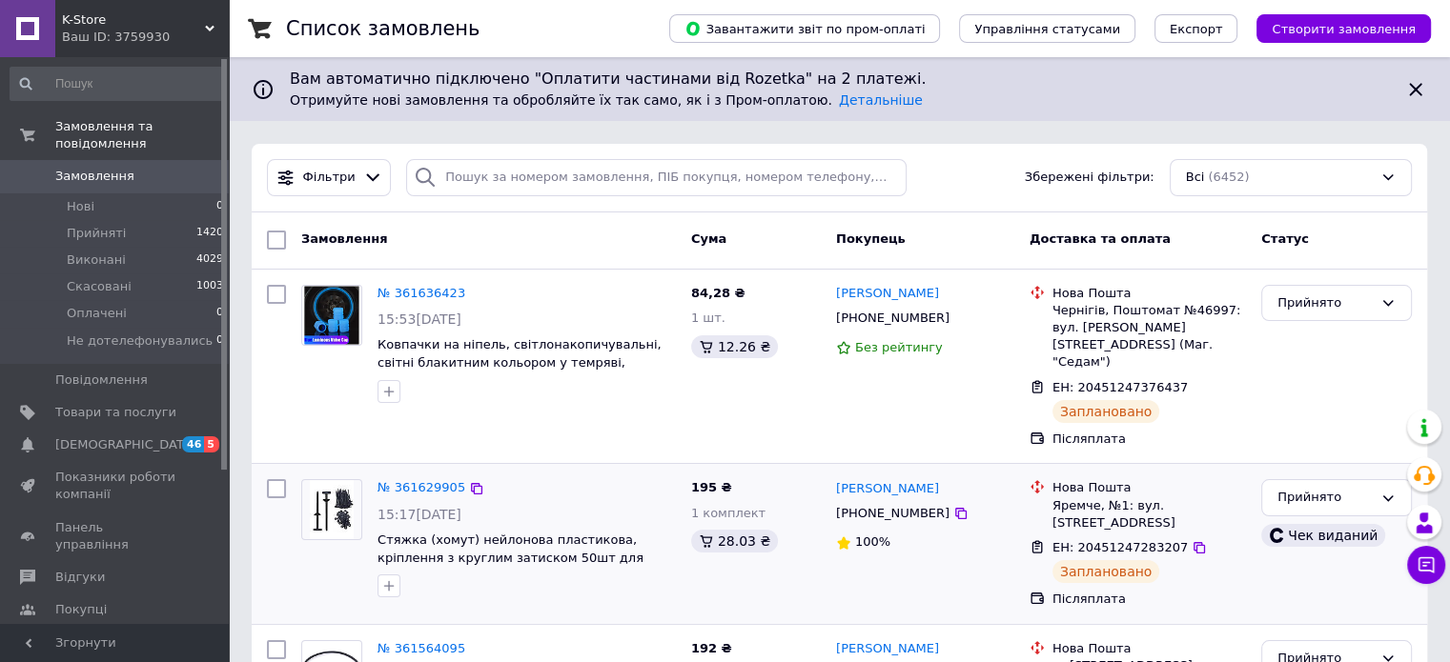
drag, startPoint x: 416, startPoint y: 426, endPoint x: 255, endPoint y: 472, distance: 166.5
click at [416, 426] on div "№ 361636423 15:53, 12.09.2025 Ковпачки на ніпель, світлонакопичувальні, світні …" at bounding box center [839, 367] width 1175 height 194
click at [94, 437] on span "[DEMOGRAPHIC_DATA]" at bounding box center [125, 445] width 141 height 17
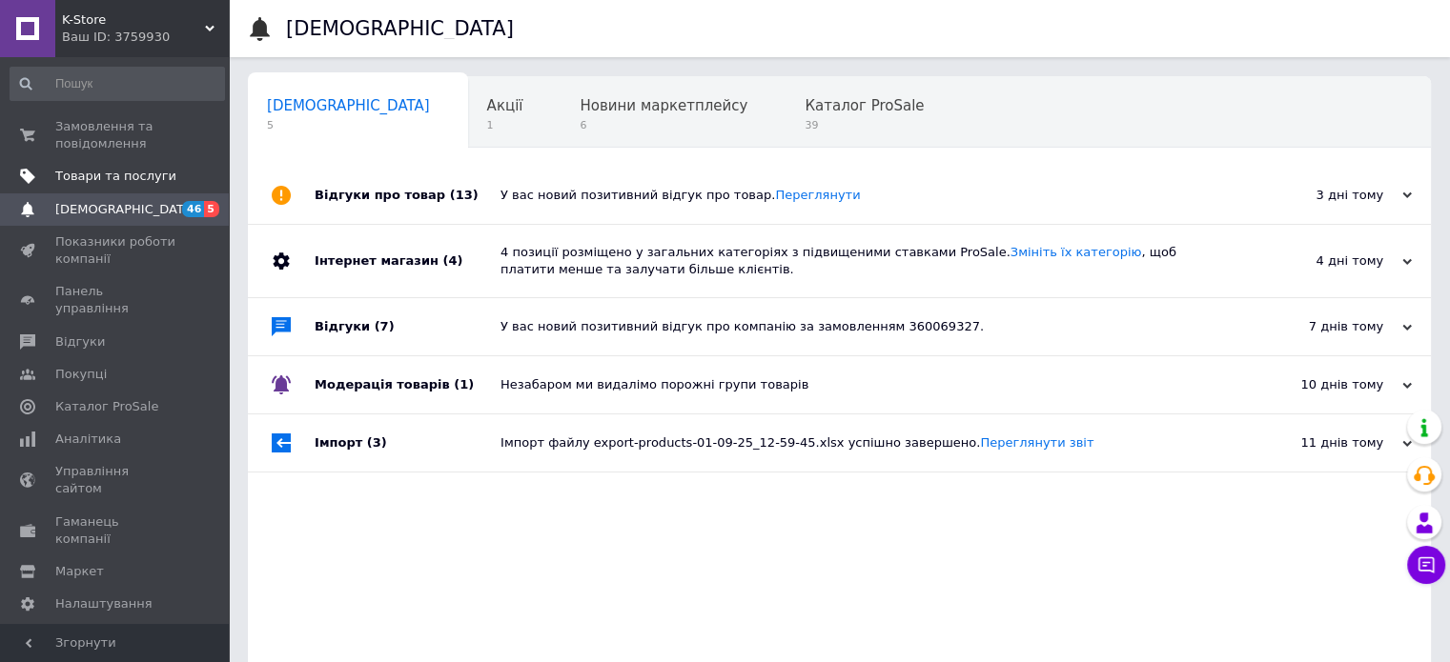
click at [152, 171] on span "Товари та послуги" at bounding box center [115, 176] width 121 height 17
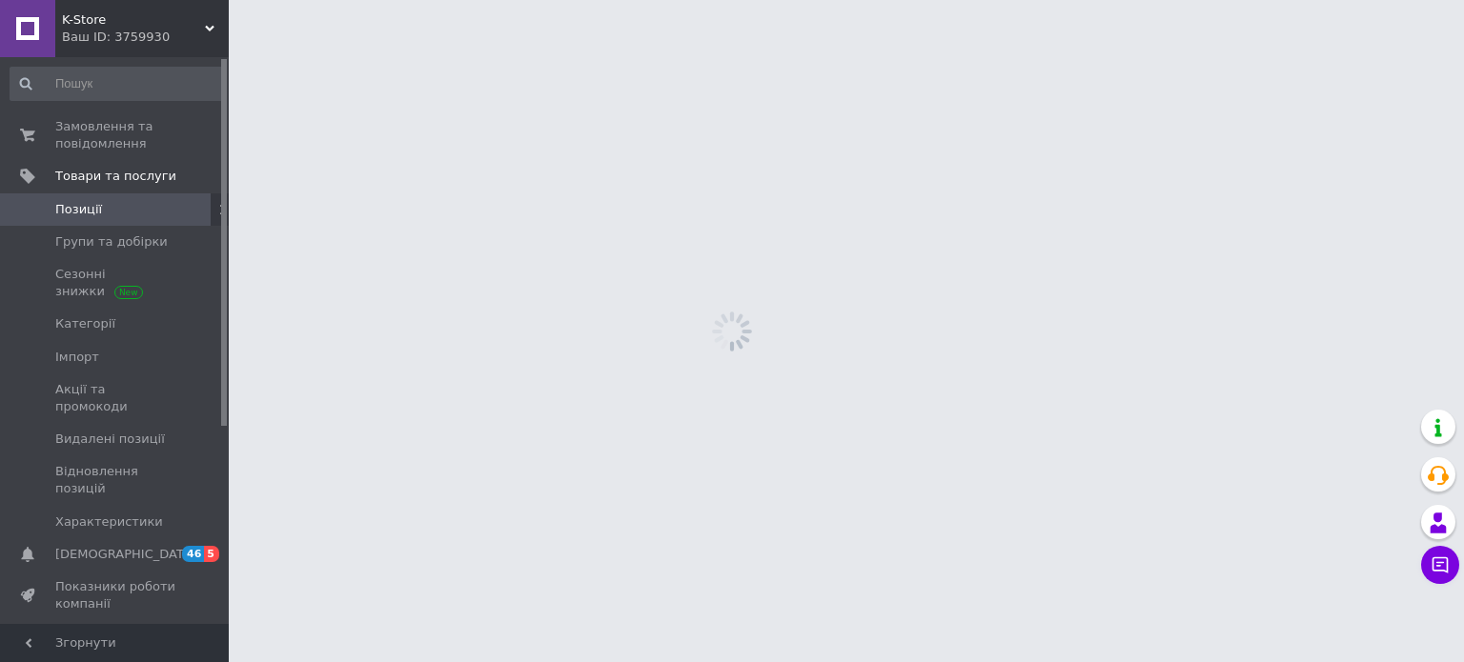
click at [138, 103] on div "Замовлення та повідомлення 0 0 Товари та послуги Позиції Групи та добірки Сезон…" at bounding box center [117, 343] width 234 height 573
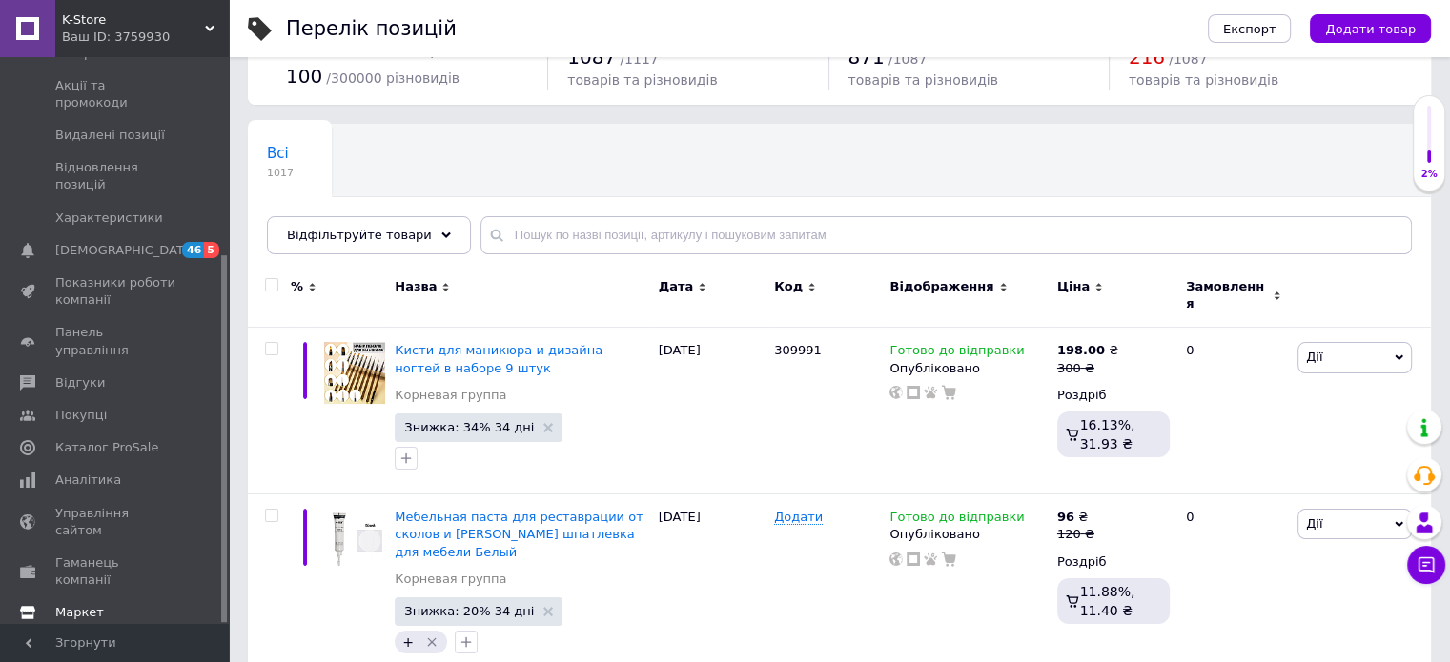
scroll to position [191, 0]
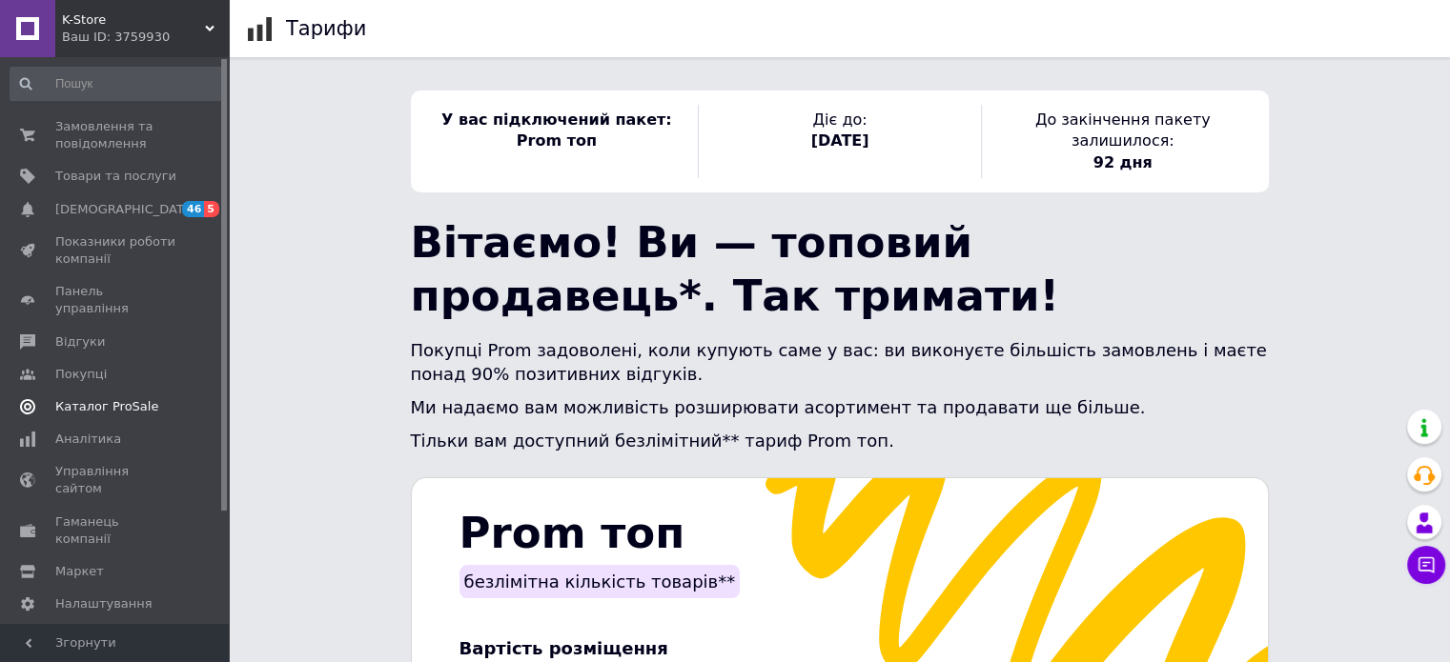
click at [112, 398] on span "Каталог ProSale" at bounding box center [106, 406] width 103 height 17
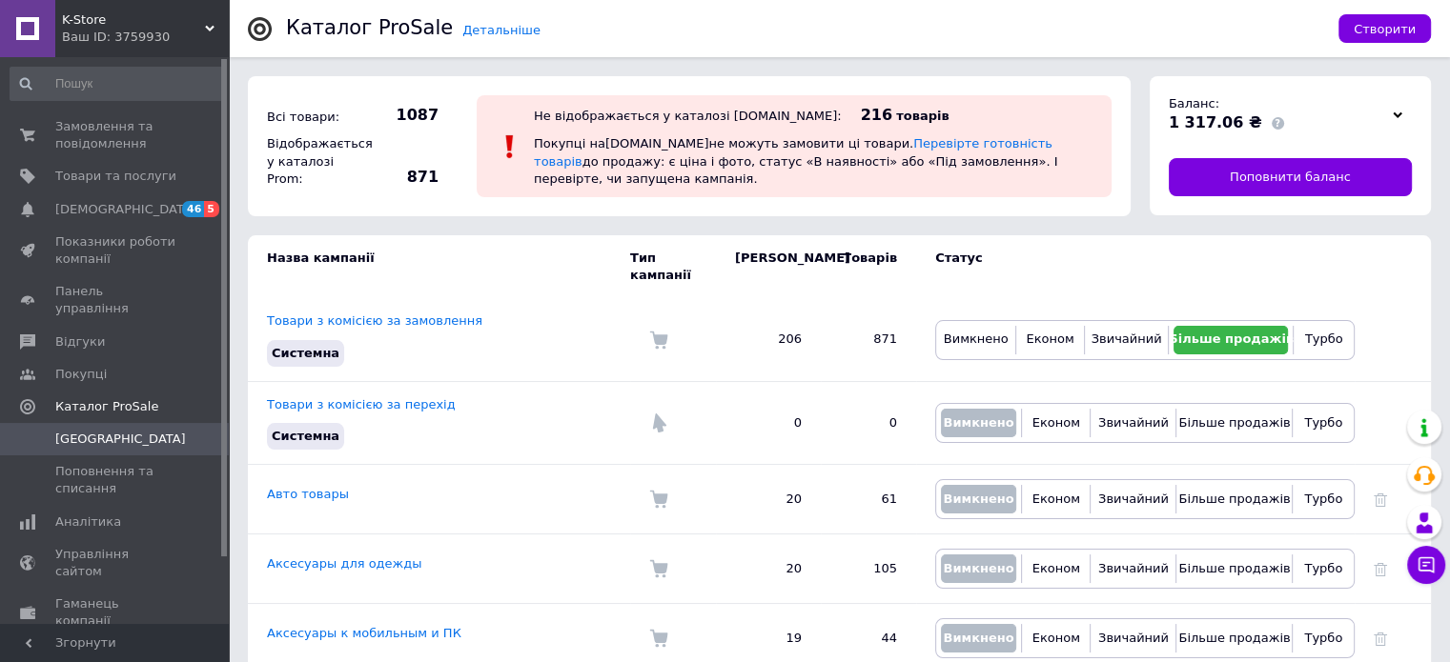
click at [183, 37] on div "Ваш ID: 3759930" at bounding box center [145, 37] width 167 height 17
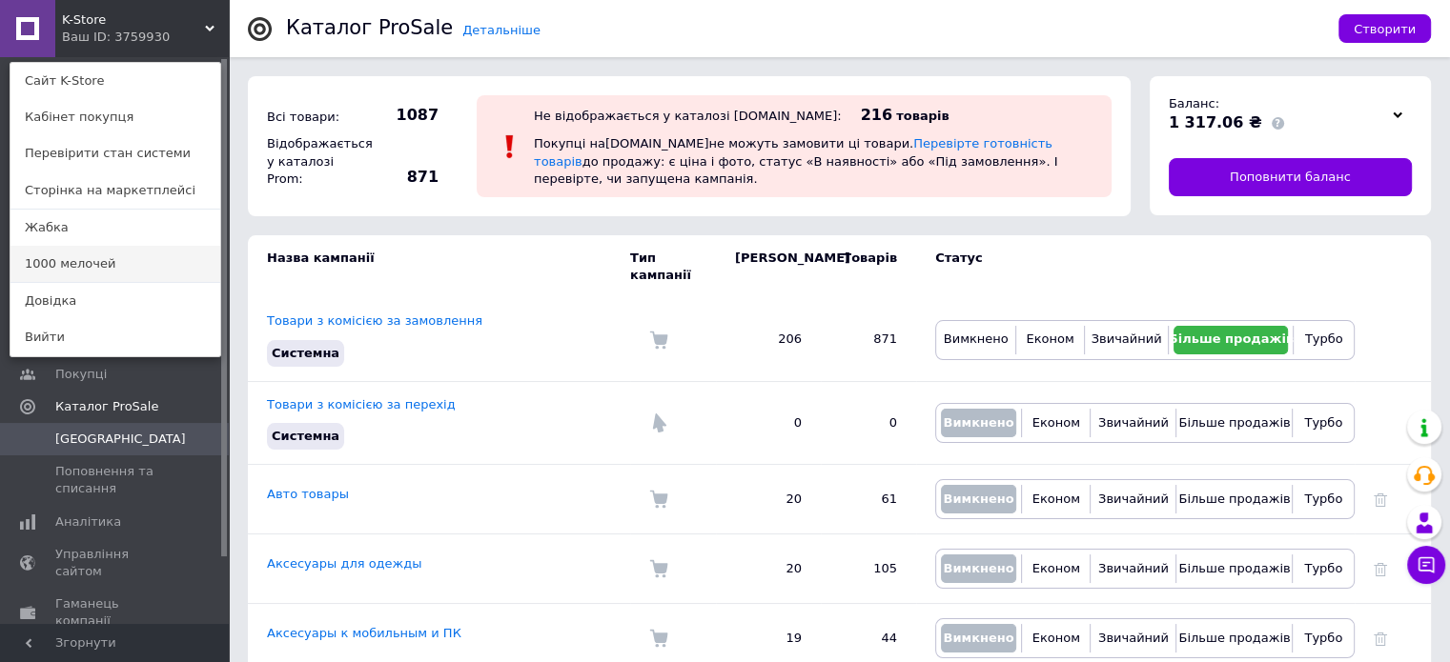
click at [143, 261] on link "1000 мелочей" at bounding box center [115, 264] width 210 height 36
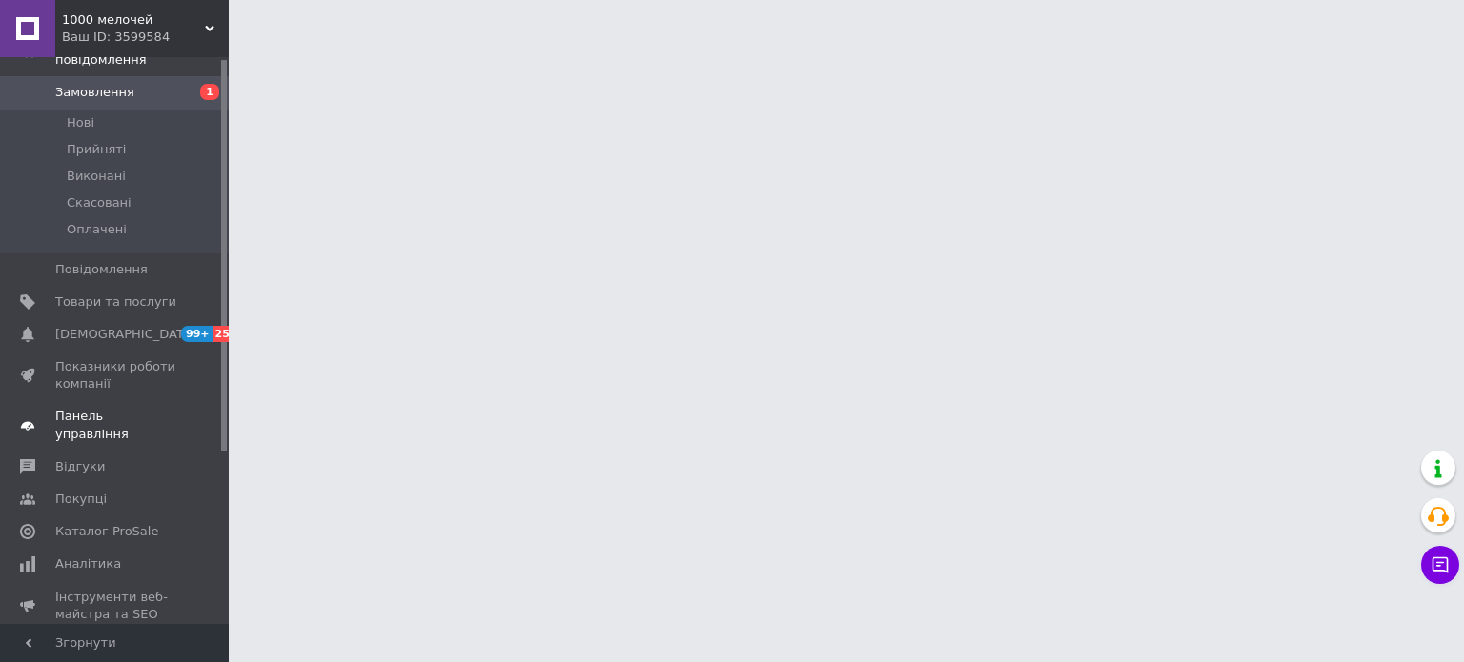
scroll to position [95, 0]
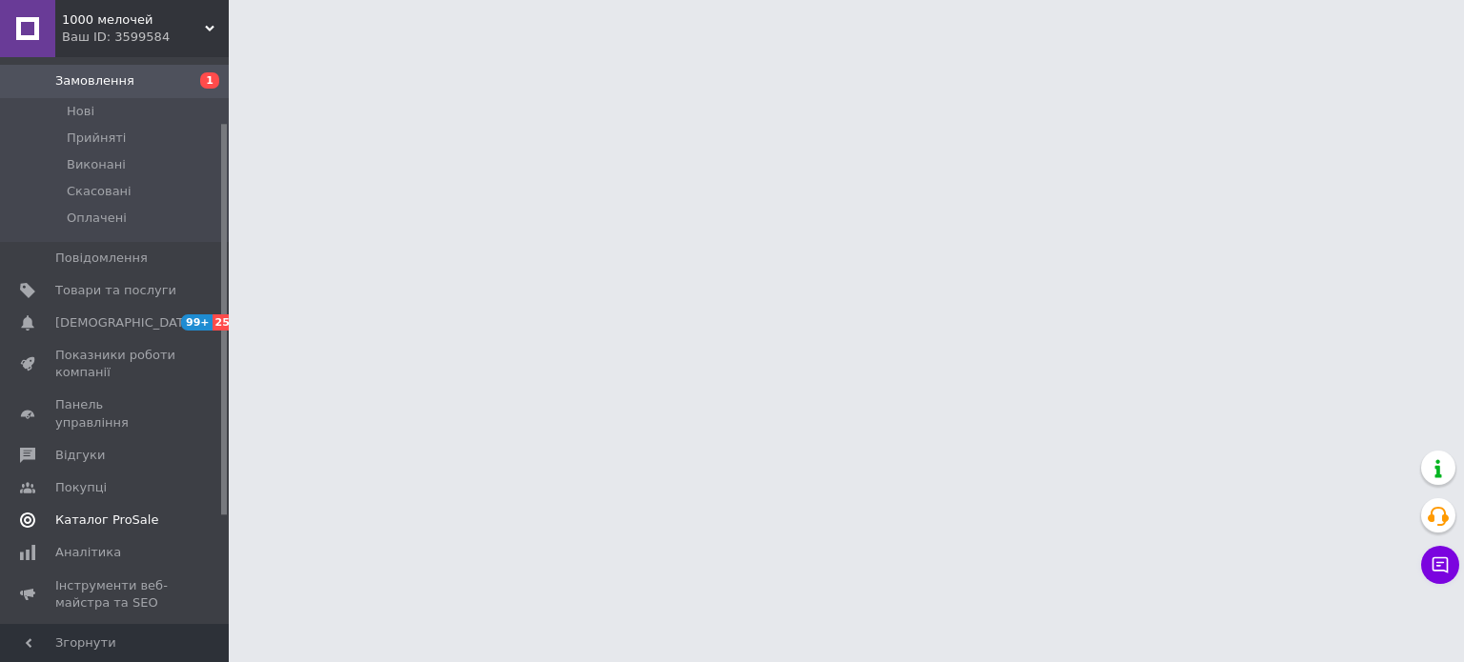
click at [114, 512] on span "Каталог ProSale" at bounding box center [106, 520] width 103 height 17
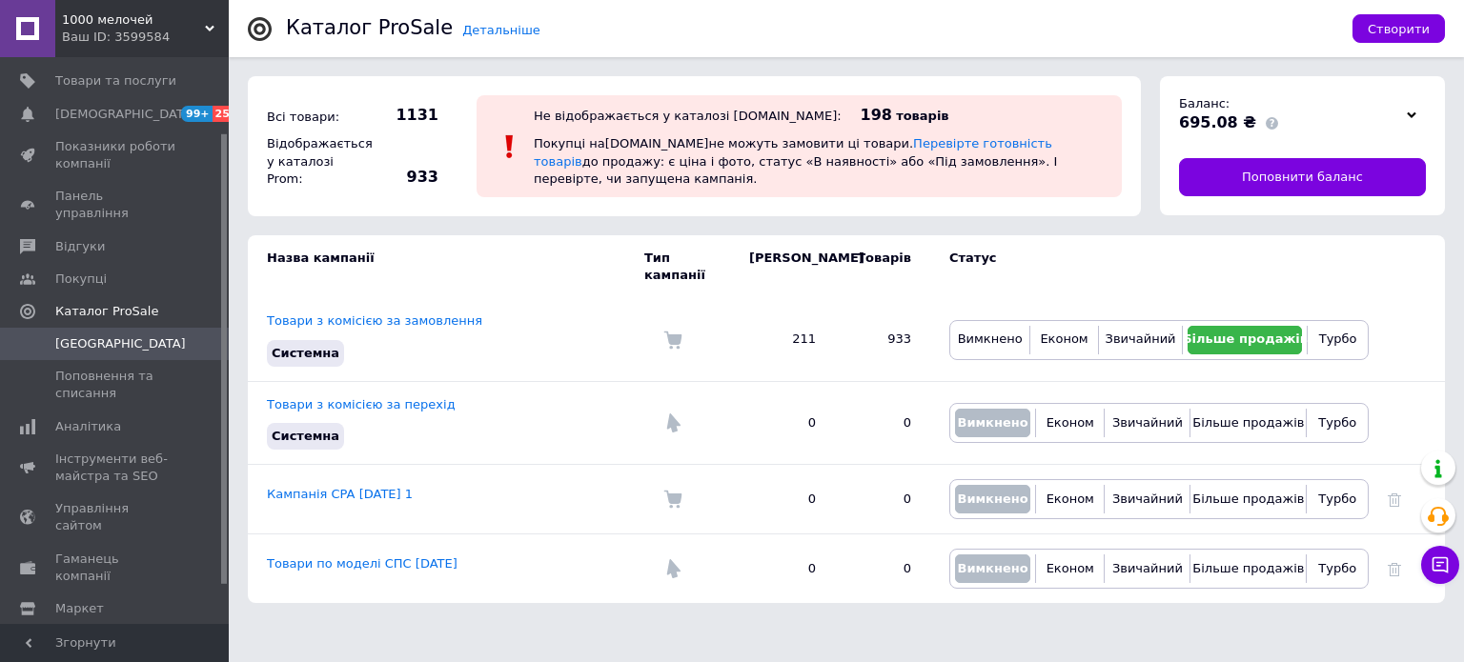
click at [363, 167] on div "Відображається у каталозі Prom:" at bounding box center [314, 162] width 105 height 62
click at [966, 84] on div "Не відображається у каталозі [DOMAIN_NAME]: 198 товарів Покупці на [DOMAIN_NAME…" at bounding box center [798, 146] width 683 height 140
click at [1301, 186] on link "Поповнити баланс" at bounding box center [1302, 177] width 247 height 38
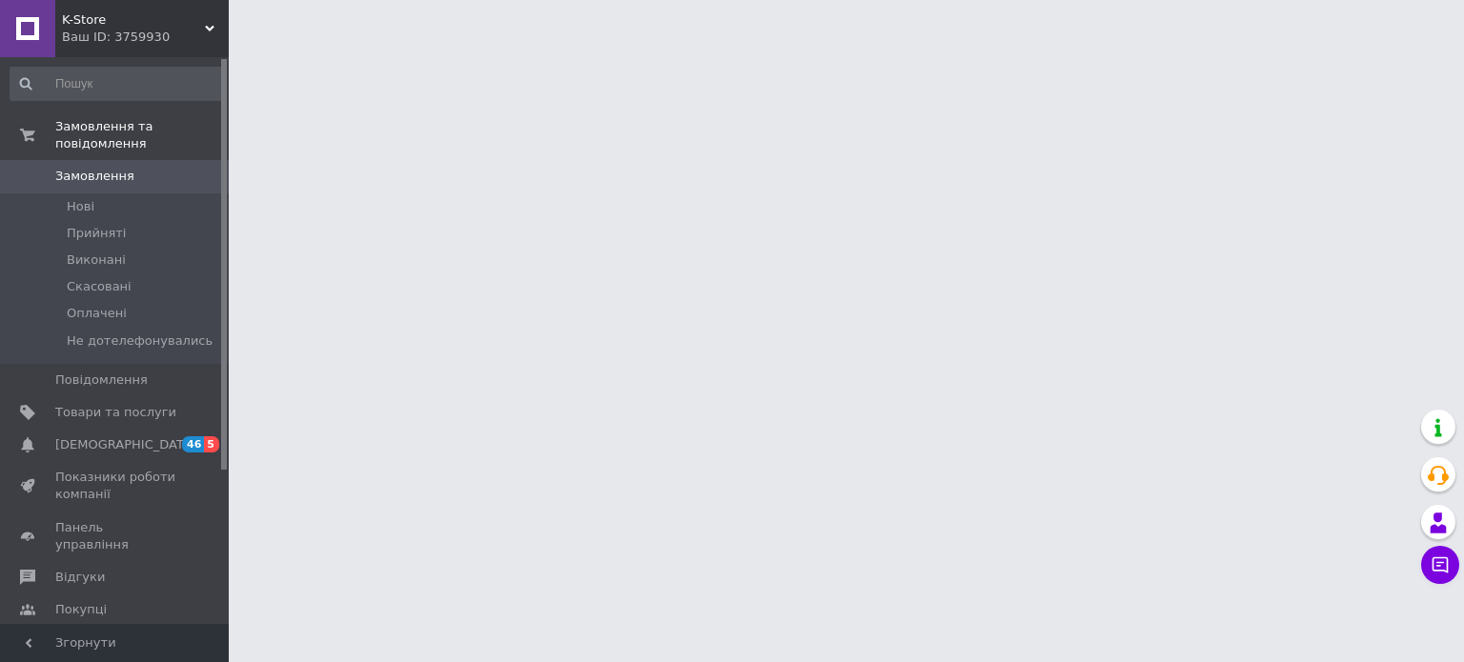
click at [122, 634] on span "Каталог ProSale" at bounding box center [106, 642] width 103 height 17
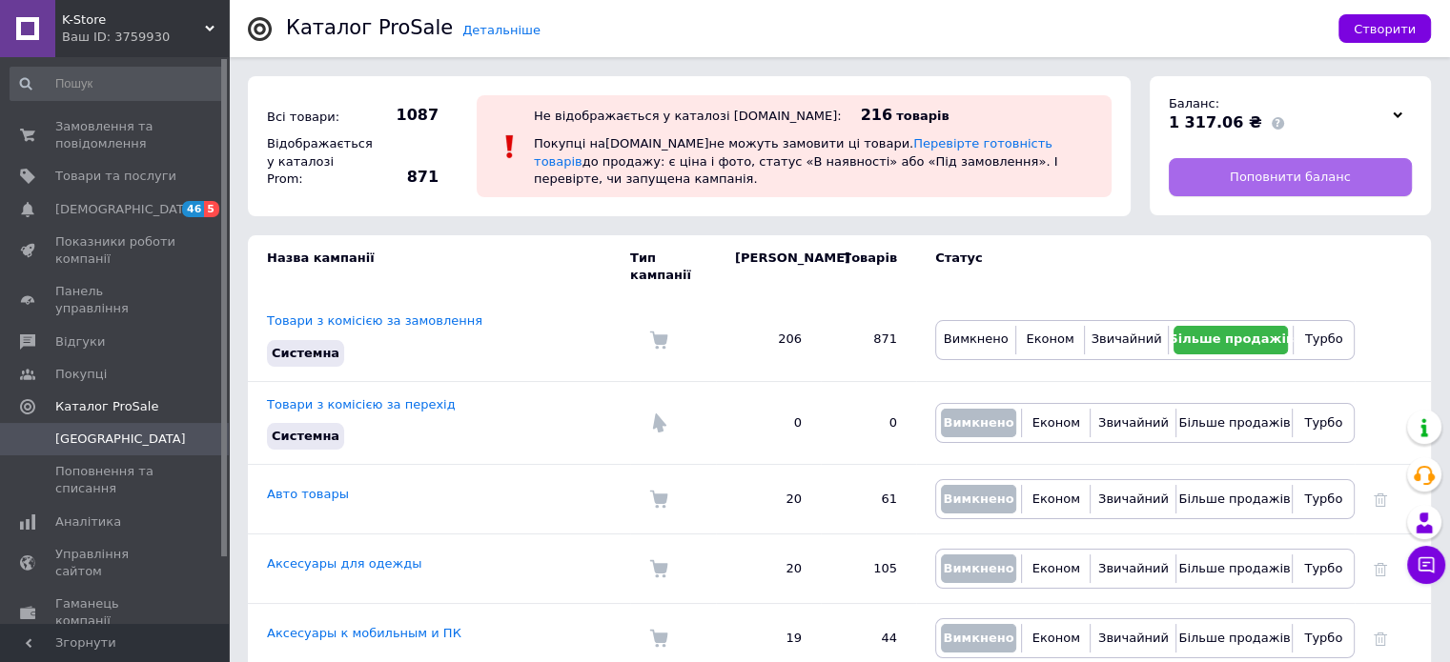
click at [1282, 170] on span "Поповнити баланс" at bounding box center [1289, 177] width 121 height 17
